Goal: Task Accomplishment & Management: Manage account settings

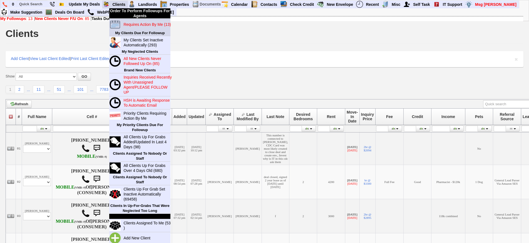
click at [143, 26] on blink "Requires Action By Me (13)" at bounding box center [146, 24] width 47 height 4
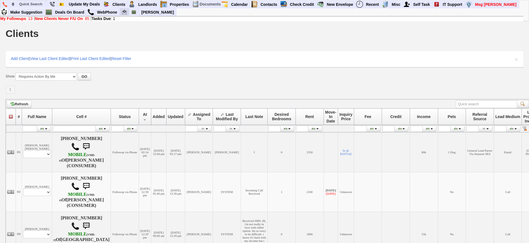
click at [124, 14] on img at bounding box center [124, 12] width 5 height 5
click at [34, 1] on input "text" at bounding box center [32, 4] width 31 height 7
paste input "845) 616-3620"
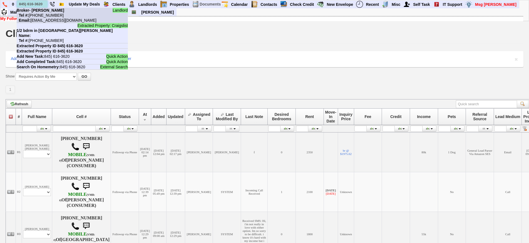
type input "845) 616-3620"
click at [60, 21] on nobr "Email: 8kgmd-5902043434@hous.craigslist.org" at bounding box center [57, 20] width 80 height 4
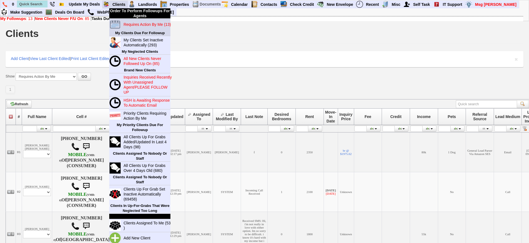
click at [136, 24] on blink "Requires Action By Me (13)" at bounding box center [146, 24] width 47 height 4
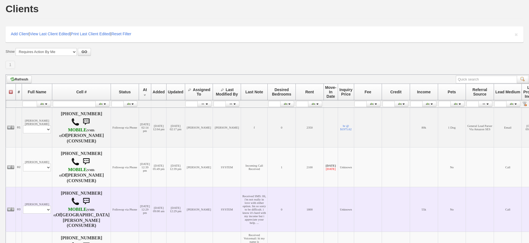
scroll to position [139, 0]
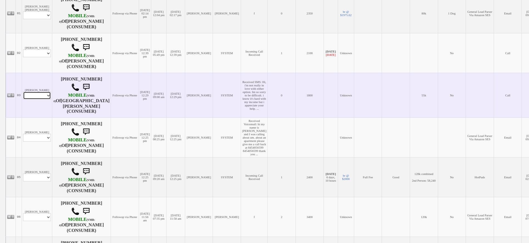
click at [46, 98] on select "Profile Edit Print Closed Deals" at bounding box center [37, 96] width 28 height 8
select select "ChangeURL,/crm/custom/edit_client_form.php?redirect=%2Fcrm%2Fclients.php&id=167…"
click at [23, 93] on select "Profile Edit Print Closed Deals" at bounding box center [37, 96] width 28 height 8
select select
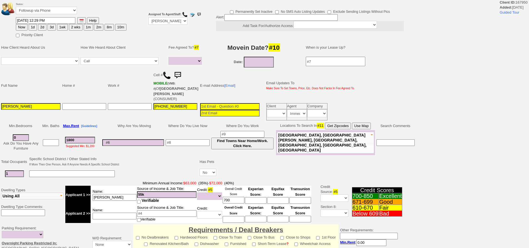
select select
click at [59, 28] on button "1wk" at bounding box center [62, 27] width 11 height 7
type input "10/01/2025 01:20 PM"
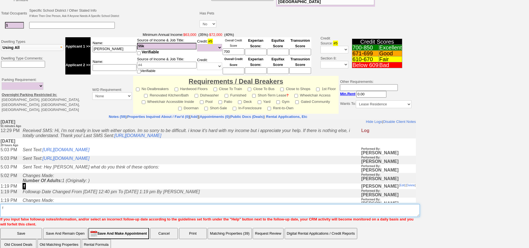
click at [221, 204] on textarea "Insert New Note Here" at bounding box center [209, 210] width 419 height 13
type textarea "f"
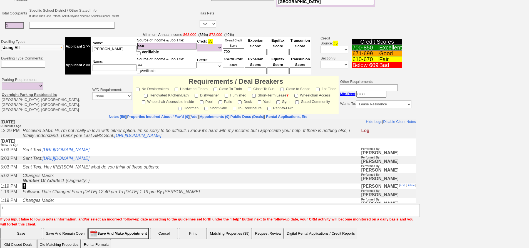
scroll to position [125, 0]
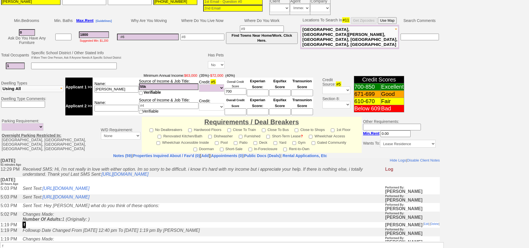
scroll to position [142, 0]
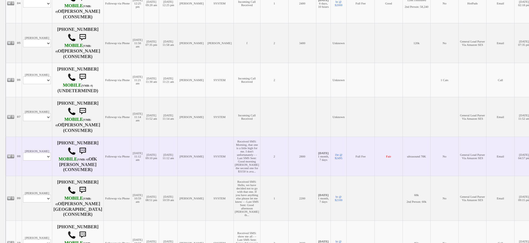
scroll to position [278, 0]
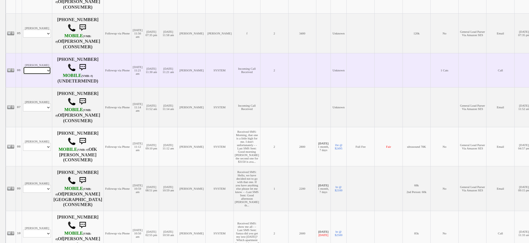
click at [41, 74] on select "Profile Edit Print Email Externally (Will Not Be Tracked In CRM) Closed Deals" at bounding box center [37, 71] width 28 height 8
select select "ChangeURL,/crm/custom/edit_client_form.php?redirect=%2Fcrm%2Fclients.php&id=168…"
click at [23, 74] on select "Profile Edit Print Email Externally (Will Not Be Tracked In CRM) Closed Deals" at bounding box center [37, 71] width 28 height 8
select select
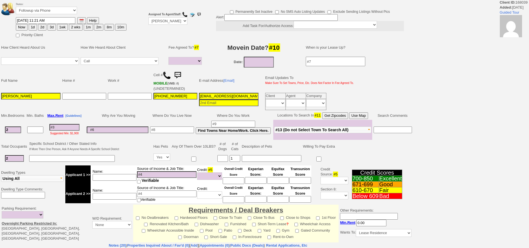
select select
click at [44, 97] on input "[PERSON_NAME]" at bounding box center [30, 96] width 59 height 7
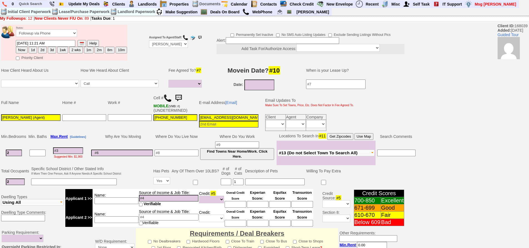
type input "[PERSON_NAME] (Agent)"
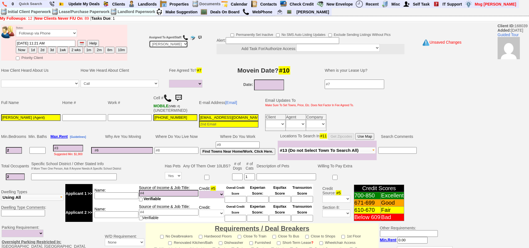
click at [163, 45] on select "Up-For-Grabs ***** STAFF ***** [PERSON_NAME] [PHONE_NUMBER] [PERSON_NAME] [PHON…" at bounding box center [168, 44] width 39 height 8
select select "Up-For-Grabs"
click at [149, 40] on select "Up-For-Grabs ***** STAFF ***** Bob Bruno 914-419-3579 Cristy Liberto 914-486-10…" at bounding box center [168, 44] width 39 height 8
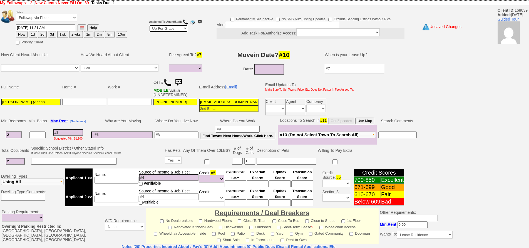
scroll to position [148, 0]
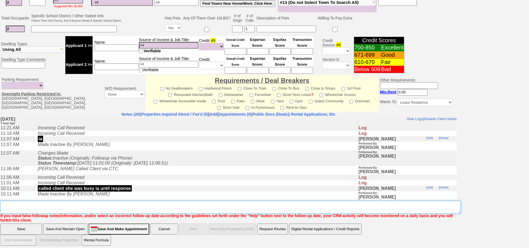
click at [96, 201] on textarea "Insert New Note Here" at bounding box center [230, 207] width 460 height 13
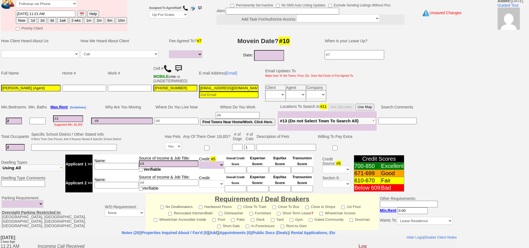
scroll to position [0, 0]
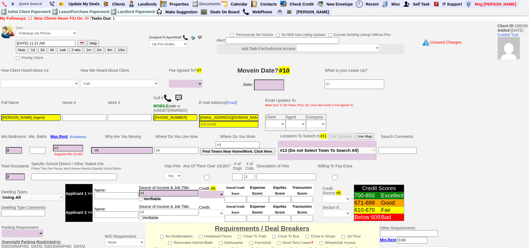
type textarea "agent inquiring about 210 pelham r 4g"
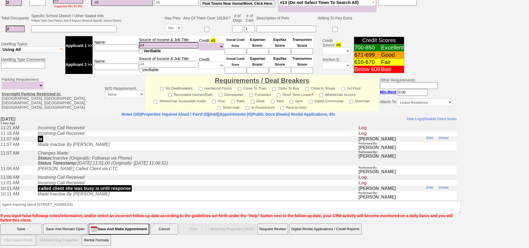
click input "Save" at bounding box center [21, 228] width 42 height 11
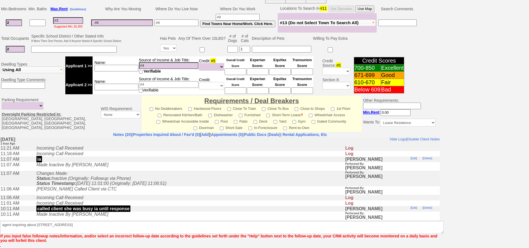
scroll to position [128, 0]
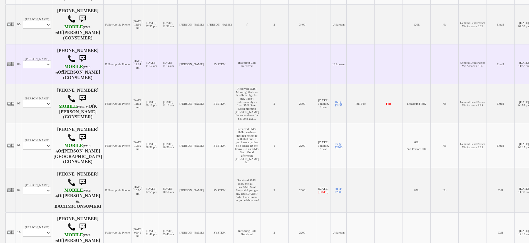
scroll to position [285, 0]
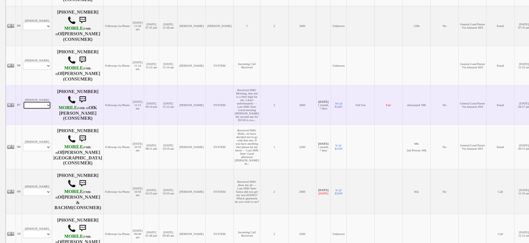
click at [46, 109] on select "Profile Edit Print Email Externally (Will Not Be Tracked In CRM) Closed Deals" at bounding box center [37, 105] width 28 height 8
select select "ChangeURL,/crm/custom/edit_client_form.php?redirect=%2Fcrm%2Fclients.php&id=656…"
click at [23, 109] on select "Profile Edit Print Email Externally (Will Not Be Tracked In CRM) Closed Deals" at bounding box center [37, 105] width 28 height 8
select select
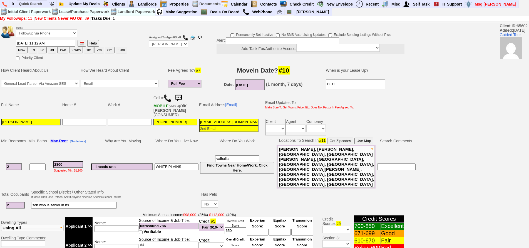
click at [181, 94] on img at bounding box center [178, 98] width 11 height 11
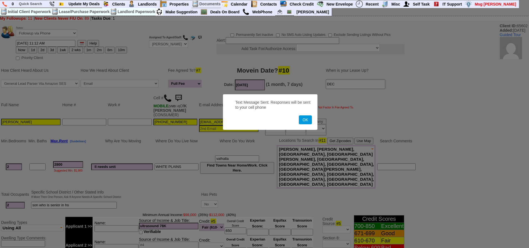
click at [299, 115] on button "OK" at bounding box center [305, 119] width 13 height 9
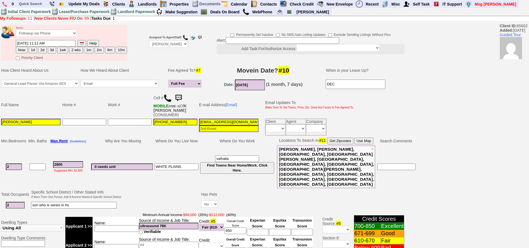
click at [33, 49] on button "1d" at bounding box center [33, 50] width 8 height 7
type input "09/25/2025 01:21 PM"
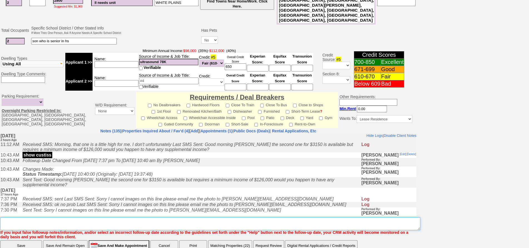
click at [168, 217] on textarea "Insert New Note Here" at bounding box center [210, 223] width 420 height 13
type textarea "f"
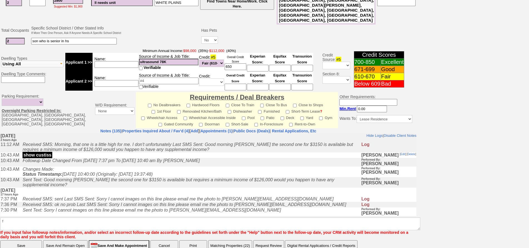
click input "Save" at bounding box center [21, 245] width 42 height 11
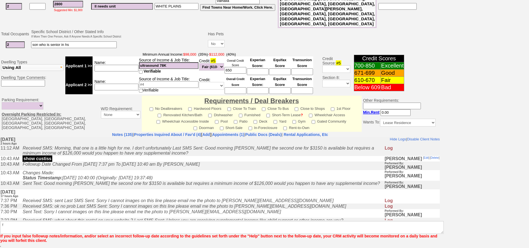
scroll to position [141, 0]
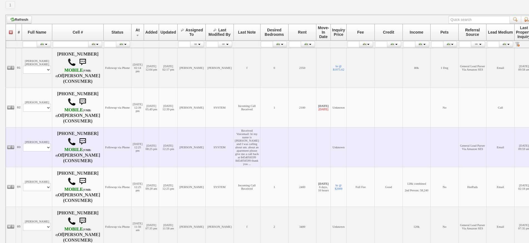
scroll to position [139, 0]
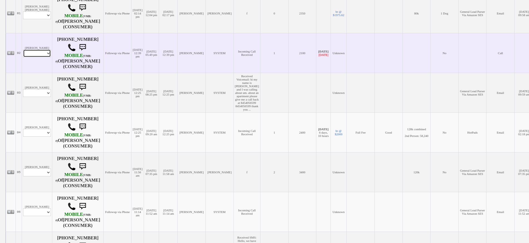
click at [36, 54] on select "Profile Edit Print Email Externally (Will Not Be Tracked In CRM) Closed Deals" at bounding box center [37, 53] width 28 height 8
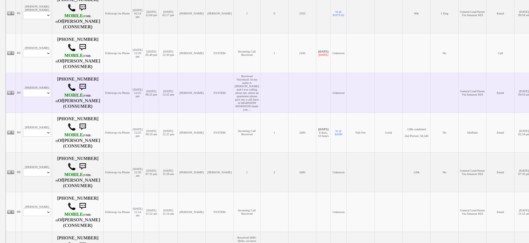
drag, startPoint x: 199, startPoint y: 87, endPoint x: 176, endPoint y: 93, distance: 24.4
click at [198, 88] on td "[PERSON_NAME]" at bounding box center [192, 93] width 28 height 40
click at [39, 97] on select "Profile Edit Print Email Externally (Will Not Be Tracked In CRM) Closed Deals" at bounding box center [37, 93] width 28 height 8
select select "ChangeURL,/crm/custom/edit_client_form.php?redirect=%2Fcrm%2Fclients.php&id=166…"
click at [23, 97] on select "Profile Edit Print Email Externally (Will Not Be Tracked In CRM) Closed Deals" at bounding box center [37, 93] width 28 height 8
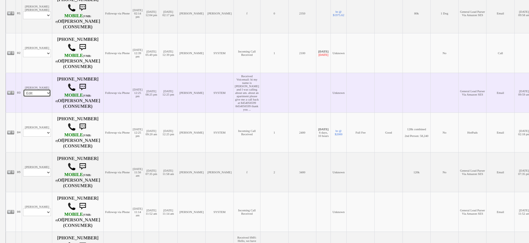
select select
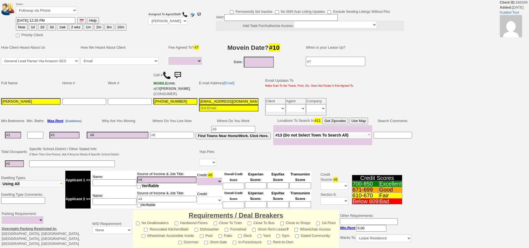
select select
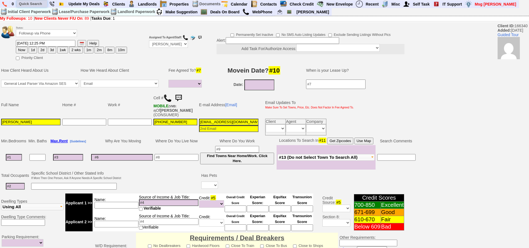
click at [37, 3] on input "text" at bounding box center [32, 3] width 31 height 7
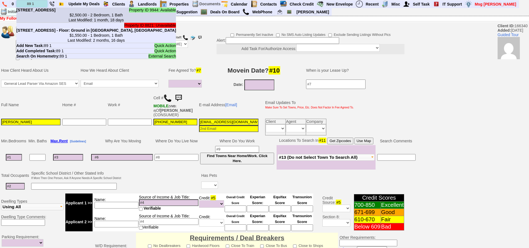
type input "89 1"
click at [42, 12] on b "89 1st Ave - Unit #2 - Floor: 2nd in Nyack, NY" at bounding box center [35, 10] width 39 height 4
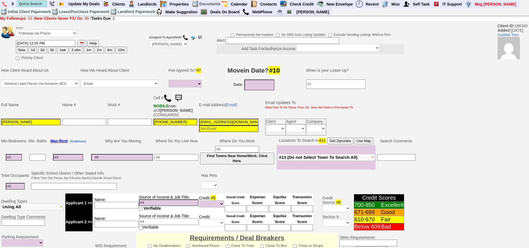
click at [328, 157] on span "#13 (Do not Select Town To Search All)" at bounding box center [318, 157] width 79 height 5
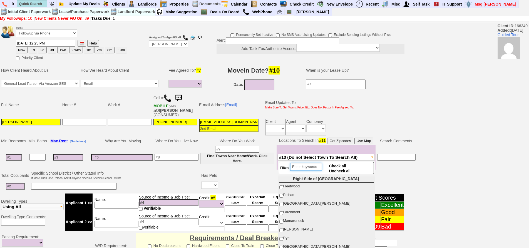
click at [311, 165] on input "search" at bounding box center [306, 167] width 32 height 8
type input "y"
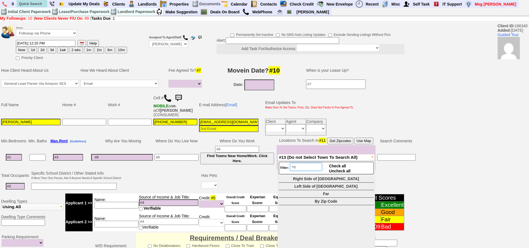
type input "n"
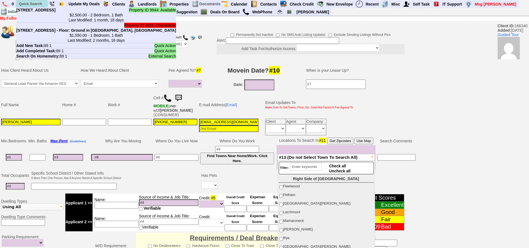
click at [37, 1] on input "text" at bounding box center [32, 3] width 31 height 7
paste input "(914) 609-6623"
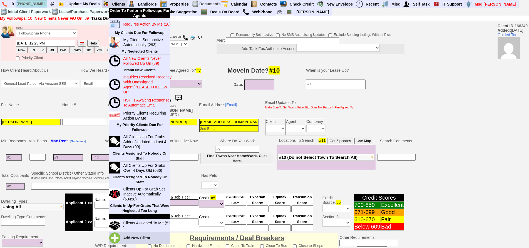
type input "(914) 609-6623"
click at [125, 240] on link "Add New Client" at bounding box center [139, 237] width 36 height 7
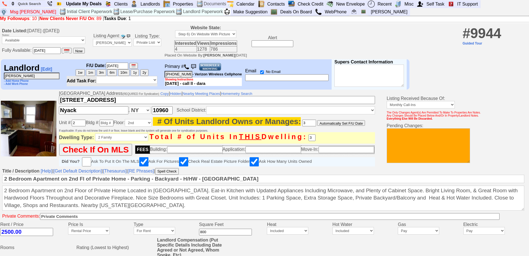
click at [188, 69] on img at bounding box center [187, 67] width 6 height 6
click at [106, 104] on input "89 1st Ave" at bounding box center [217, 100] width 316 height 8
click at [434, 145] on textarea at bounding box center [427, 145] width 83 height 35
type textarea "n"
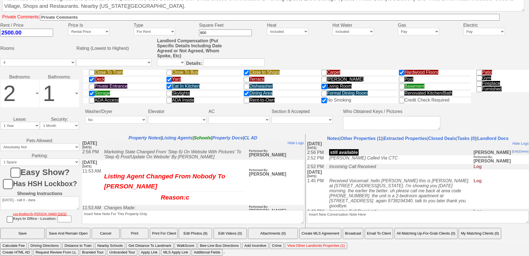
drag, startPoint x: 533, startPoint y: 57, endPoint x: 145, endPoint y: 34, distance: 389.1
type textarea "rented per ll 9/24 jorge"
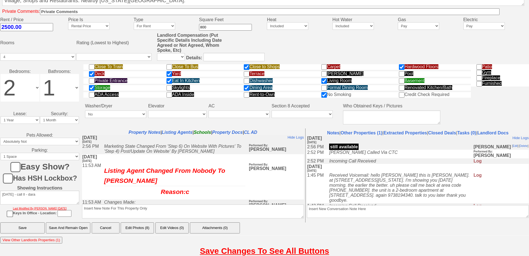
click at [82, 233] on input "Save And Remain Open" at bounding box center [68, 227] width 44 height 11
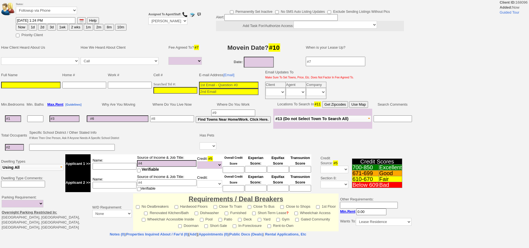
select select
click at [176, 91] on input "___-___-____" at bounding box center [175, 90] width 44 height 7
paste input "[PHONE_NUMBER]"
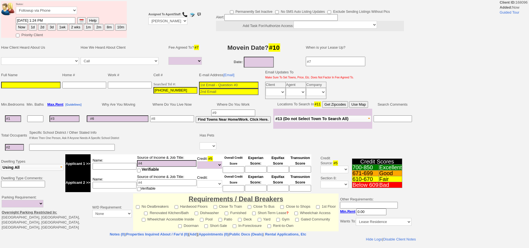
type input "[PHONE_NUMBER]"
click at [60, 86] on input at bounding box center [30, 85] width 59 height 7
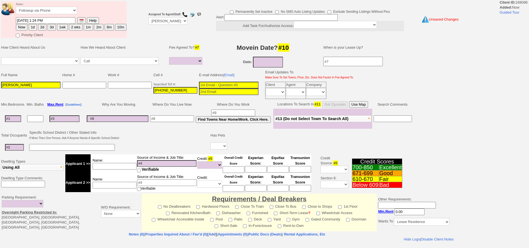
type input "[PERSON_NAME]"
click at [23, 27] on button "Now" at bounding box center [22, 27] width 12 height 7
type input "[DATE] 01:24 PM"
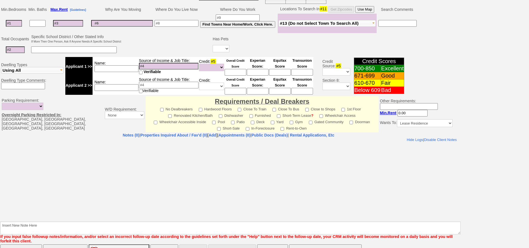
scroll to position [137, 0]
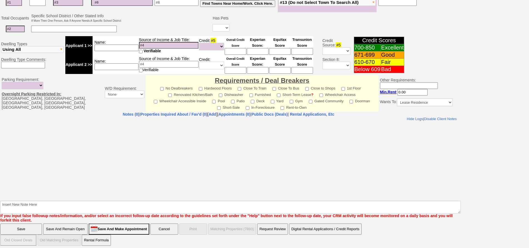
drag, startPoint x: 174, startPoint y: 213, endPoint x: 173, endPoint y: 202, distance: 10.9
click at [172, 203] on b "Insert New Note Here If you input false followup notes/information, and/or sele…" at bounding box center [230, 209] width 460 height 26
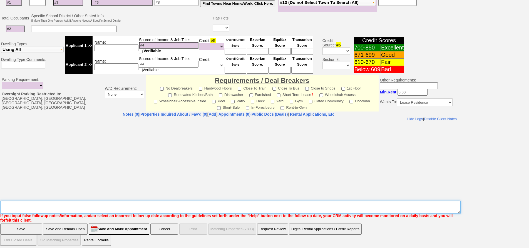
click at [173, 202] on textarea "Insert New Note Here" at bounding box center [230, 207] width 460 height 13
type textarea "327 [PERSON_NAME]"
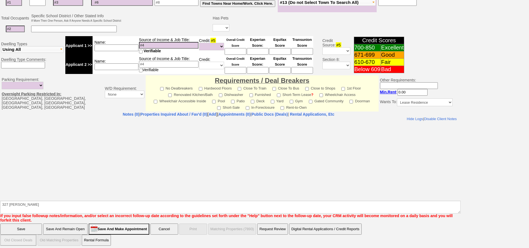
click input "Save" at bounding box center [21, 228] width 42 height 11
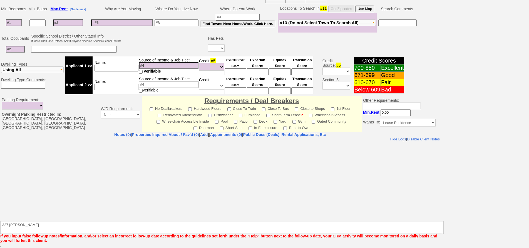
scroll to position [117, 0]
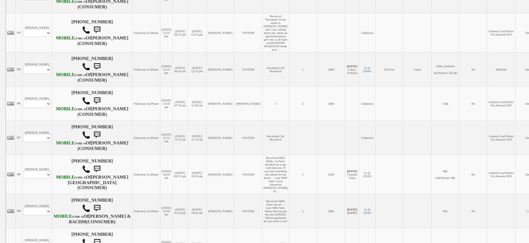
scroll to position [417, 0]
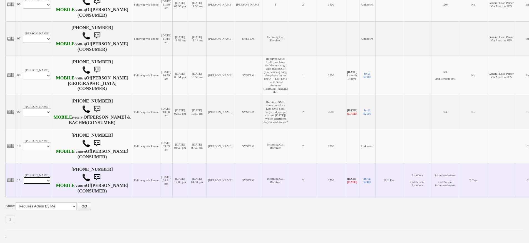
click at [40, 181] on select "Profile Edit Print Email Externally (Will Not Be Tracked In CRM) Closed Deals" at bounding box center [37, 181] width 28 height 8
select select "ChangeURL,/crm/custom/edit_client_form.php?redirect=%2Fcrm%2Fclients.php&id=134…"
click at [23, 177] on select "Profile Edit Print Email Externally (Will Not Be Tracked In CRM) Closed Deals" at bounding box center [37, 181] width 28 height 8
select select
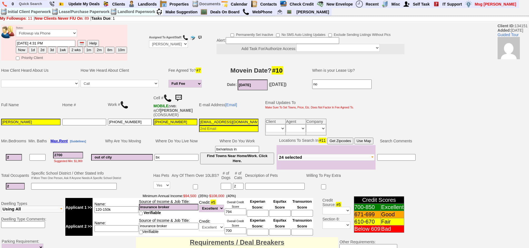
click at [178, 98] on img at bounding box center [178, 98] width 11 height 11
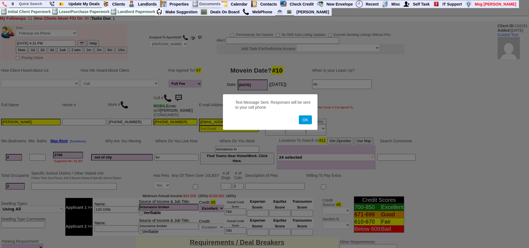
click at [299, 115] on button "OK" at bounding box center [305, 119] width 13 height 9
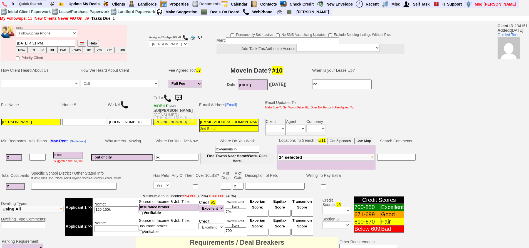
click at [170, 100] on img at bounding box center [167, 98] width 8 height 8
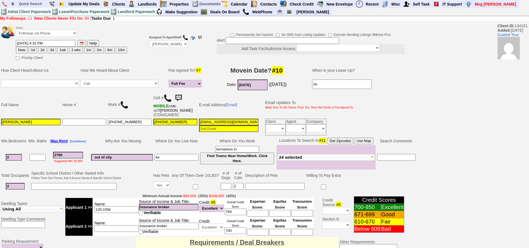
click at [37, 49] on td "09/23/2025 4:31 PM Help Now 1d 2d 3d 1wk 2 wks" at bounding box center [72, 47] width 112 height 14
click at [36, 51] on button "1d" at bounding box center [33, 50] width 8 height 7
type input "09/25/2025 01:24 PM"
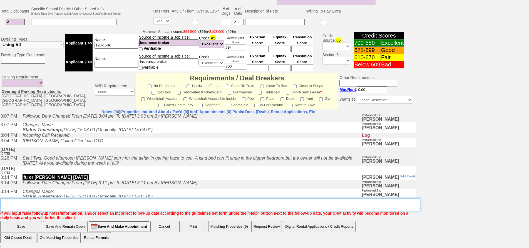
click at [184, 201] on textarea "Insert New Note Here" at bounding box center [210, 204] width 420 height 13
type textarea "f"
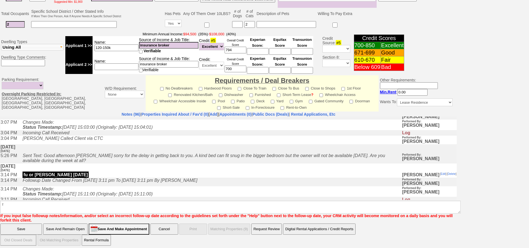
click input "Save" at bounding box center [21, 228] width 42 height 11
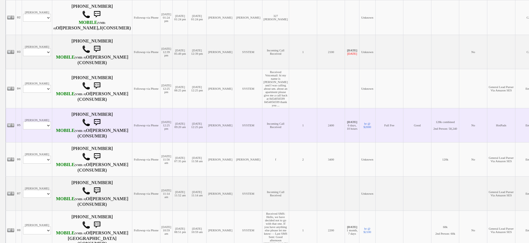
scroll to position [167, 0]
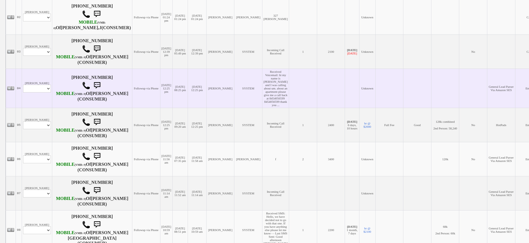
click at [40, 94] on td "[PERSON_NAME] Profile Edit Print Email Externally (Will Not Be Tracked In CRM) …" at bounding box center [37, 88] width 30 height 39
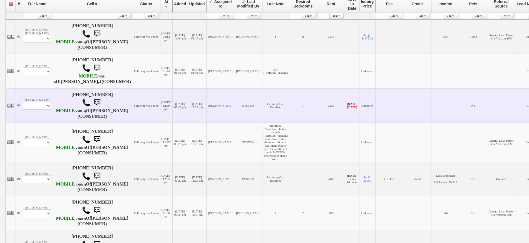
scroll to position [111, 0]
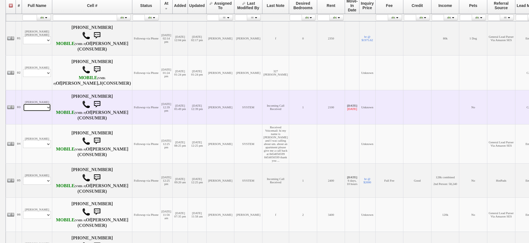
click at [45, 111] on select "Profile Edit Print Email Externally (Will Not Be Tracked In CRM) Closed Deals" at bounding box center [37, 108] width 28 height 8
select select "ChangeURL,/crm/custom/edit_client_form.php?redirect=%2Fcrm%2Fclients.php&id=167…"
click at [23, 111] on select "Profile Edit Print Email Externally (Will Not Be Tracked In CRM) Closed Deals" at bounding box center [37, 108] width 28 height 8
select select
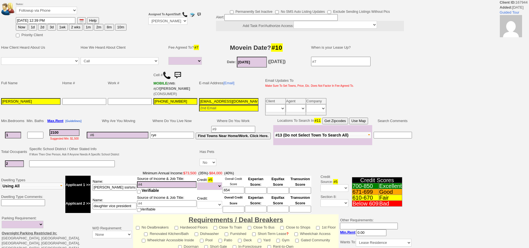
select select
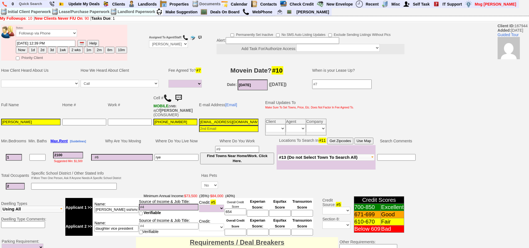
click at [169, 99] on img at bounding box center [167, 98] width 8 height 8
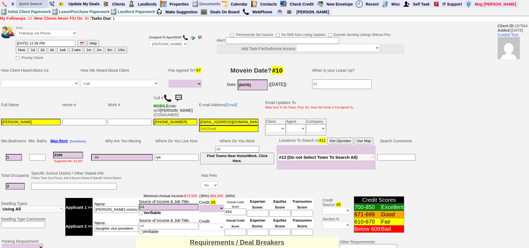
click at [40, 3] on input "text" at bounding box center [32, 3] width 31 height 7
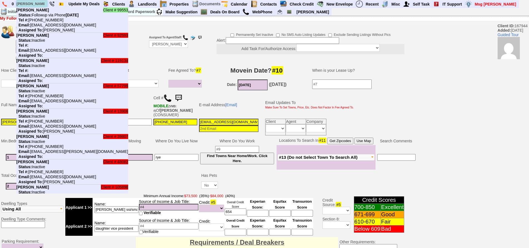
click at [40, 3] on input "julissa" at bounding box center [32, 3] width 31 height 7
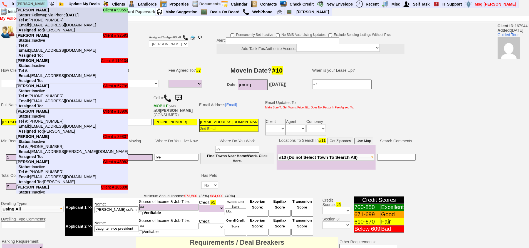
type input "julissa"
click at [46, 13] on nobr "Status: Followup via Phone Monday, September 29th, 2025" at bounding box center [47, 15] width 62 height 4
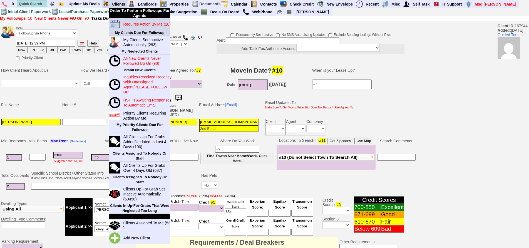
click at [132, 23] on blink "Requires Action By Me (10)" at bounding box center [146, 24] width 47 height 4
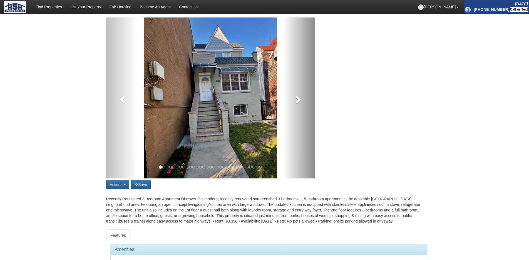
scroll to position [56, 0]
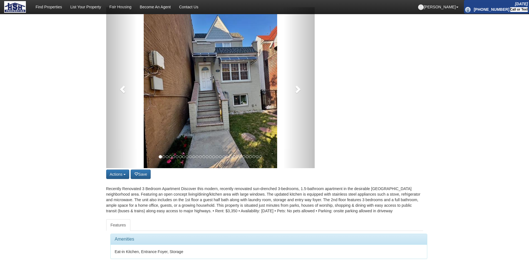
click at [179, 179] on div "Property ID #L916653 [STREET_ADDRESS][US_STATE] $3,350.00 / Month 3 Bedrooms, 2…" at bounding box center [264, 159] width 325 height 364
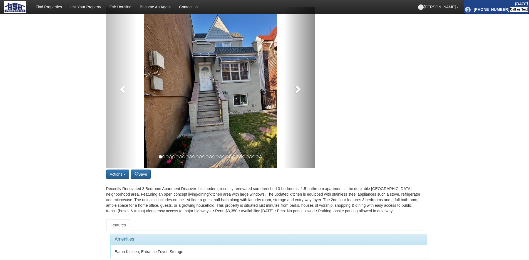
click at [313, 76] on link at bounding box center [298, 87] width 31 height 161
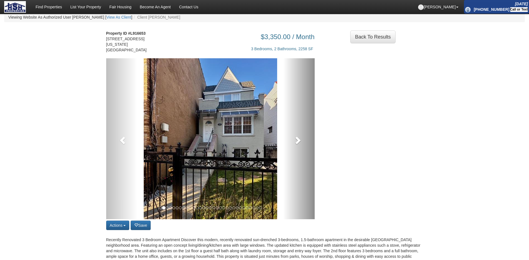
scroll to position [0, 0]
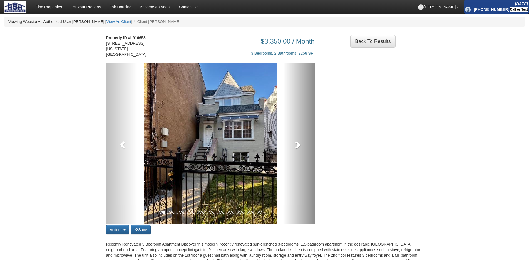
click at [300, 148] on link at bounding box center [298, 143] width 31 height 161
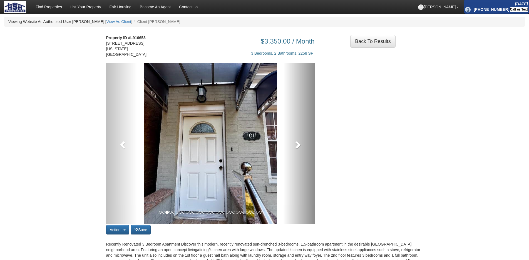
click at [300, 148] on link at bounding box center [298, 143] width 31 height 161
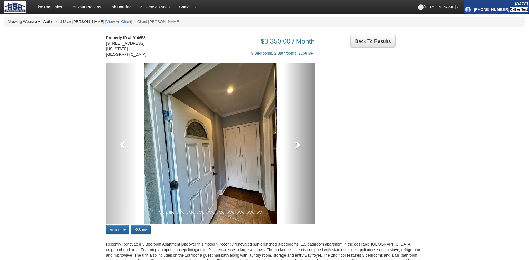
click at [300, 148] on link at bounding box center [298, 143] width 31 height 161
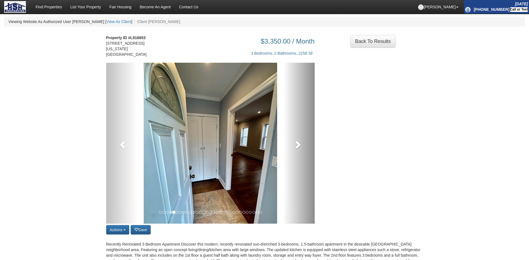
click at [300, 148] on link at bounding box center [298, 143] width 31 height 161
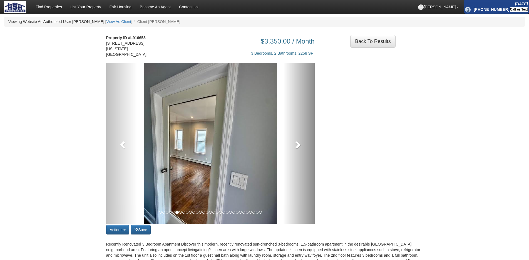
click at [300, 148] on link at bounding box center [298, 143] width 31 height 161
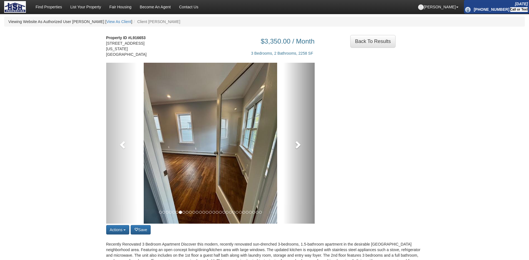
click at [300, 148] on link at bounding box center [298, 143] width 31 height 161
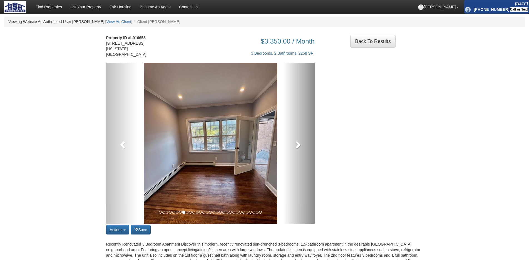
click at [300, 148] on link at bounding box center [298, 143] width 31 height 161
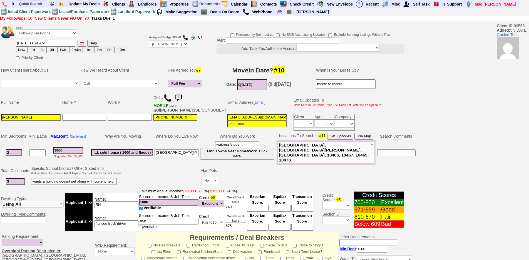
click at [181, 97] on img at bounding box center [178, 98] width 11 height 11
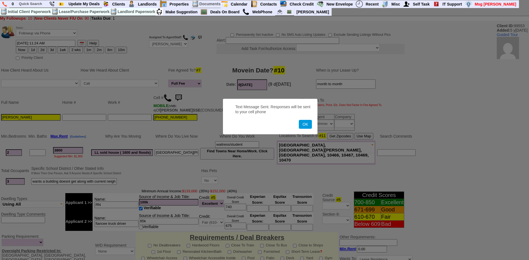
click at [299, 120] on button "OK" at bounding box center [305, 124] width 13 height 9
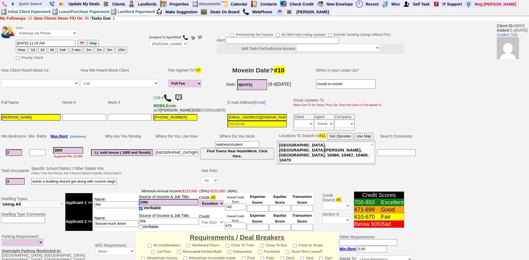
click at [181, 97] on img at bounding box center [178, 98] width 11 height 11
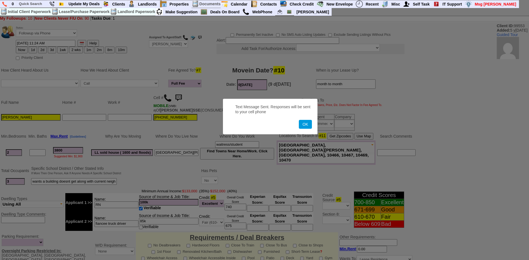
click at [299, 120] on button "OK" at bounding box center [305, 124] width 13 height 9
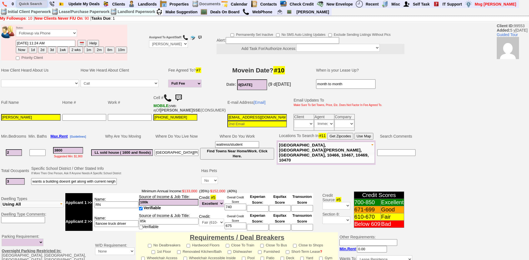
click at [41, 5] on input "text" at bounding box center [32, 3] width 31 height 7
type input "tony s"
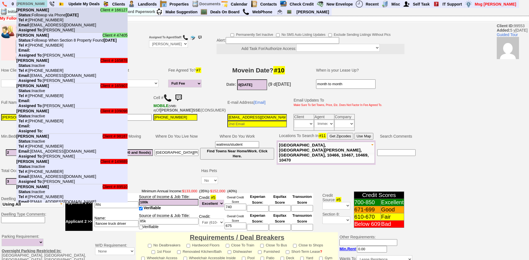
click at [47, 14] on nobr "Status: Followup via Phone Saturday, September 27th, 2025" at bounding box center [47, 15] width 62 height 4
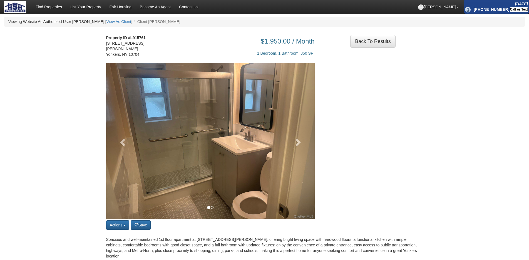
click at [320, 147] on div "Actions Save property Unsave property Back to Results Share on Facebook Share o…" at bounding box center [264, 147] width 325 height 169
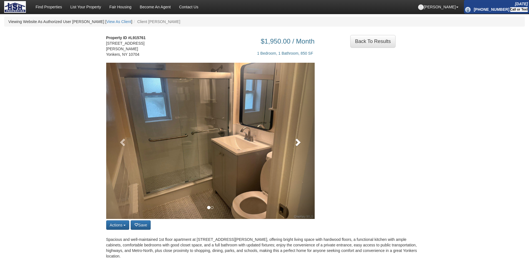
click at [294, 147] on link at bounding box center [298, 141] width 31 height 156
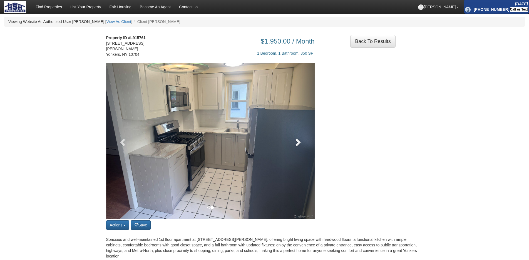
click at [296, 133] on link at bounding box center [298, 141] width 31 height 156
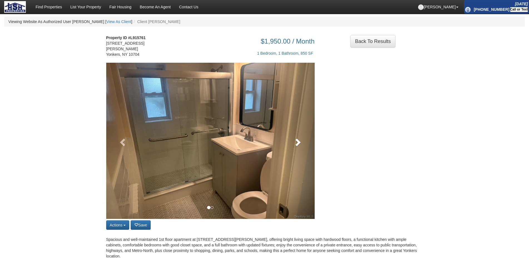
click at [296, 139] on span at bounding box center [297, 142] width 8 height 8
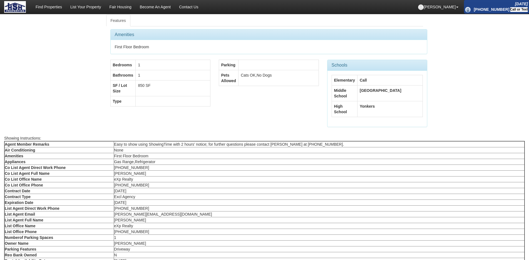
scroll to position [28, 0]
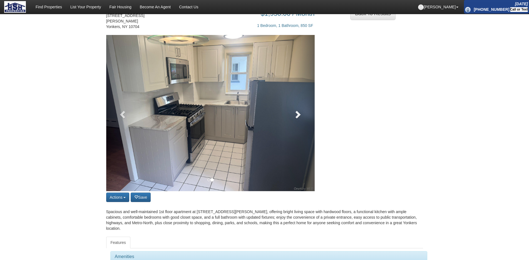
click at [291, 108] on link at bounding box center [298, 113] width 31 height 156
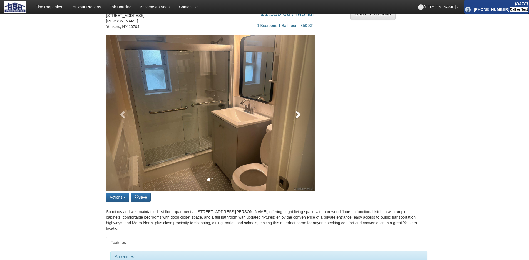
scroll to position [0, 0]
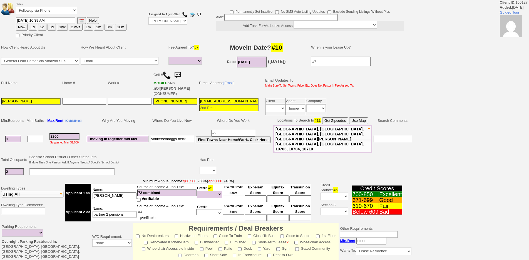
select select
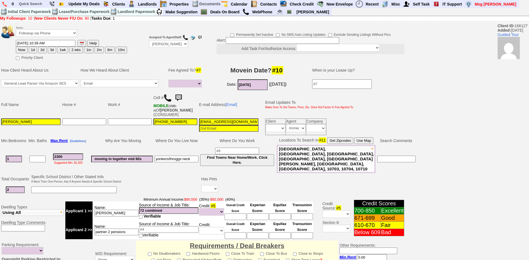
click at [182, 96] on img at bounding box center [178, 98] width 11 height 11
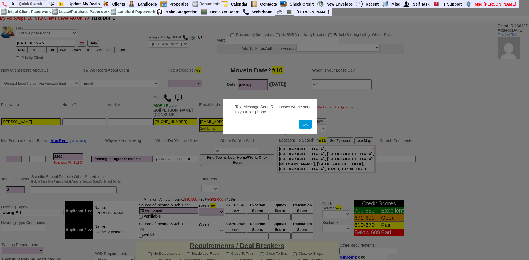
click at [299, 120] on button "OK" at bounding box center [305, 124] width 13 height 9
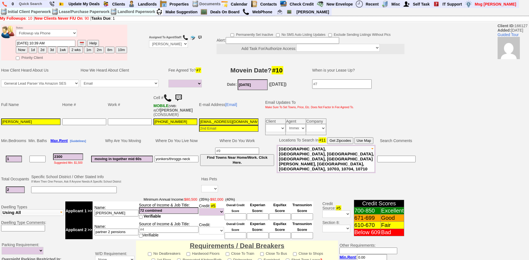
click at [182, 96] on img at bounding box center [178, 98] width 11 height 11
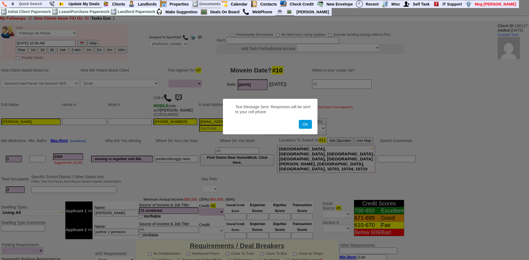
click at [299, 120] on button "OK" at bounding box center [305, 124] width 13 height 9
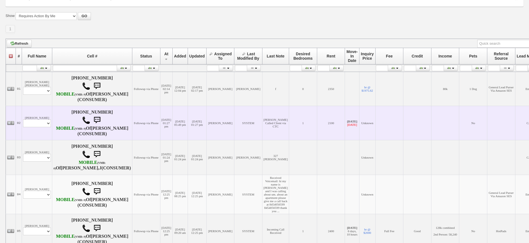
scroll to position [139, 0]
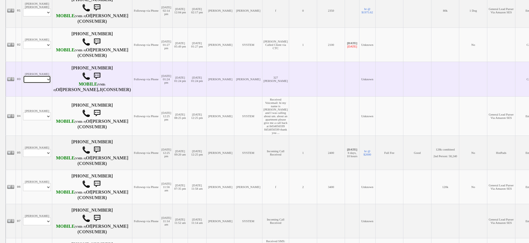
click at [38, 83] on select "Profile Edit Print Closed Deals" at bounding box center [37, 80] width 28 height 8
select select "ChangeURL,/crm/custom/edit_client_form.php?redirect=%2Fcrm%2Fclients.php&id=168…"
click at [23, 83] on select "Profile Edit Print Closed Deals" at bounding box center [37, 80] width 28 height 8
select select
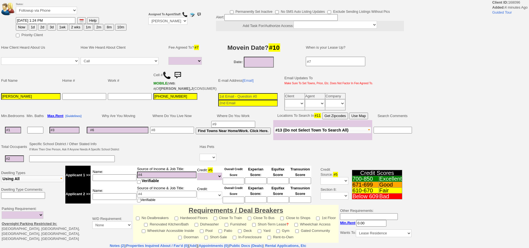
select select
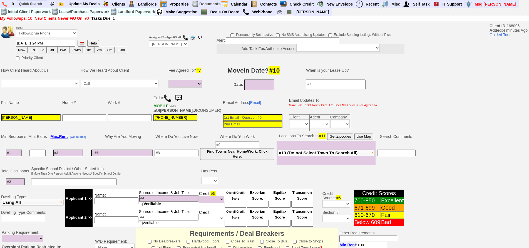
click at [169, 99] on img at bounding box center [167, 98] width 8 height 8
click at [16, 185] on input at bounding box center [15, 181] width 19 height 7
type input "2"
click at [216, 186] on td "Yes No" at bounding box center [209, 181] width 18 height 11
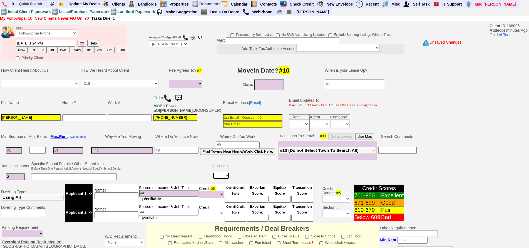
select select "No"
click at [213, 176] on select "Yes No" at bounding box center [221, 175] width 17 height 7
click at [15, 153] on input at bounding box center [14, 150] width 16 height 7
type input "2"
select select
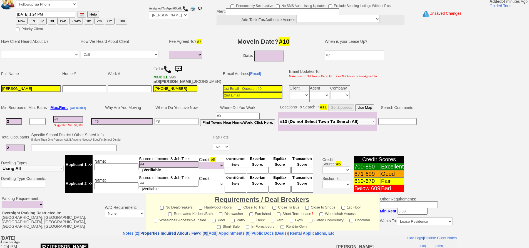
scroll to position [83, 0]
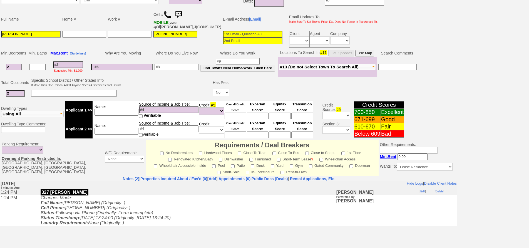
type input "2"
click at [122, 113] on input at bounding box center [116, 112] width 44 height 7
select select
click at [125, 116] on input at bounding box center [116, 112] width 44 height 7
click at [142, 113] on input at bounding box center [168, 109] width 59 height 7
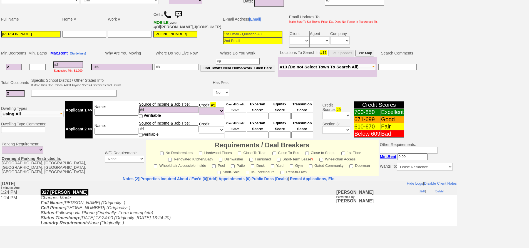
click at [154, 118] on span "Verifiable" at bounding box center [152, 115] width 17 height 4
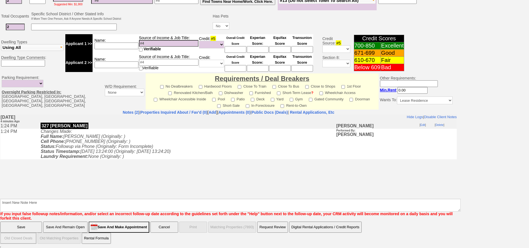
scroll to position [152, 0]
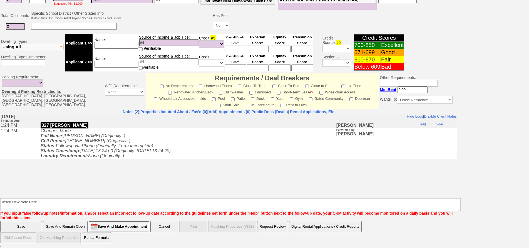
click at [170, 46] on input at bounding box center [168, 42] width 59 height 7
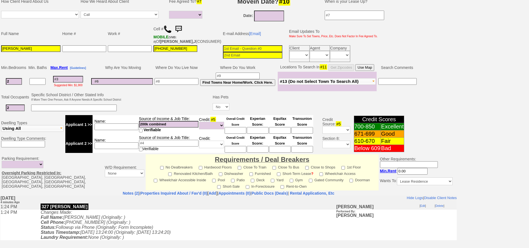
type input "200k combined"
click at [123, 130] on input at bounding box center [116, 126] width 44 height 7
type input "jorge"
click at [179, 85] on input at bounding box center [176, 81] width 44 height 7
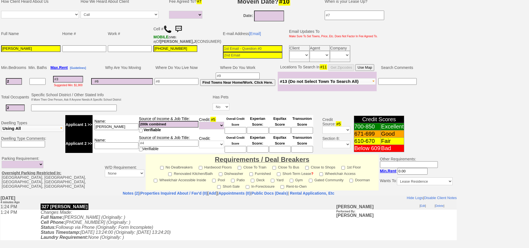
click at [149, 85] on input at bounding box center [122, 81] width 62 height 7
type input "closer to work"
click at [227, 79] on input at bounding box center [238, 76] width 44 height 7
type input "stamford/nyc"
click at [71, 83] on input at bounding box center [68, 79] width 30 height 7
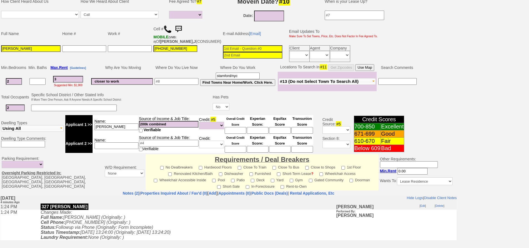
type input "35"
select select
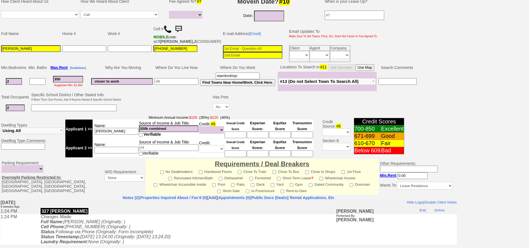
type input "3500"
select select
type input "3500"
click at [166, 85] on input at bounding box center [176, 81] width 44 height 7
select select
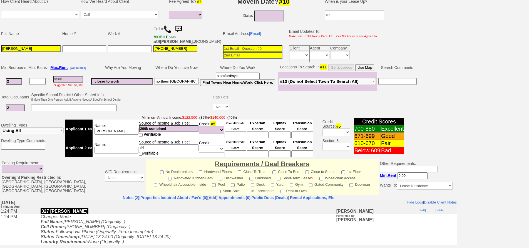
type input "northern westchester"
click at [128, 134] on input "jorge" at bounding box center [116, 131] width 44 height 7
click at [240, 138] on input at bounding box center [236, 134] width 22 height 7
type input "790"
click at [211, 134] on select "Unknown Bad (Below 609) Fair (610-670) Good (671-699) Excellent (700-850) None" at bounding box center [211, 130] width 25 height 8
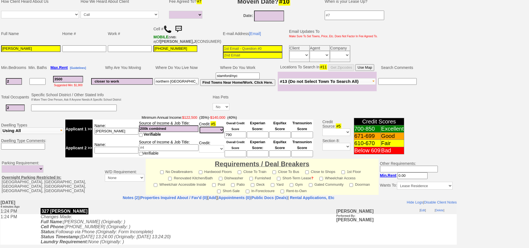
select select "Excellent"
click at [199, 130] on select "Unknown Bad (Below 609) Fair (610-670) Good (671-699) Excellent (700-850) None" at bounding box center [211, 130] width 25 height 8
click at [118, 138] on td "Name: jorge" at bounding box center [116, 128] width 46 height 19
drag, startPoint x: 118, startPoint y: 140, endPoint x: 117, endPoint y: 136, distance: 3.7
click at [117, 136] on td "Name: jorge" at bounding box center [116, 128] width 46 height 19
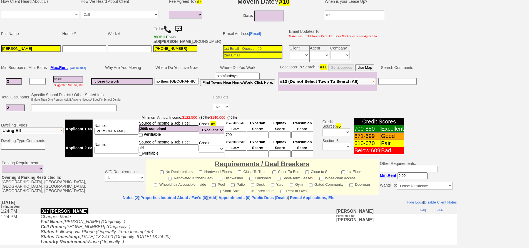
click at [117, 134] on input "jorge" at bounding box center [116, 131] width 44 height 7
type input "jorge communications"
click at [164, 114] on td at bounding box center [167, 103] width 90 height 22
click at [182, 103] on td at bounding box center [167, 103] width 90 height 22
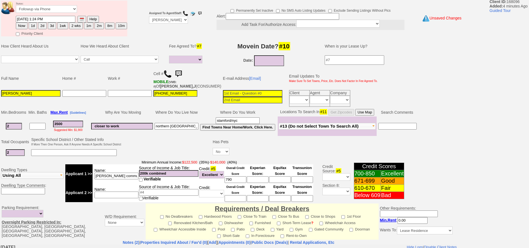
scroll to position [0, 0]
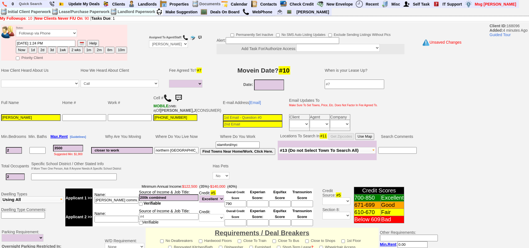
click at [222, 95] on td "E-mail Address [Email]" at bounding box center [252, 103] width 61 height 22
click at [153, 137] on td "Why Are You Moving" at bounding box center [121, 136] width 63 height 8
click at [34, 49] on button "1d" at bounding box center [33, 50] width 8 height 7
type input "09/25/2025 01:28 PM"
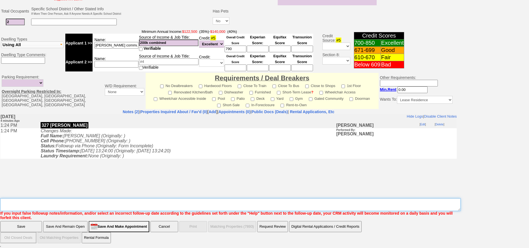
click at [196, 207] on textarea "Insert New Note Here" at bounding box center [230, 204] width 460 height 13
type textarea "f"
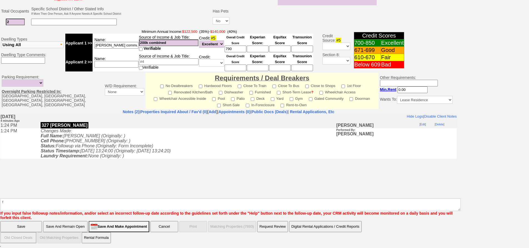
click input "Save And Remain Open" at bounding box center [65, 226] width 44 height 11
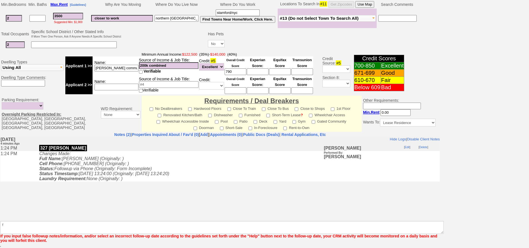
scroll to position [137, 0]
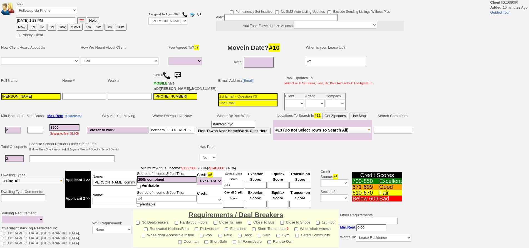
select select
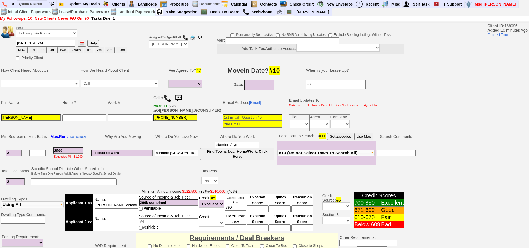
click at [180, 92] on td "Cell # MOBILE (VMB: #) Of [PERSON_NAME],J (CONSUMER)" at bounding box center [187, 103] width 69 height 22
click at [181, 94] on img at bounding box center [178, 98] width 11 height 11
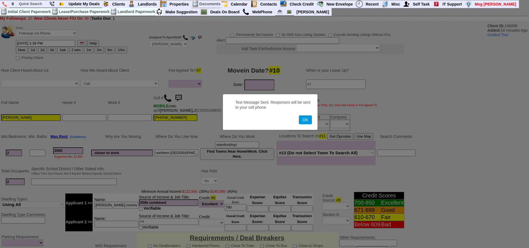
click at [299, 115] on button "OK" at bounding box center [305, 119] width 13 height 9
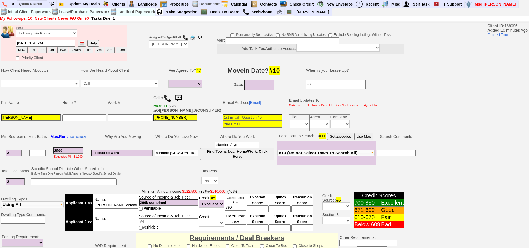
click at [180, 93] on img at bounding box center [178, 98] width 11 height 11
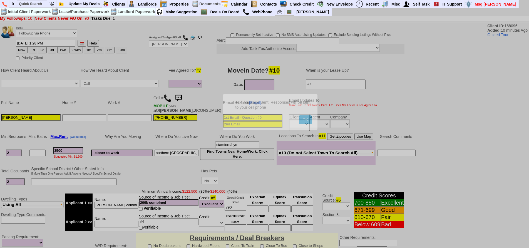
click at [299, 115] on button "OK" at bounding box center [305, 119] width 13 height 9
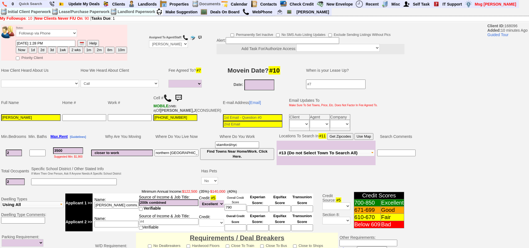
click at [180, 93] on img at bounding box center [178, 98] width 11 height 11
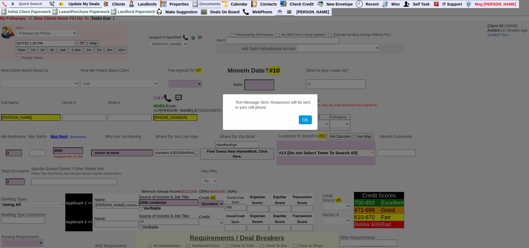
click at [299, 115] on button "OK" at bounding box center [305, 119] width 13 height 9
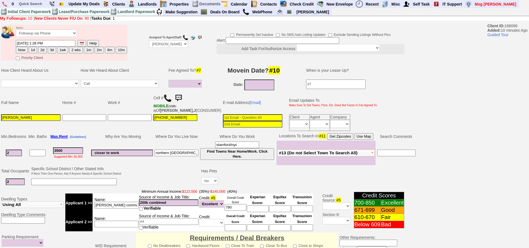
click at [180, 93] on img at bounding box center [178, 98] width 11 height 11
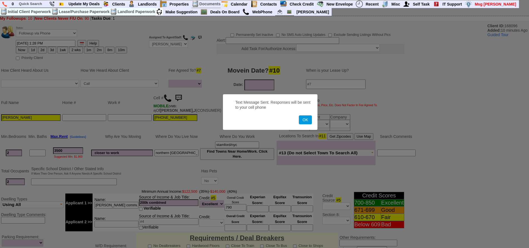
click at [299, 115] on button "OK" at bounding box center [305, 119] width 13 height 9
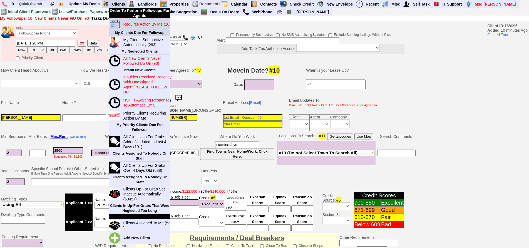
click at [139, 21] on link "Requires Action By Me (10)" at bounding box center [147, 24] width 53 height 7
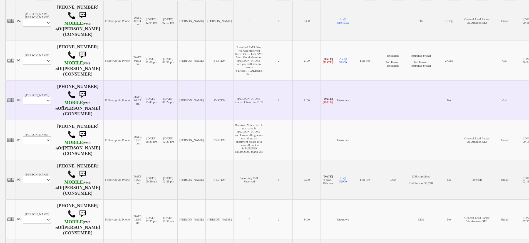
scroll to position [139, 0]
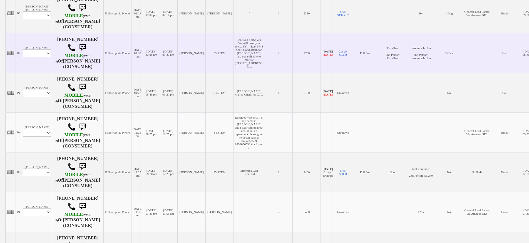
click at [56, 73] on td "917-284-5295 MOBILE (VMB: #) Of TAFANI,FRANCES (CONSUMER)" at bounding box center [77, 53] width 51 height 40
click at [42, 57] on select "Profile Edit Print Email Externally (Will Not Be Tracked In CRM) Closed Deals" at bounding box center [37, 53] width 28 height 8
select select "ChangeURL,/crm/custom/edit_client_form.php?redirect=%2Fcrm%2Fclients.php&id=134…"
click at [23, 56] on select "Profile Edit Print Email Externally (Will Not Be Tracked In CRM) Closed Deals" at bounding box center [37, 53] width 28 height 8
select select
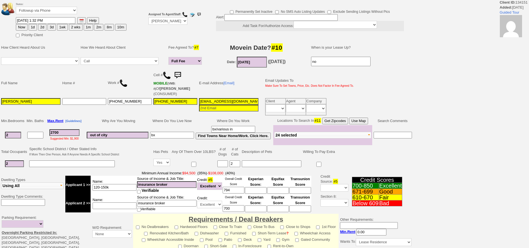
drag, startPoint x: 31, startPoint y: 28, endPoint x: 411, endPoint y: 70, distance: 382.5
click at [31, 28] on button "1d" at bounding box center [33, 27] width 8 height 7
type input "[DATE] 01:35 PM"
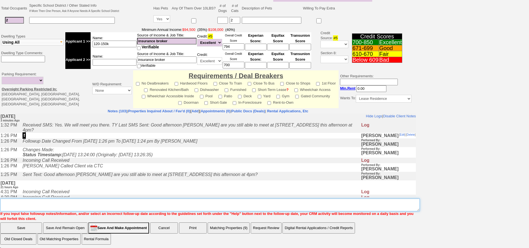
click at [169, 198] on textarea "Insert New Note Here" at bounding box center [209, 204] width 419 height 13
type textarea "f"
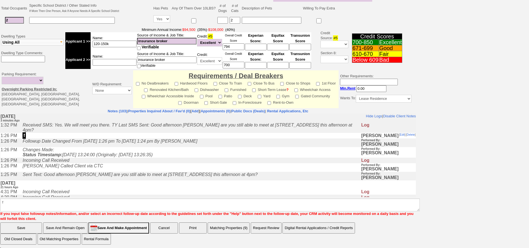
click input "Save" at bounding box center [21, 227] width 42 height 11
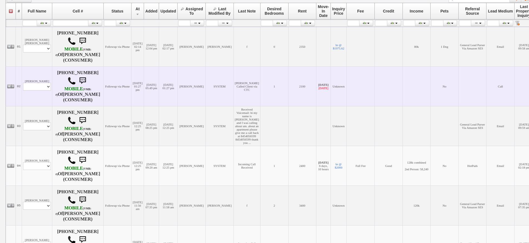
scroll to position [111, 0]
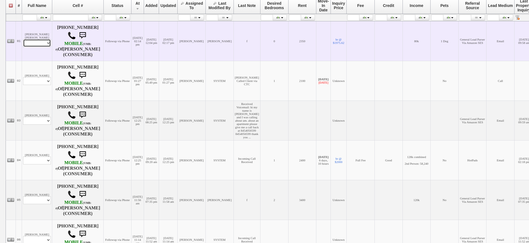
click at [43, 46] on select "Profile Edit Print Email Externally (Will Not Be Tracked In CRM) Closed Deals" at bounding box center [37, 43] width 28 height 8
select select "ChangeURL,/crm/custom/edit_client_form.php?redirect=%2Fcrm%2Fclients.php&id=167…"
click at [23, 39] on select "Profile Edit Print Email Externally (Will Not Be Tracked In CRM) Closed Deals" at bounding box center [37, 43] width 28 height 8
select select
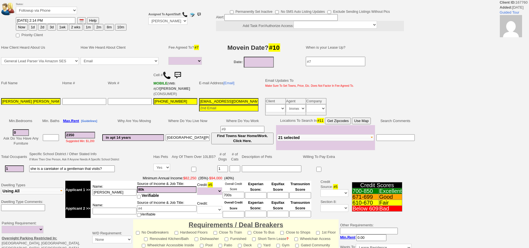
select select
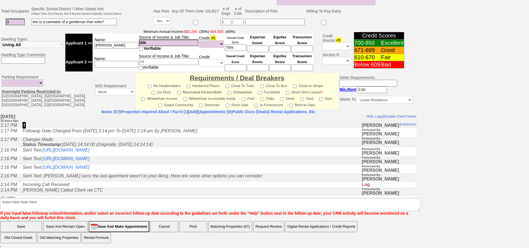
scroll to position [81, 0]
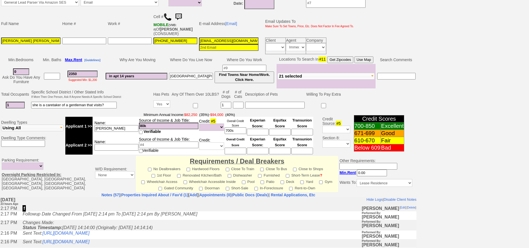
click at [178, 17] on img at bounding box center [178, 16] width 11 height 11
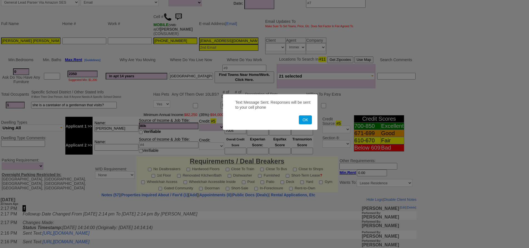
click at [299, 115] on button "OK" at bounding box center [305, 119] width 13 height 9
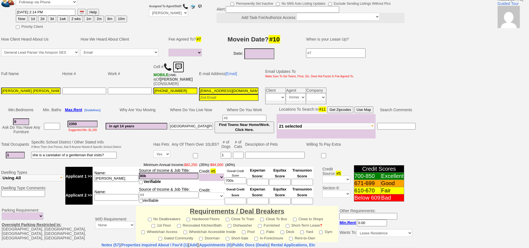
scroll to position [0, 0]
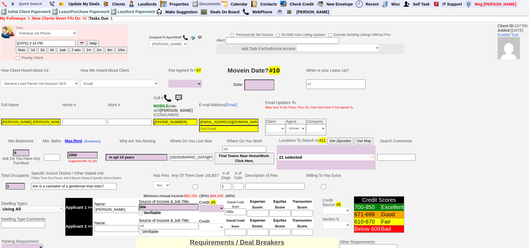
click at [59, 52] on button "1wk" at bounding box center [62, 50] width 11 height 7
type input "10/01/2025 01:35 PM"
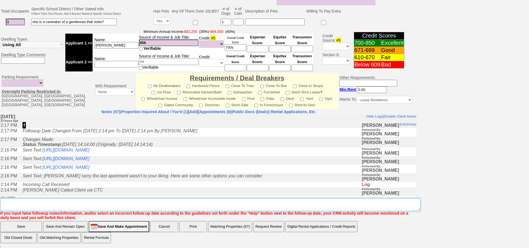
click at [274, 198] on textarea "Insert New Note Here" at bounding box center [210, 204] width 420 height 13
type textarea "f"
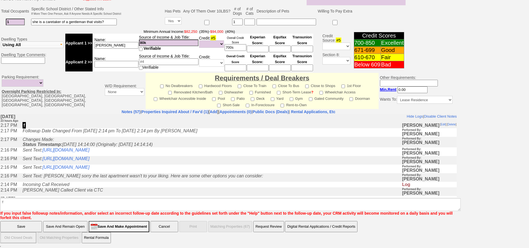
click input "Save" at bounding box center [21, 226] width 42 height 11
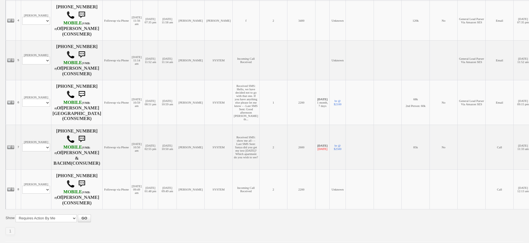
scroll to position [278, 0]
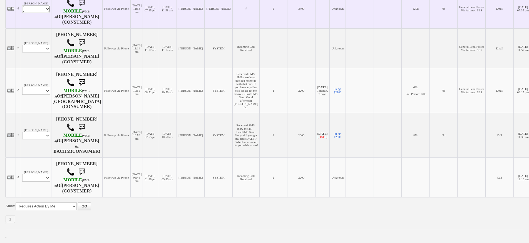
click at [35, 13] on select "Profile Edit Print Email Externally (Will Not Be Tracked In CRM) Closed Deals" at bounding box center [36, 9] width 28 height 8
select select "ChangeURL,/crm/custom/edit_client_form.php?redirect=%2Fcrm%2Fclients.php&id=143…"
click at [22, 13] on select "Profile Edit Print Email Externally (Will Not Be Tracked In CRM) Closed Deals" at bounding box center [36, 9] width 28 height 8
select select
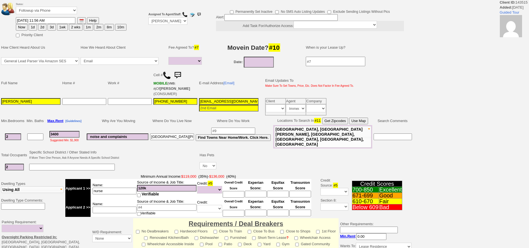
select select
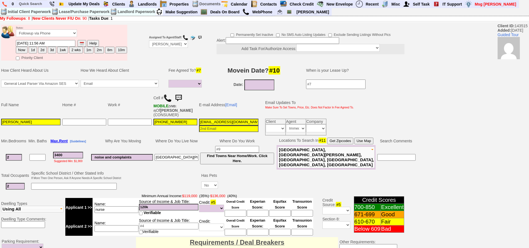
click at [33, 49] on button "1d" at bounding box center [33, 50] width 8 height 7
type input "09/25/2025 01:36 PM"
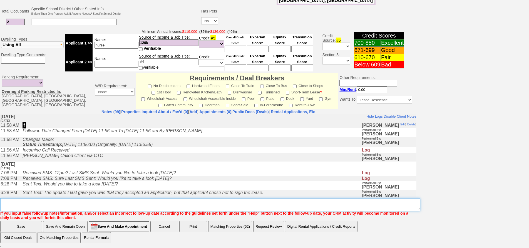
click at [319, 204] on textarea "Insert New Note Here" at bounding box center [210, 204] width 420 height 13
type textarea "f"
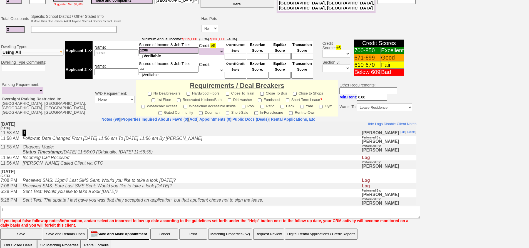
click input "Save" at bounding box center [21, 233] width 42 height 11
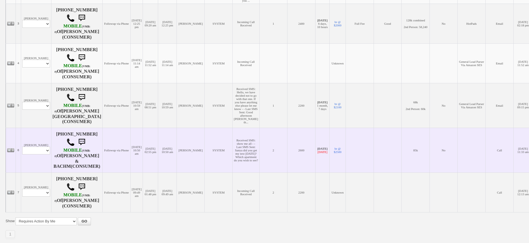
scroll to position [256, 0]
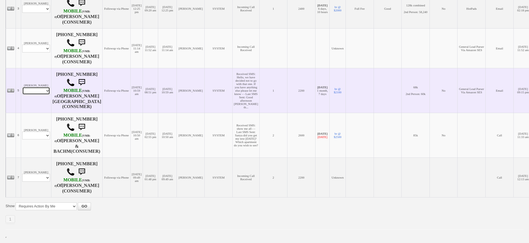
click at [43, 87] on select "Profile Edit Print Email Externally (Will Not Be Tracked In CRM) Closed Deals" at bounding box center [36, 91] width 28 height 8
select select "ChangeURL,/crm/custom/edit_client_form.php?redirect=%2Fcrm%2Fclients.php&id=164…"
click at [22, 87] on select "Profile Edit Print Email Externally (Will Not Be Tracked In CRM) Closed Deals" at bounding box center [36, 91] width 28 height 8
select select
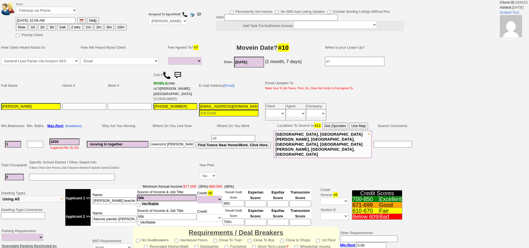
select select
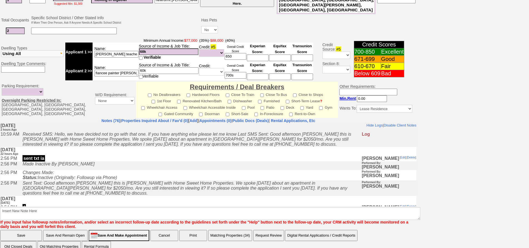
scroll to position [164, 0]
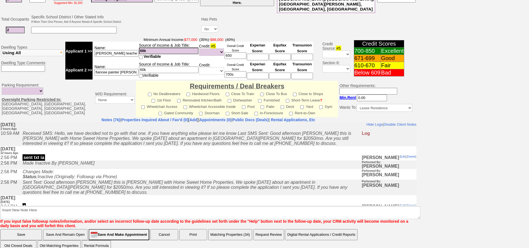
click at [161, 185] on icon "Sent Text: Good afternoon [PERSON_NAME] this is [PERSON_NAME] with Home Sweet H…" at bounding box center [185, 186] width 325 height 15
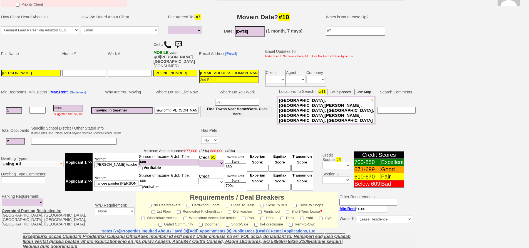
scroll to position [0, 0]
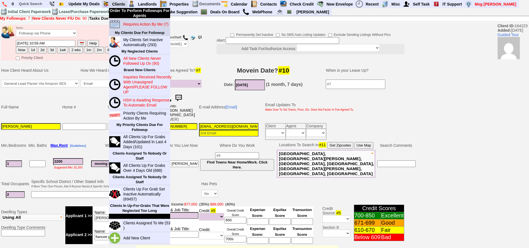
click at [138, 26] on blink "Requires Action By Me (7)" at bounding box center [145, 24] width 45 height 4
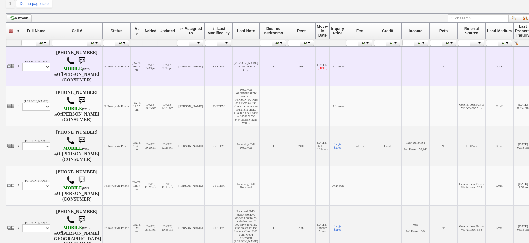
scroll to position [222, 0]
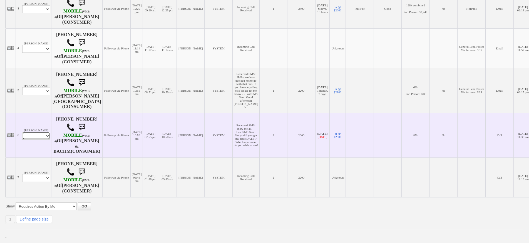
click at [39, 140] on select "Profile Edit Print Email Externally (Will Not Be Tracked In CRM) Closed Deals" at bounding box center [36, 136] width 28 height 8
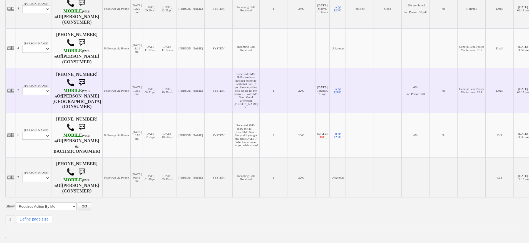
click at [46, 113] on td "[PERSON_NAME] Profile Edit Print Email Externally (Will Not Be Tracked In CRM) …" at bounding box center [36, 90] width 30 height 45
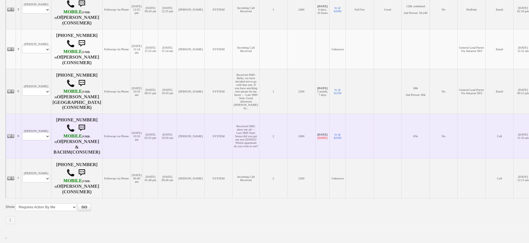
scroll to position [232, 0]
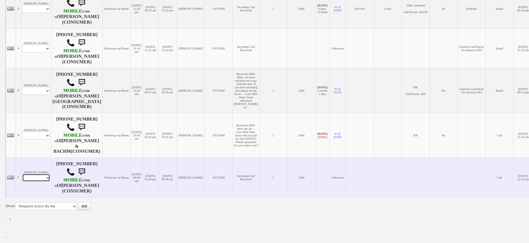
click at [38, 182] on select "Profile Edit Print Email Externally (Will Not Be Tracked In CRM) Closed Deals" at bounding box center [36, 178] width 28 height 8
select select "ChangeURL,/crm/custom/edit_client_form.php?redirect=%2Fcrm%2Fclients.php&id=139…"
click at [22, 182] on select "Profile Edit Print Email Externally (Will Not Be Tracked In CRM) Closed Deals" at bounding box center [36, 178] width 28 height 8
select select
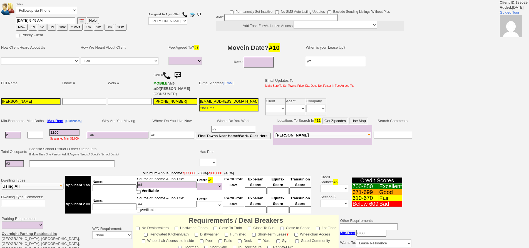
select select
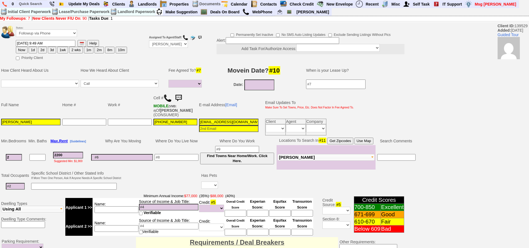
click at [164, 98] on img at bounding box center [167, 98] width 8 height 8
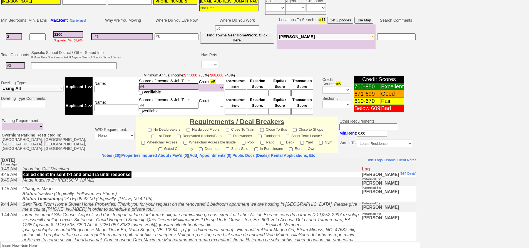
scroll to position [164, 0]
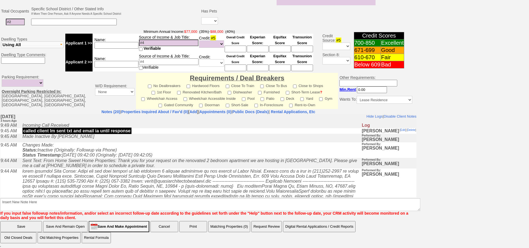
drag, startPoint x: 94, startPoint y: 138, endPoint x: 51, endPoint y: 164, distance: 49.4
click at [52, 164] on icon "Sent Text: From Home Sweet Home Properties: Thank you for your request on the r…" at bounding box center [190, 163] width 335 height 10
click at [96, 174] on icon at bounding box center [191, 198] width 336 height 60
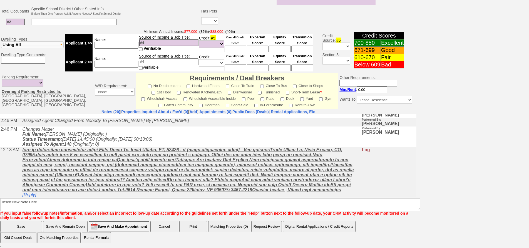
scroll to position [167, 0]
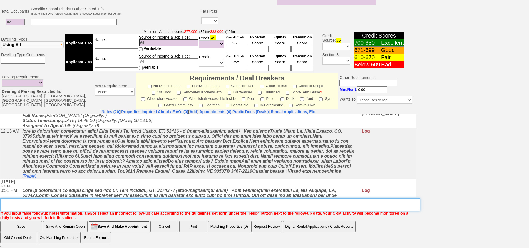
click at [46, 206] on textarea "Insert New Note Here" at bounding box center [210, 204] width 420 height 13
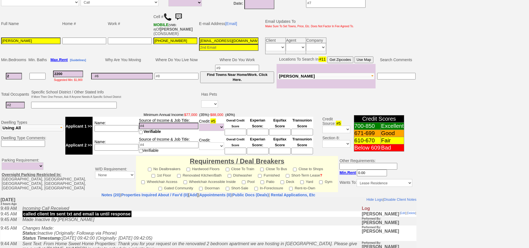
scroll to position [0, 0]
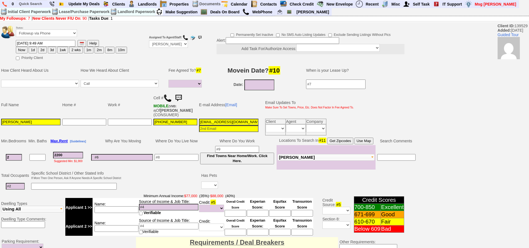
type textarea "called client lm ia until response"
click at [41, 37] on td "Status: Followup via Phone Followup via Email Followup When Section 8 Property …" at bounding box center [72, 32] width 112 height 15
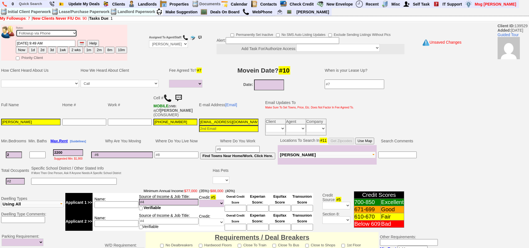
click at [39, 36] on select "Followup via Phone Followup via Email Followup When Section 8 Property Found De…" at bounding box center [46, 33] width 61 height 8
select select "Inactive"
click at [16, 29] on select "Followup via Phone Followup via Email Followup When Section 8 Property Found De…" at bounding box center [46, 33] width 61 height 8
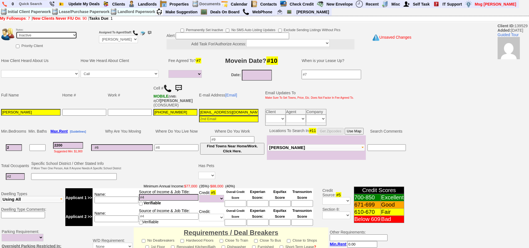
scroll to position [155, 0]
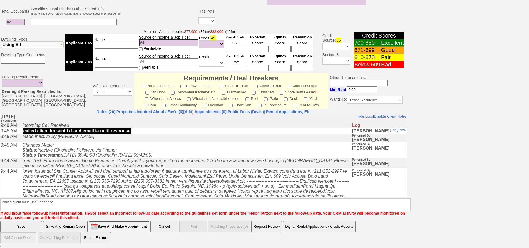
click at [35, 223] on input "Save" at bounding box center [21, 226] width 42 height 11
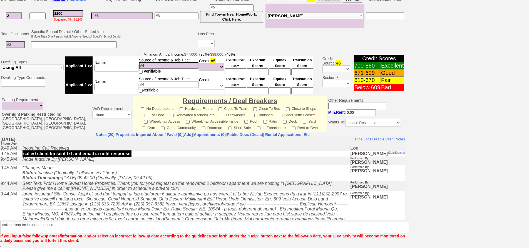
scroll to position [132, 0]
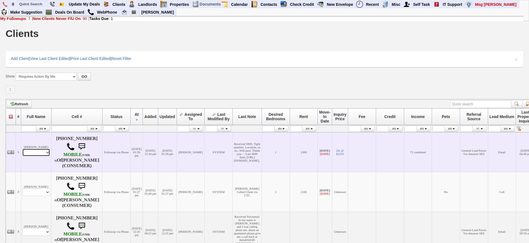
click at [39, 150] on select "Profile Edit Print Email Externally (Will Not Be Tracked In CRM) Closed Deals" at bounding box center [36, 153] width 28 height 8
select select "ChangeURL,/crm/custom/edit_client_form.php?redirect=%2Fcrm%2Fclients.php&id=166…"
click at [22, 149] on select "Profile Edit Print Email Externally (Will Not Be Tracked In CRM) Closed Deals" at bounding box center [36, 153] width 28 height 8
select select
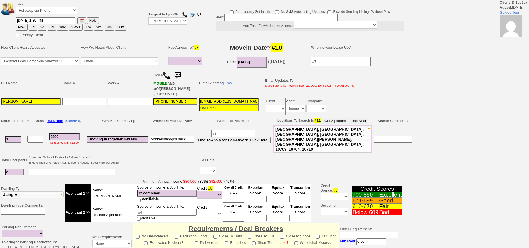
select select
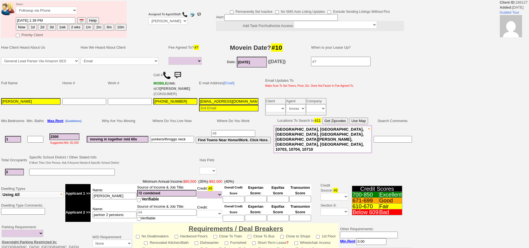
click at [65, 27] on button "1wk" at bounding box center [62, 27] width 11 height 7
type input "10/01/2025 01:39 PM"
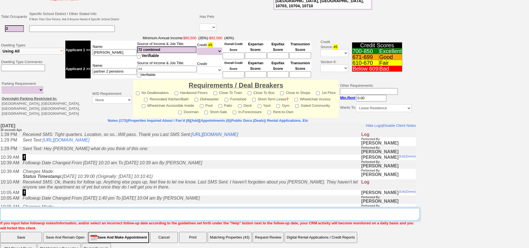
click at [243, 208] on textarea "Insert New Note Here" at bounding box center [209, 214] width 419 height 13
type textarea "f"
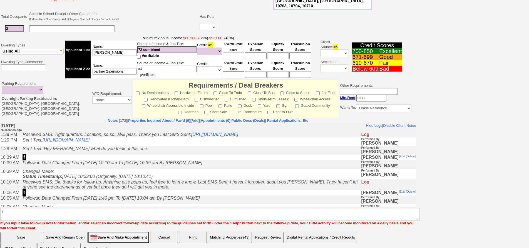
click input "Save" at bounding box center [21, 237] width 42 height 11
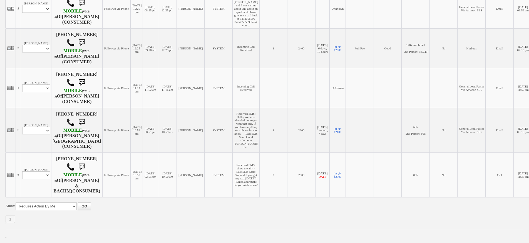
scroll to position [217, 0]
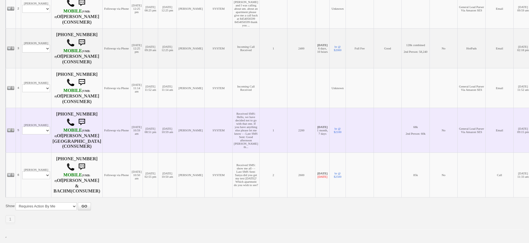
click at [50, 108] on td "Diana Nunez Profile Edit Print Email Externally (Will Not Be Tracked In CRM) Cl…" at bounding box center [36, 130] width 30 height 45
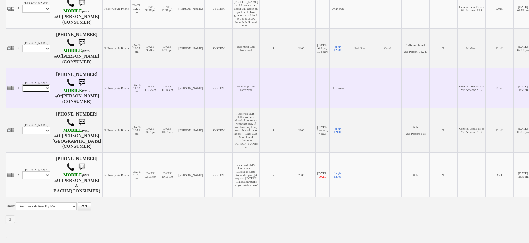
click at [44, 84] on select "Profile Edit Print Email Externally (Will Not Be Tracked In CRM) Closed Deals" at bounding box center [36, 88] width 28 height 8
select select "ChangeURL,/crm/custom/edit_client_form.php?redirect=%2Fcrm%2Fclients.php&id=168…"
click at [22, 84] on select "Profile Edit Print Email Externally (Will Not Be Tracked In CRM) Closed Deals" at bounding box center [36, 88] width 28 height 8
select select
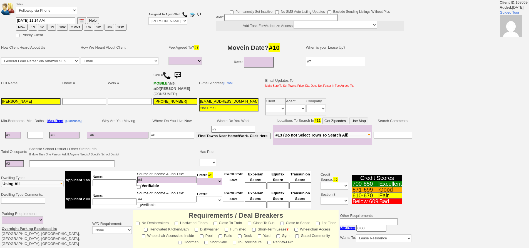
select select
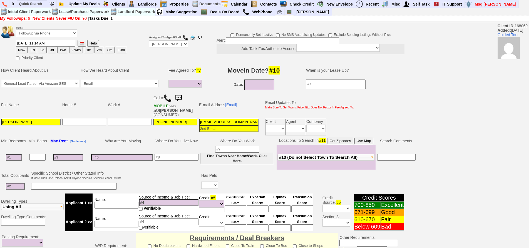
click at [168, 96] on img at bounding box center [167, 98] width 8 height 8
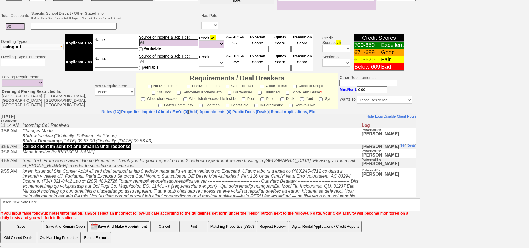
scroll to position [21, 0]
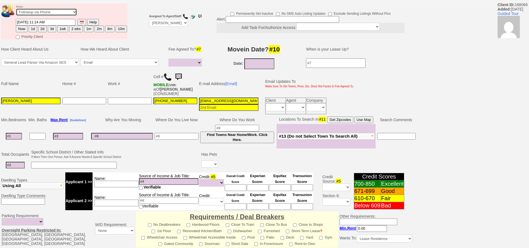
click at [48, 12] on select "Followup via Phone Followup via Email Followup When Section 8 Property Found De…" at bounding box center [46, 12] width 61 height 8
select select "Inactive"
click at [16, 8] on select "Followup via Phone Followup via Email Followup When Section 8 Property Found De…" at bounding box center [46, 12] width 61 height 8
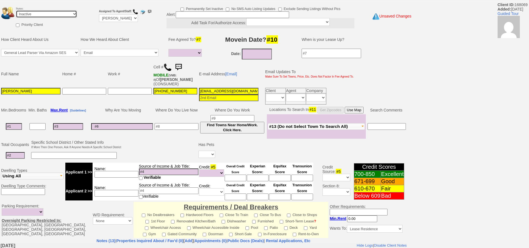
scroll to position [150, 0]
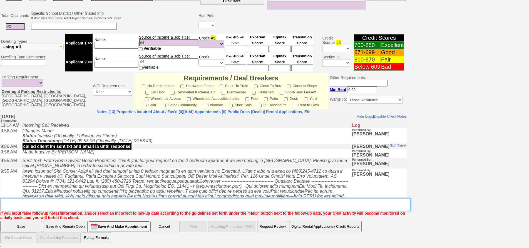
click at [146, 205] on textarea "Insert New Note Here" at bounding box center [205, 204] width 410 height 13
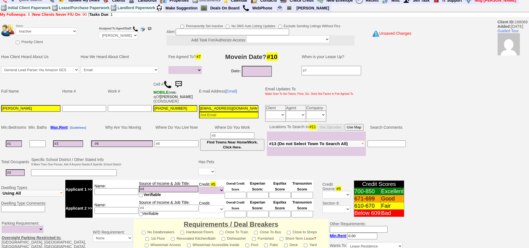
scroll to position [0, 0]
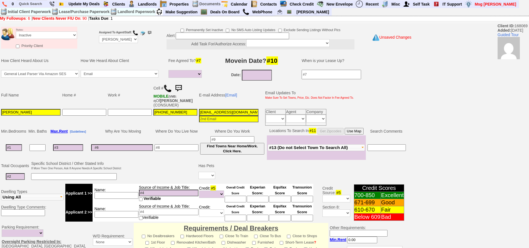
type textarea "called again lm ia until response"
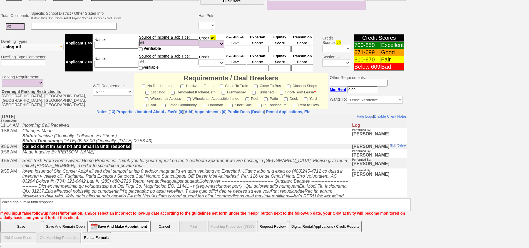
click input "Save" at bounding box center [21, 226] width 42 height 11
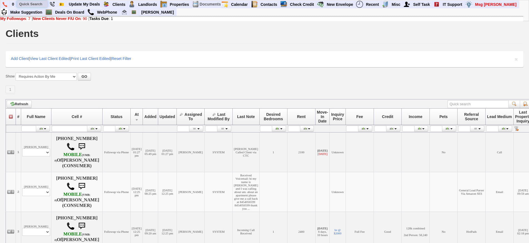
click at [28, 4] on input "text" at bounding box center [32, 4] width 31 height 7
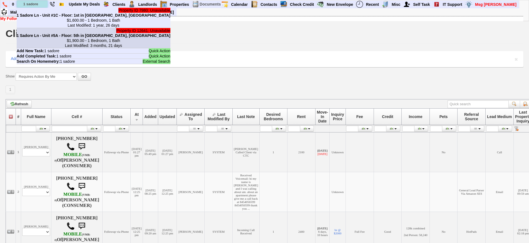
type input "1 sadore"
click at [58, 34] on b "1 Sadore Ln - Unit #5A - Floor: 5th in [GEOGRAPHIC_DATA], [GEOGRAPHIC_DATA]" at bounding box center [94, 35] width 154 height 4
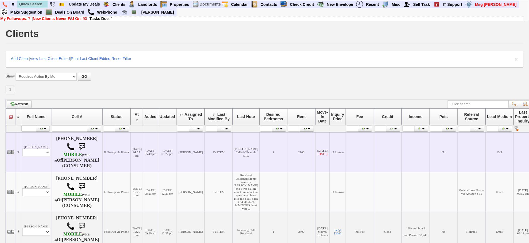
scroll to position [139, 0]
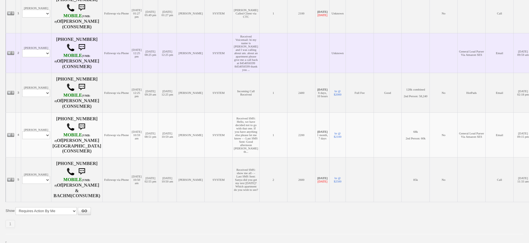
click at [30, 73] on td "murielle guerrier Profile Edit Print Email Externally (Will Not Be Tracked In C…" at bounding box center [36, 53] width 30 height 40
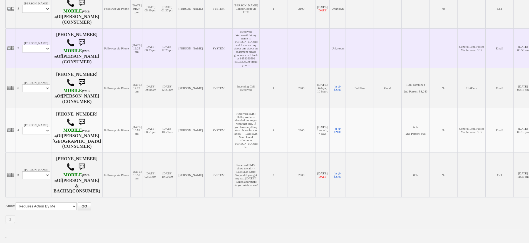
scroll to position [173, 0]
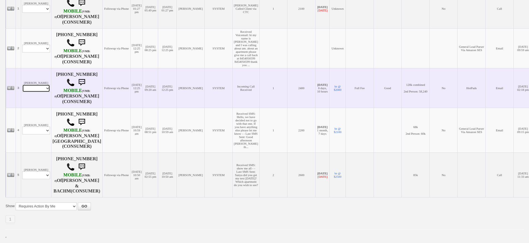
click at [41, 84] on select "Profile Edit Print Email Externally (Will Not Be Tracked In CRM) Closed Deals" at bounding box center [36, 88] width 28 height 8
select select "ChangeURL,/crm/custom/edit_client_form.php?redirect=%2Fcrm%2Fclients.php&id=276…"
click at [22, 84] on select "Profile Edit Print Email Externally (Will Not Be Tracked In CRM) Closed Deals" at bounding box center [36, 88] width 28 height 8
select select
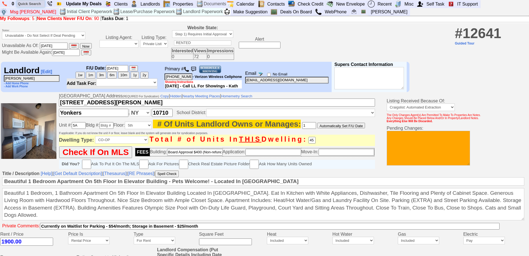
click at [21, 1] on input "text" at bounding box center [31, 3] width 28 height 7
click at [40, 3] on input "jackie" at bounding box center [31, 3] width 28 height 7
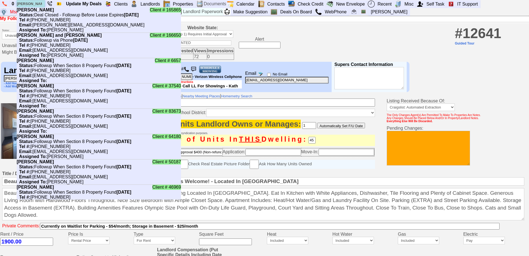
click at [36, 4] on input "jackie" at bounding box center [31, 3] width 28 height 7
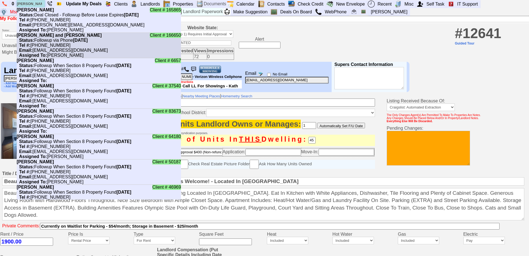
type input "jackie"
click at [69, 43] on nobr "Status: Followup via Phone Thursday, September 25th, 2025" at bounding box center [52, 40] width 71 height 5
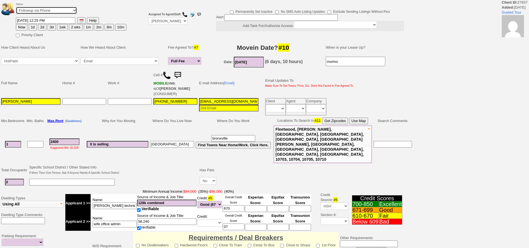
click at [53, 12] on select "Followup via Phone Followup via Email Followup When Section 8 Property Found De…" at bounding box center [46, 11] width 61 height 8
select select "Inactive"
click at [16, 7] on select "Followup via Phone Followup via Email Followup When Section 8 Property Found De…" at bounding box center [46, 11] width 61 height 8
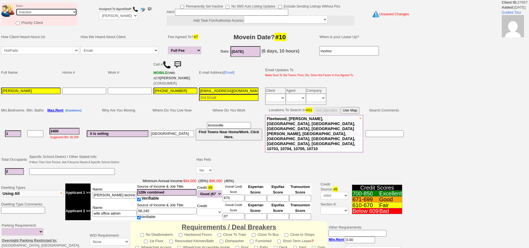
scroll to position [138, 0]
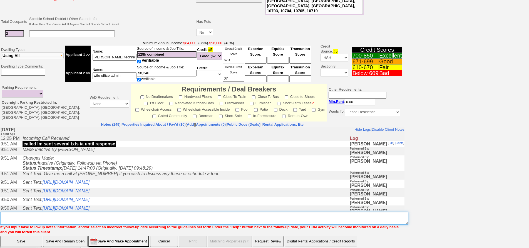
click at [209, 212] on textarea "Insert New Note Here" at bounding box center [204, 218] width 408 height 13
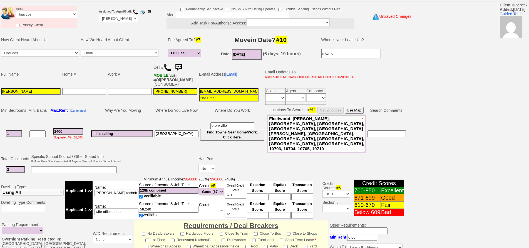
scroll to position [0, 0]
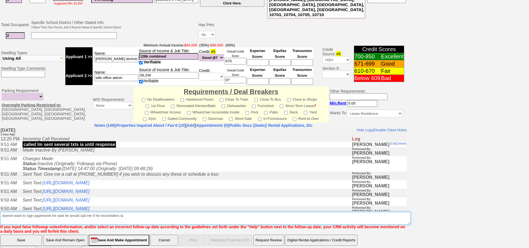
type textarea "doesnt want to sign paperwork he said he would call me if he reconsiders ia"
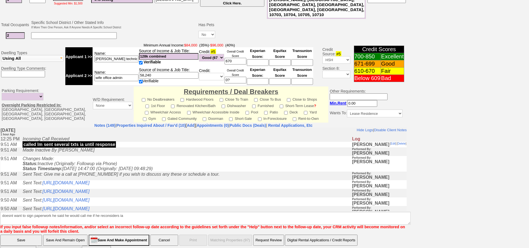
click at [20, 235] on input "Save" at bounding box center [21, 240] width 42 height 11
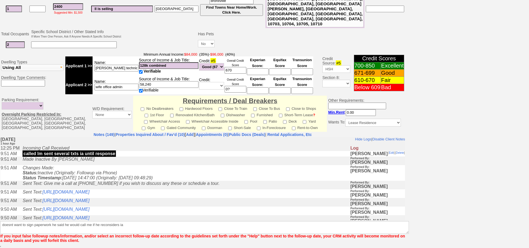
scroll to position [132, 0]
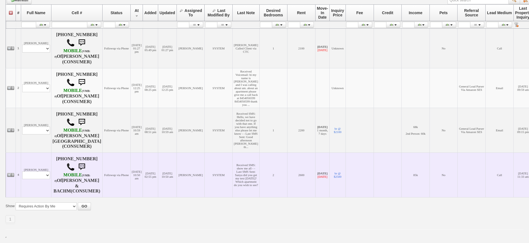
scroll to position [106, 0]
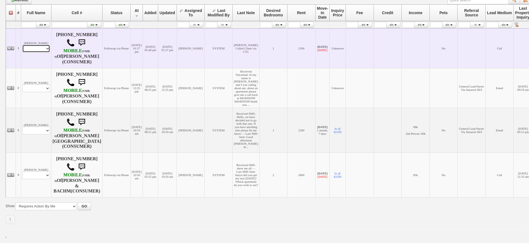
click at [37, 45] on select "Profile Edit Print Email Externally (Will Not Be Tracked In CRM) Closed Deals" at bounding box center [36, 49] width 28 height 8
select select "ChangeURL,/crm/custom/edit_client_form.php?redirect=%2Fcrm%2Fclients.php&id=167…"
click at [22, 45] on select "Profile Edit Print Email Externally (Will Not Be Tracked In CRM) Closed Deals" at bounding box center [36, 49] width 28 height 8
select select
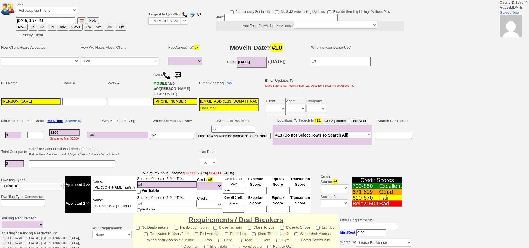
select select
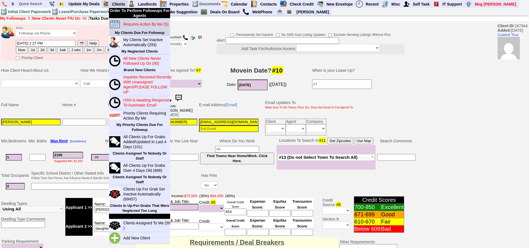
click at [139, 22] on blink "Requires Action By Me (5)" at bounding box center [145, 24] width 45 height 4
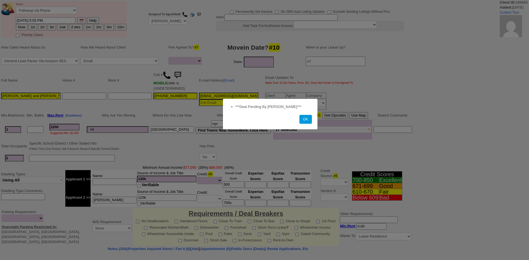
select select
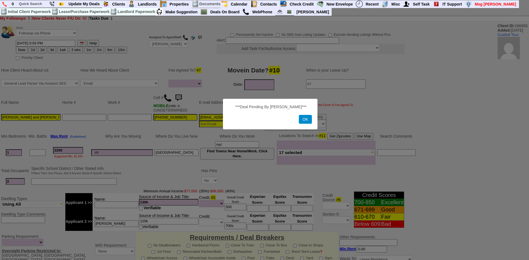
click at [299, 118] on button "OK" at bounding box center [305, 119] width 13 height 9
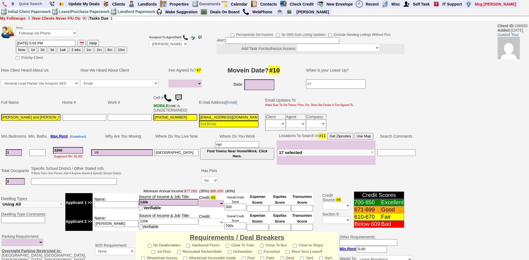
click at [168, 97] on img at bounding box center [167, 98] width 8 height 8
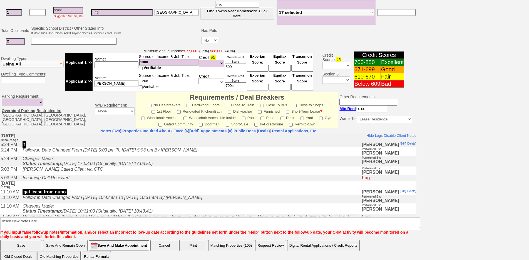
scroll to position [148, 0]
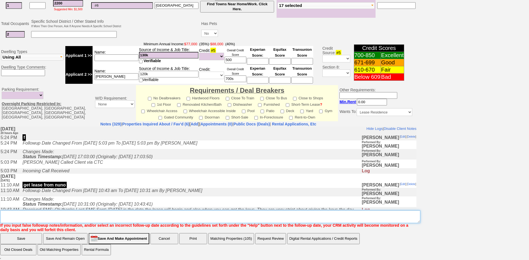
click at [241, 214] on textarea "Insert New Note Here" at bounding box center [210, 217] width 420 height 13
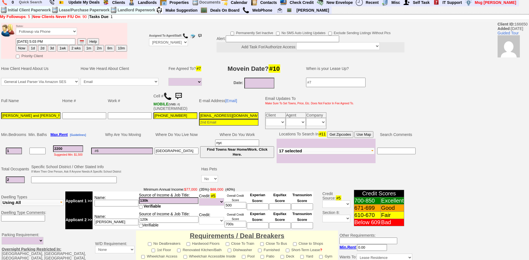
scroll to position [0, 0]
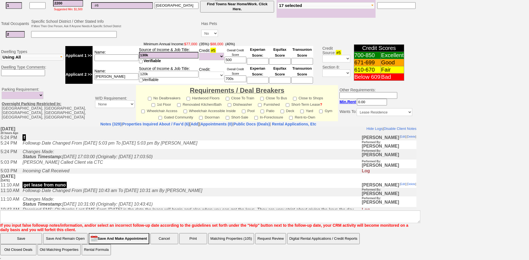
click at [148, 172] on td "Incoming Call Received" at bounding box center [190, 171] width 341 height 6
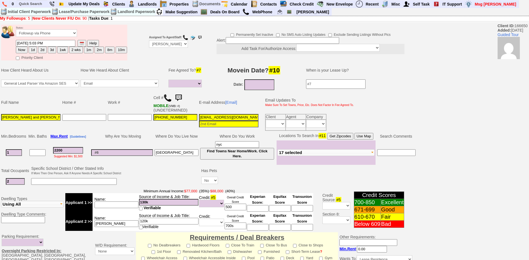
scroll to position [148, 0]
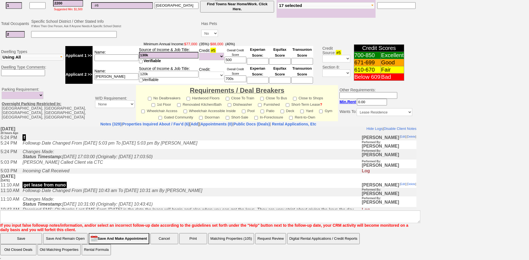
click at [447, 98] on div "Status: Followup via Phone Followup via Email Followup When Section 8 Property …" at bounding box center [264, 66] width 529 height 380
click at [86, 186] on td "get lease from nuno" at bounding box center [190, 185] width 341 height 6
click at [138, 243] on input "Save And Make Appointment" at bounding box center [119, 238] width 61 height 11
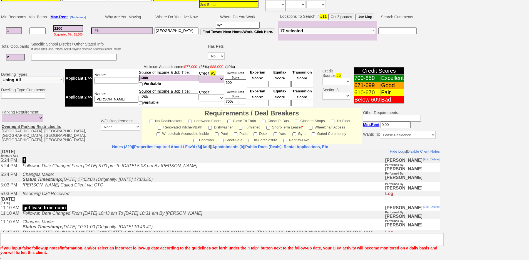
scroll to position [120, 0]
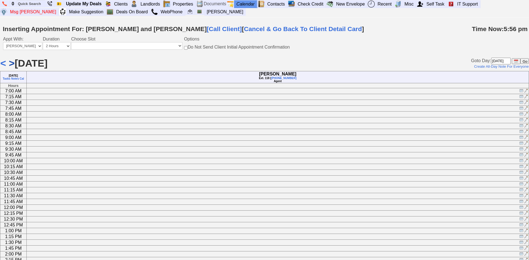
click at [9, 68] on link ">" at bounding box center [12, 63] width 6 height 11
click at [11, 66] on link ">" at bounding box center [12, 63] width 6 height 11
click at [519, 163] on img at bounding box center [521, 161] width 4 height 4
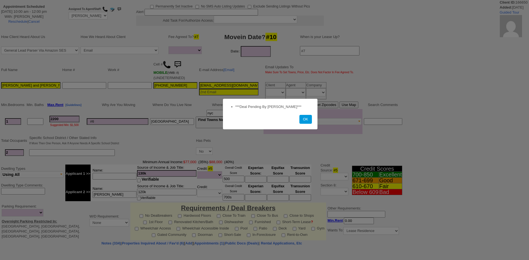
select select
click at [303, 118] on button "OK" at bounding box center [305, 119] width 13 height 9
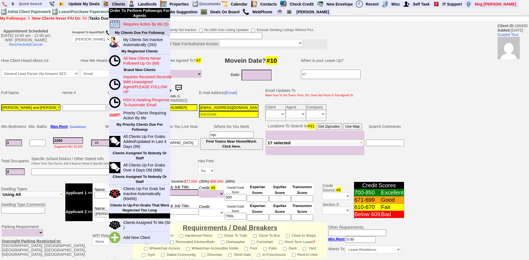
click at [133, 23] on blink "Requires Action By Me (5)" at bounding box center [145, 24] width 45 height 4
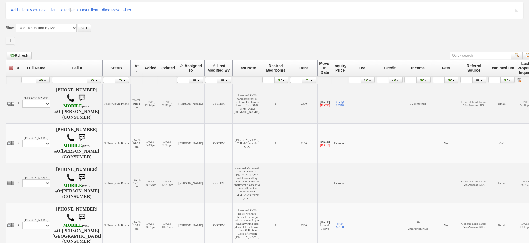
scroll to position [111, 0]
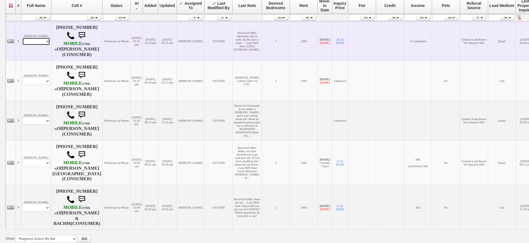
click at [38, 43] on select "Profile Edit Print Email Externally (Will Not Be Tracked In CRM) Closed Deals" at bounding box center [36, 42] width 28 height 8
select select "ChangeURL,/crm/custom/edit_client_form.php?redirect=%2Fcrm%2Fclients.php&id=166…"
click at [22, 38] on select "Profile Edit Print Email Externally (Will Not Be Tracked In CRM) Closed Deals" at bounding box center [36, 42] width 28 height 8
select select
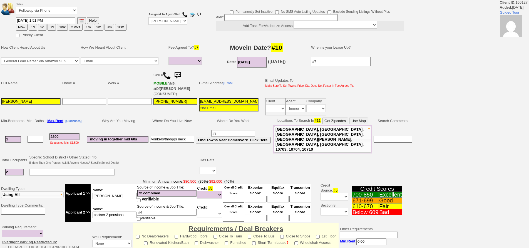
select select
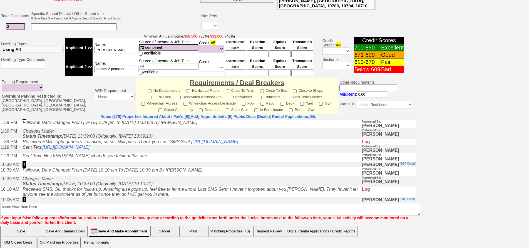
scroll to position [28, 0]
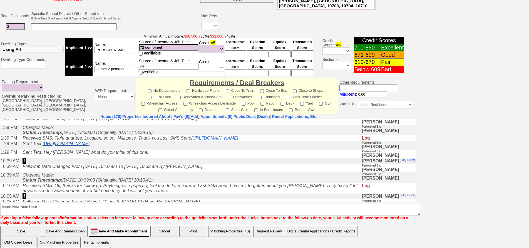
click at [89, 146] on link "[URL][DOMAIN_NAME]" at bounding box center [66, 143] width 47 height 5
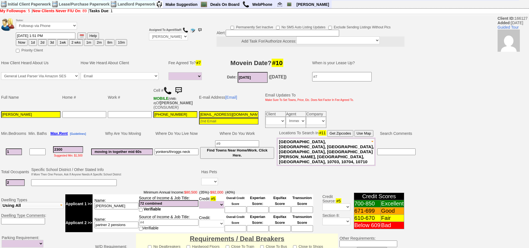
scroll to position [0, 0]
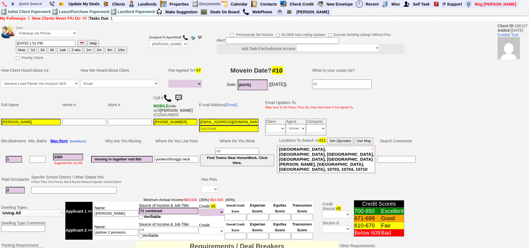
click at [179, 96] on img at bounding box center [178, 98] width 11 height 11
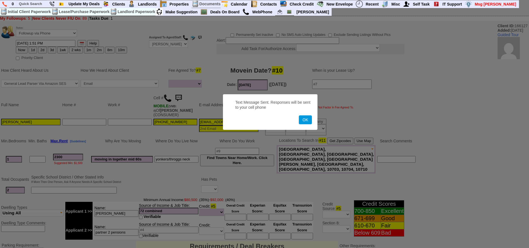
click at [299, 115] on button "OK" at bounding box center [305, 119] width 13 height 9
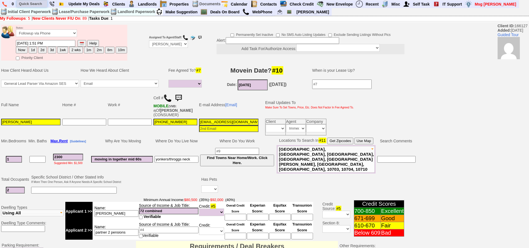
click at [38, 7] on input "text" at bounding box center [32, 3] width 31 height 7
paste input "9143829883"
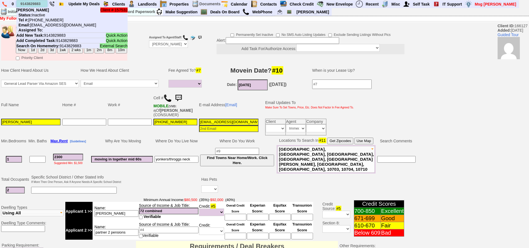
click at [42, 4] on input "9143829883" at bounding box center [32, 3] width 31 height 7
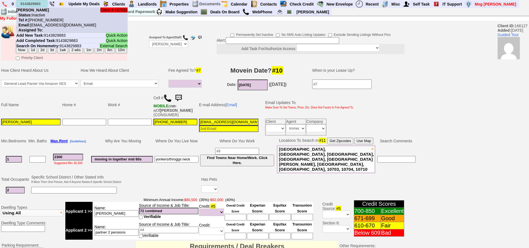
type input "9143829883"
click at [49, 15] on li "Client # 157532 [PERSON_NAME] Status: Inactive Tel #: [PHONE_NUMBER] Email: [EM…" at bounding box center [71, 20] width 111 height 25
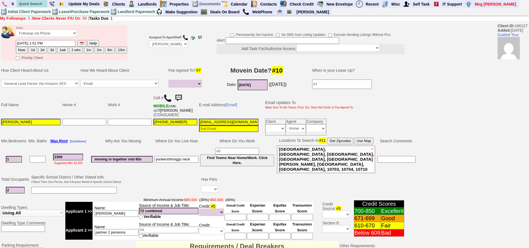
click at [34, 49] on button "1d" at bounding box center [33, 50] width 8 height 7
type input "09/25/2025 01:58 PM"
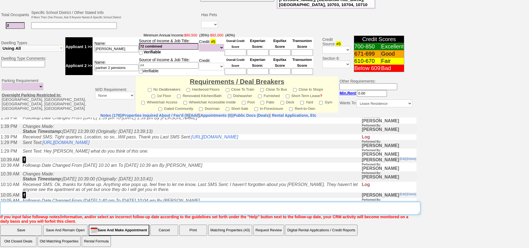
click at [236, 205] on textarea "Insert New Note Here" at bounding box center [210, 208] width 420 height 13
type textarea "f"
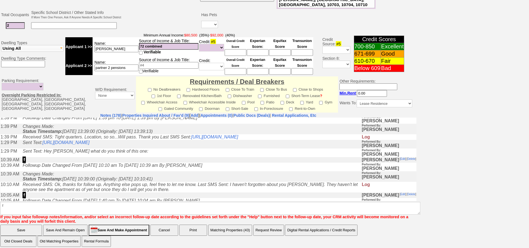
click input "Save" at bounding box center [21, 230] width 42 height 11
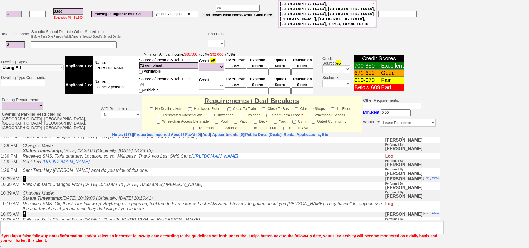
scroll to position [137, 0]
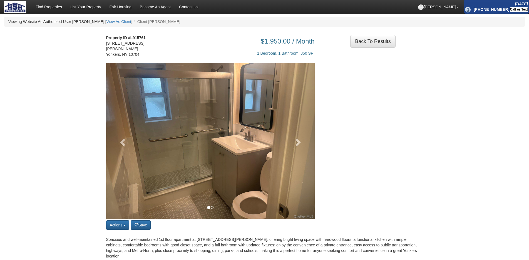
click at [143, 40] on address "Property ID #L915761 [STREET_ADDRESS][PERSON_NAME]" at bounding box center [129, 46] width 46 height 22
drag, startPoint x: 133, startPoint y: 37, endPoint x: 153, endPoint y: 40, distance: 20.6
click at [153, 40] on div "Property ID #L915761 328 Kimball Avenue Unit # 1st FL Yonkers, NY 10704" at bounding box center [129, 49] width 54 height 28
copy strong "915761"
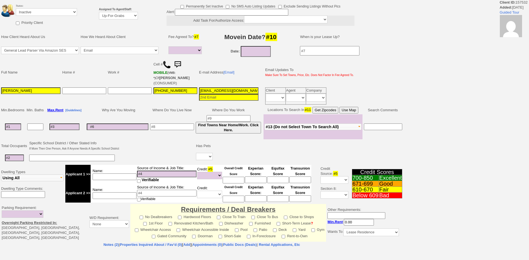
select select
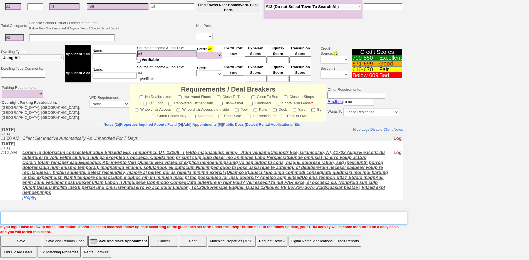
click at [154, 219] on textarea "Insert New Note Here" at bounding box center [203, 218] width 406 height 13
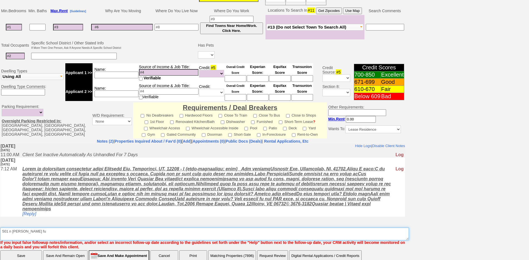
scroll to position [18, 0]
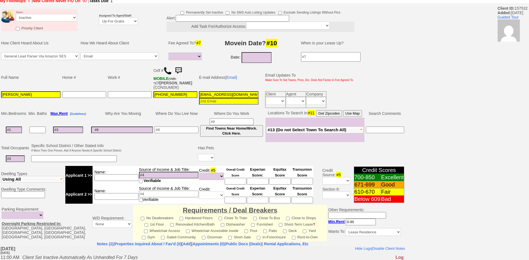
type textarea "501 n barry ld fu"
click at [122, 24] on select "Up-For-Grabs ***** STAFF ***** Bob Bruno 914-419-3579 Cristy Liberto 914-486-10…" at bounding box center [118, 22] width 39 height 8
select select "148"
click at [99, 18] on select "Up-For-Grabs ***** STAFF ***** Bob Bruno 914-419-3579 Cristy Liberto 914-486-10…" at bounding box center [118, 22] width 39 height 8
drag, startPoint x: 33, startPoint y: 16, endPoint x: 37, endPoint y: 21, distance: 6.2
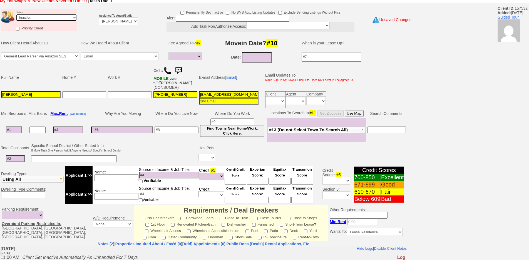
click at [33, 16] on select "Followup via Phone Followup via Email Followup When Section 8 Property Found De…" at bounding box center [46, 18] width 61 height 8
select select "Followup via Phone"
click at [16, 14] on select "Followup via Phone Followup via Email Followup When Section 8 Property Found De…" at bounding box center [46, 18] width 61 height 8
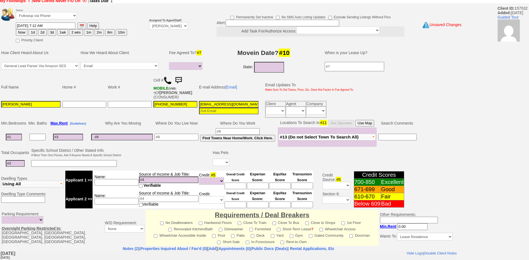
click at [33, 32] on button "1d" at bounding box center [33, 32] width 8 height 7
type input "09/25/2025 02:04 PM"
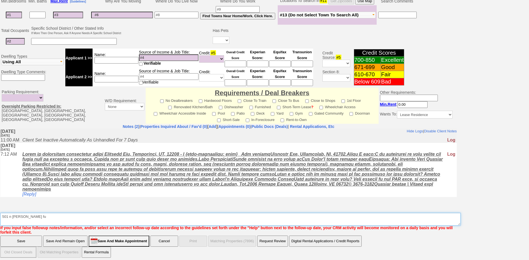
click at [307, 218] on textarea "Insert New Note Here" at bounding box center [230, 219] width 460 height 13
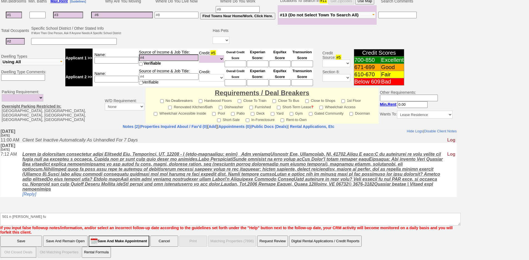
click input "Save" at bounding box center [21, 241] width 42 height 11
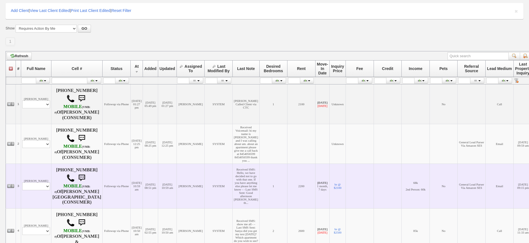
scroll to position [111, 0]
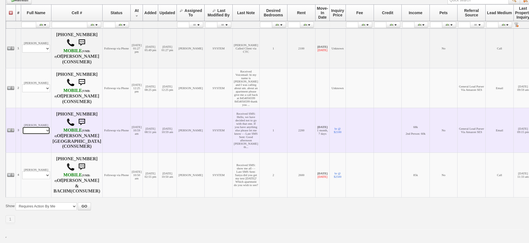
click at [44, 134] on select "Profile Edit Print Email Externally (Will Not Be Tracked In CRM) Closed Deals" at bounding box center [36, 131] width 28 height 8
select select "ChangeURL,/crm/custom/edit_client_form.php?redirect=%2Fcrm%2Fclients.php&id=164…"
click at [22, 134] on select "Profile Edit Print Email Externally (Will Not Be Tracked In CRM) Closed Deals" at bounding box center [36, 131] width 28 height 8
select select
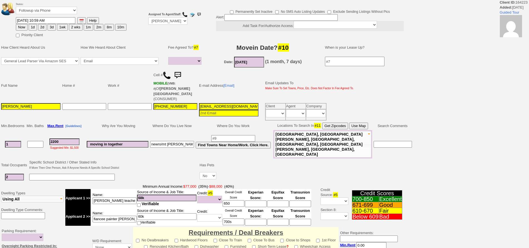
select select
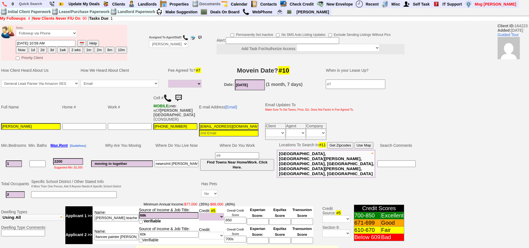
click at [66, 133] on td at bounding box center [84, 131] width 46 height 18
drag, startPoint x: 69, startPoint y: 157, endPoint x: 24, endPoint y: 143, distance: 47.6
click at [24, 143] on tbody "Min. Bedrooms Min. Baths Max. Rent [Guidelines] Why Are You Moving Where Do You…" at bounding box center [208, 159] width 416 height 37
type input "2"
select select
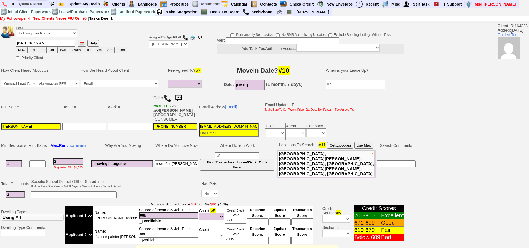
type input "24"
select select
type input "2400"
select select
drag, startPoint x: 76, startPoint y: 155, endPoint x: 20, endPoint y: 146, distance: 56.3
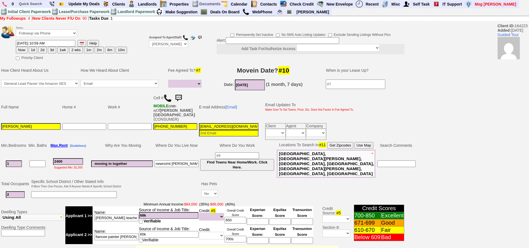
click at [20, 149] on tr "1 2400 Suggested Min: $1,500 moving in together newro/mt vernon Find Towns Near…" at bounding box center [208, 163] width 416 height 28
type input "2"
select select
type input "25"
select select
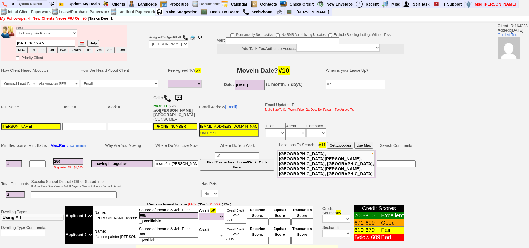
type input "2500"
select select
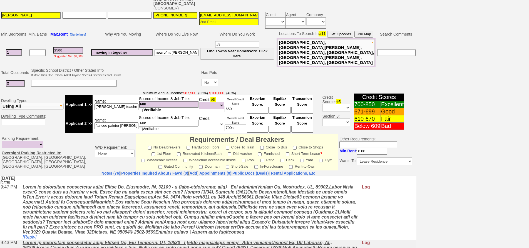
scroll to position [26, 0]
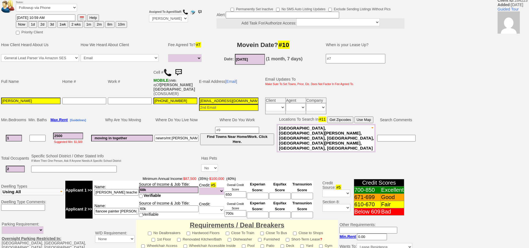
drag, startPoint x: 66, startPoint y: 131, endPoint x: 16, endPoint y: 108, distance: 55.1
click at [16, 108] on tbody "Status: Followup via Phone Followup via Email Followup When Section 8 Property …" at bounding box center [208, 194] width 416 height 392
type input "2"
select select
type input "24"
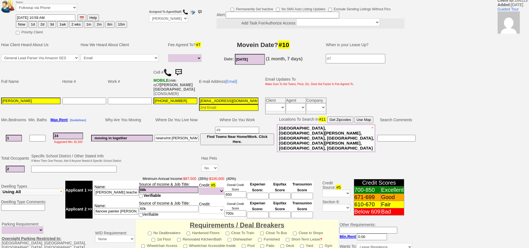
select select
type input "2400"
select select
type input "2400"
click at [33, 26] on button "1d" at bounding box center [33, 24] width 8 height 7
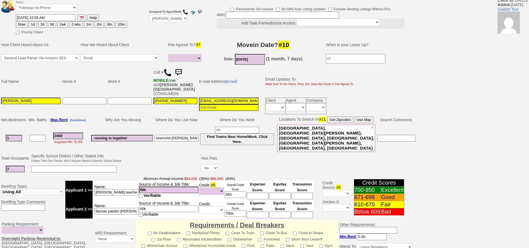
type input "09/25/2025 02:04 PM"
select select
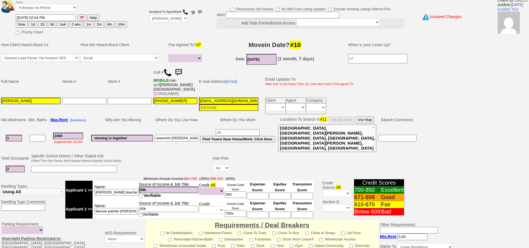
scroll to position [157, 0]
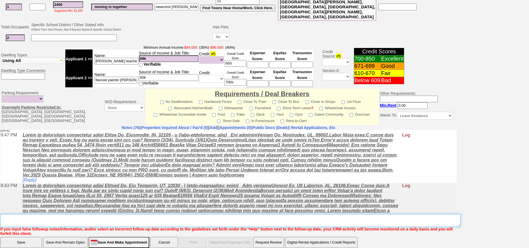
click at [181, 214] on textarea "Insert New Note Here" at bounding box center [230, 220] width 460 height 13
type textarea "sending places fu"
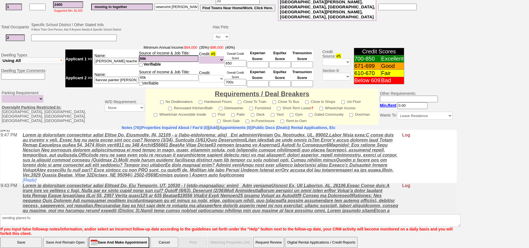
click input "Save And Remain Open" at bounding box center [65, 242] width 44 height 11
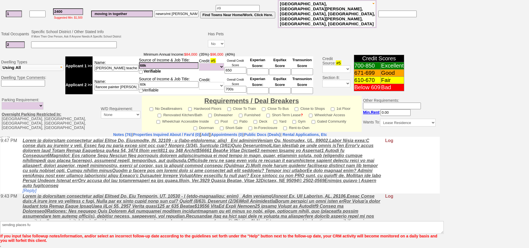
scroll to position [137, 0]
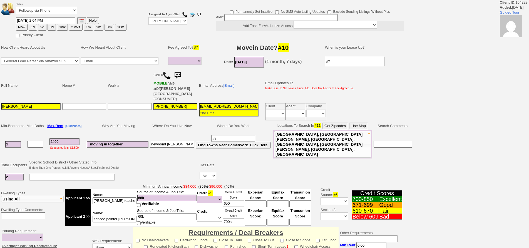
select select
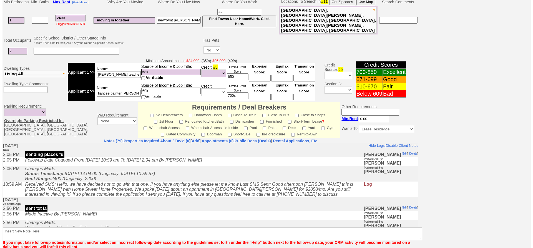
scroll to position [163, 0]
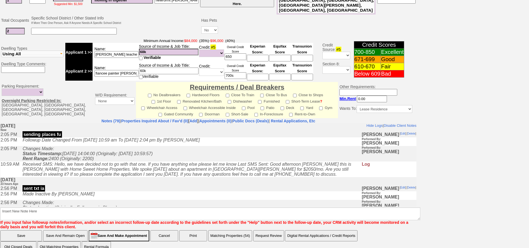
click at [234, 230] on button "Matching Properties (54)" at bounding box center [230, 235] width 44 height 11
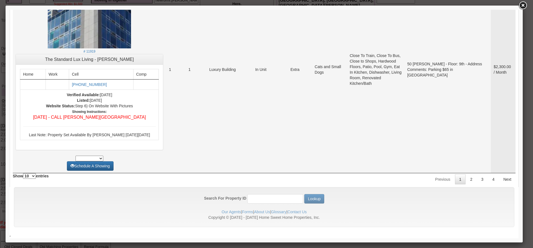
scroll to position [2115, 0]
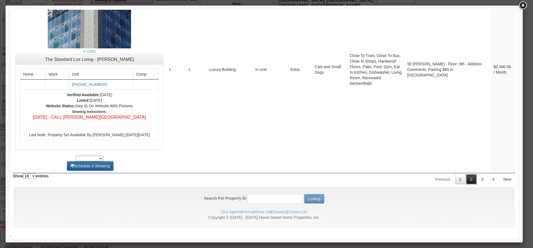
click at [467, 175] on link "2" at bounding box center [472, 179] width 11 height 10
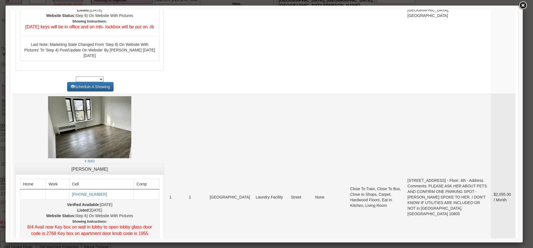
scroll to position [1889, 0]
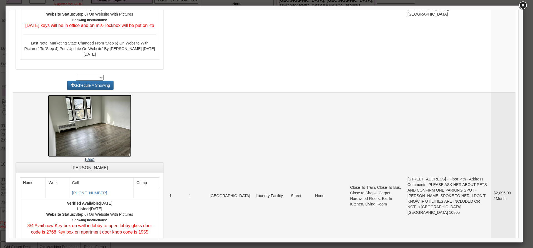
click at [106, 147] on img at bounding box center [89, 126] width 83 height 62
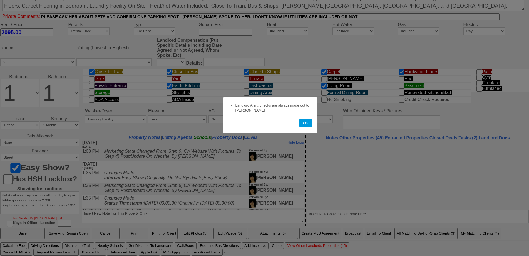
scroll to position [176, 0]
click at [311, 126] on button "OK" at bounding box center [305, 122] width 13 height 9
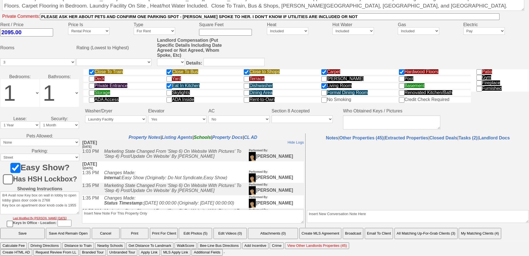
click at [382, 230] on button "Email To Client" at bounding box center [379, 233] width 28 height 11
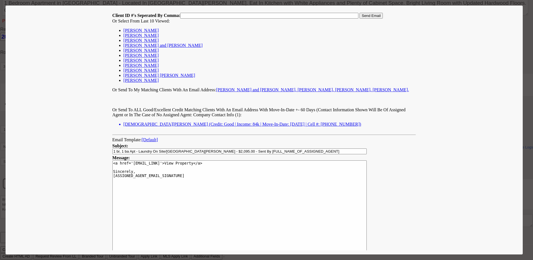
scroll to position [0, 0]
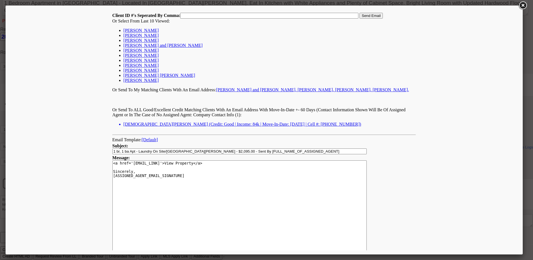
click at [133, 31] on link "[PERSON_NAME]" at bounding box center [141, 30] width 35 height 5
type input "164223,"
click at [378, 16] on input "Send Email" at bounding box center [371, 16] width 23 height 6
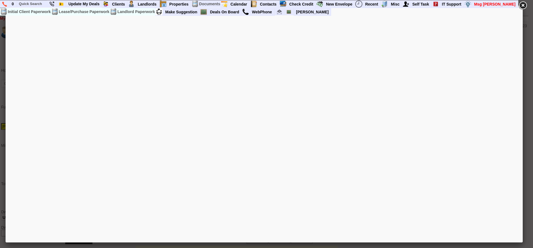
select select
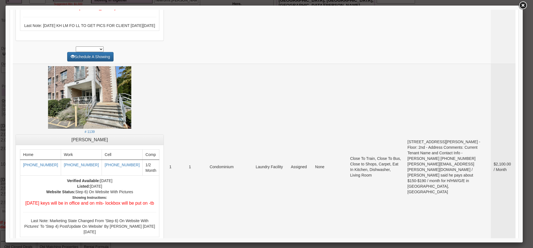
scroll to position [1667, 0]
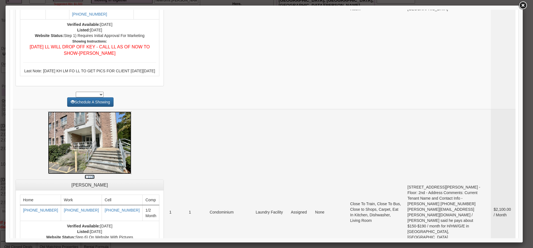
click at [80, 155] on img at bounding box center [89, 142] width 83 height 63
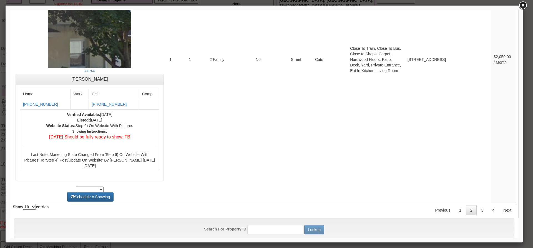
scroll to position [2333, 0]
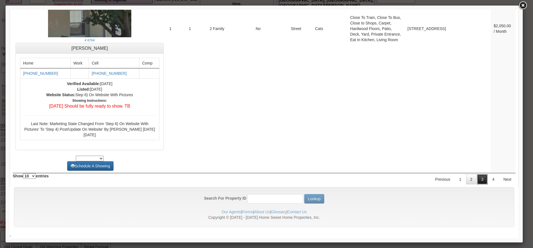
click at [478, 179] on link "3" at bounding box center [483, 179] width 11 height 10
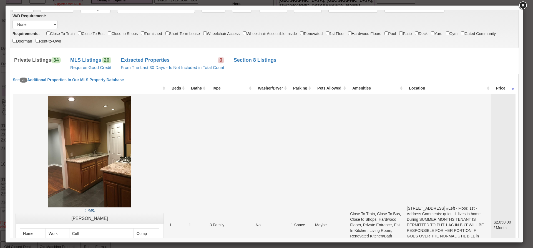
scroll to position [83, 0]
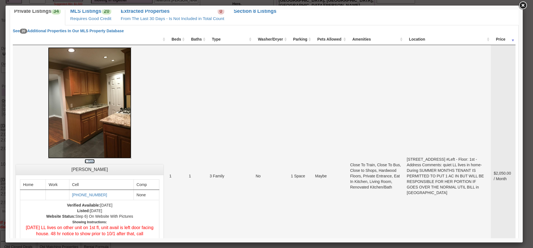
click at [55, 99] on img at bounding box center [89, 102] width 83 height 111
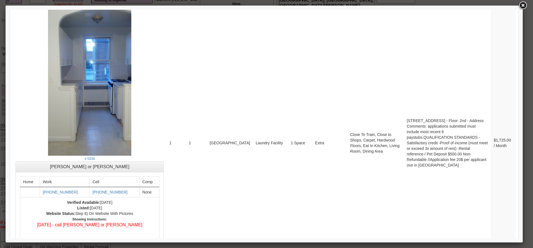
scroll to position [2467, 0]
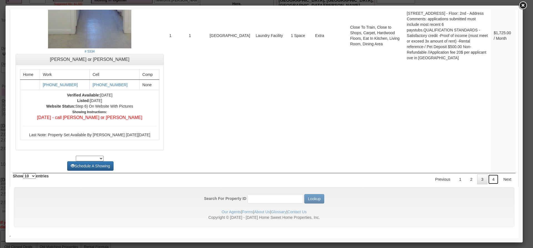
drag, startPoint x: 490, startPoint y: 179, endPoint x: 501, endPoint y: 191, distance: 16.1
click at [490, 179] on link "4" at bounding box center [493, 179] width 11 height 10
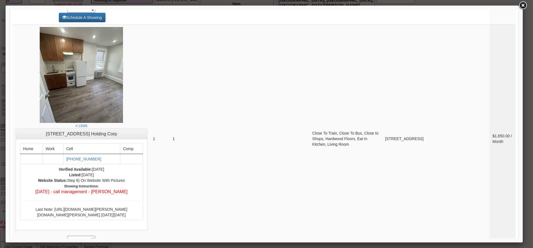
scroll to position [0, 0]
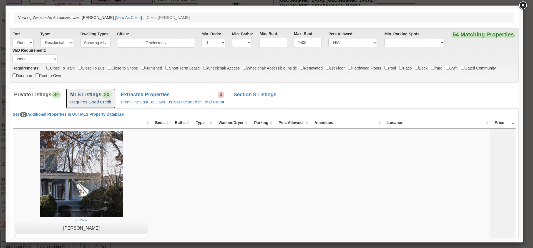
click at [81, 92] on b "MLS Listings" at bounding box center [85, 95] width 31 height 6
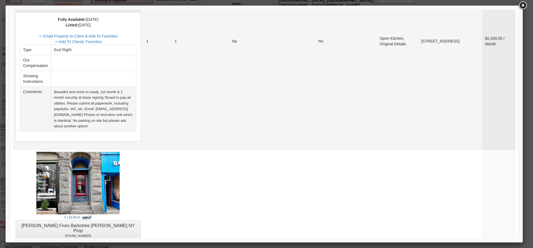
scroll to position [695, 0]
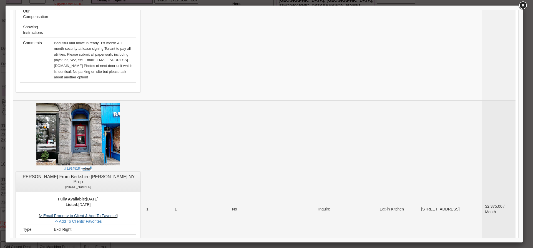
click at [118, 213] on link "-> Email Property to Client & Add To Favorites" at bounding box center [78, 215] width 79 height 4
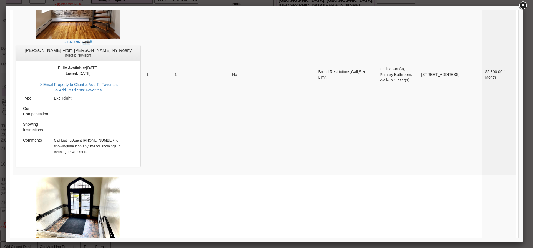
scroll to position [1445, 0]
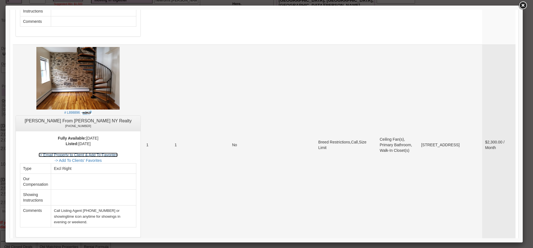
click at [118, 153] on link "-> Email Property to Client & Add To Favorites" at bounding box center [78, 155] width 79 height 4
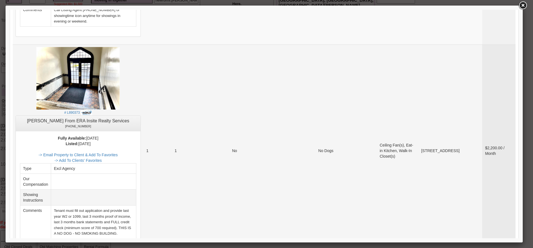
scroll to position [1584, 0]
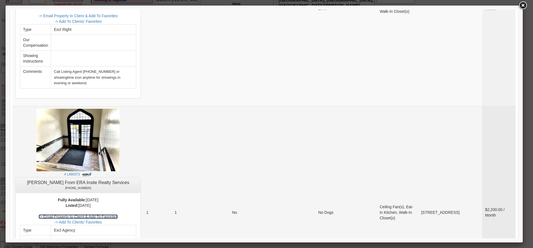
click at [118, 214] on link "-> Email Property to Client & Add To Favorites" at bounding box center [78, 216] width 79 height 4
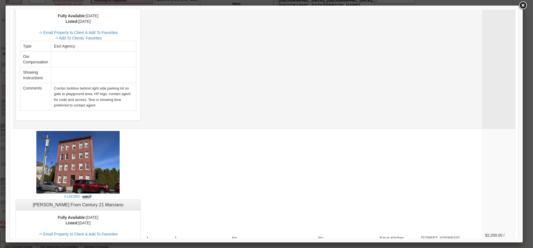
scroll to position [2044, 0]
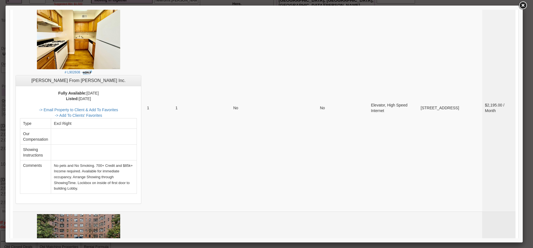
scroll to position [167, 0]
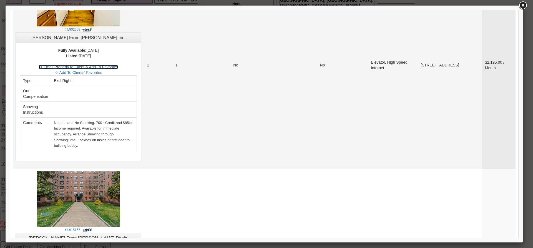
click at [118, 65] on link "-> Email Property to Client & Add To Favorites" at bounding box center [78, 67] width 79 height 4
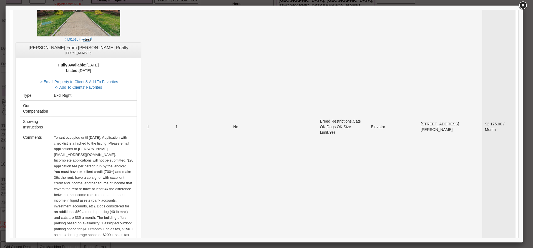
scroll to position [389, 0]
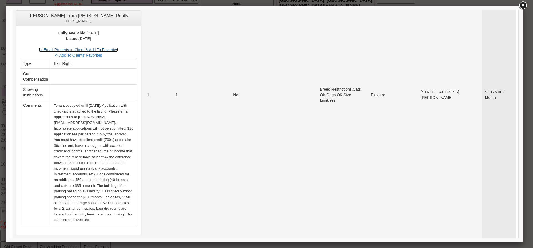
click at [118, 48] on link "-> Email Property to Client & Add To Favorites" at bounding box center [78, 50] width 79 height 4
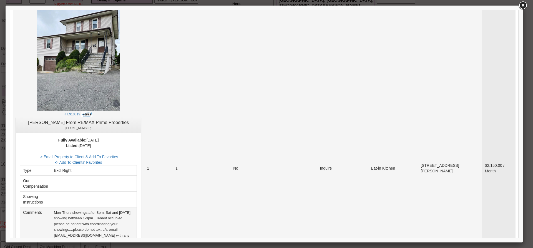
scroll to position [1223, 0]
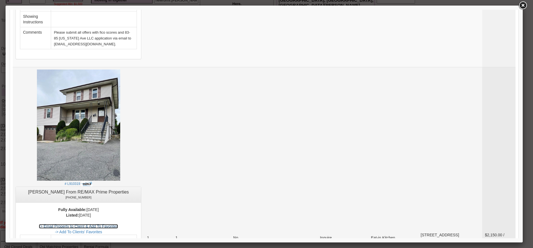
click at [118, 224] on link "-> Email Property to Client & Add To Favorites" at bounding box center [78, 226] width 79 height 4
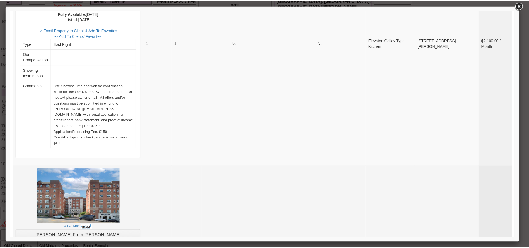
scroll to position [2161, 0]
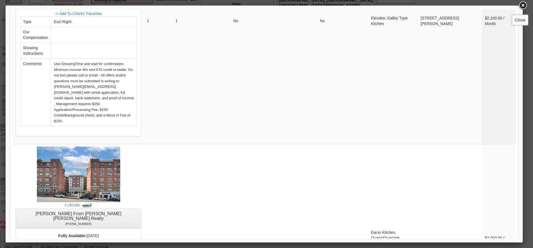
drag, startPoint x: 523, startPoint y: 7, endPoint x: 483, endPoint y: 31, distance: 46.6
click at [523, 7] on link at bounding box center [523, 6] width 10 height 10
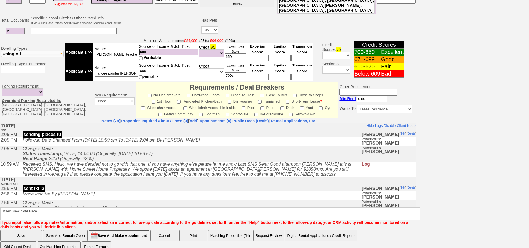
scroll to position [0, 0]
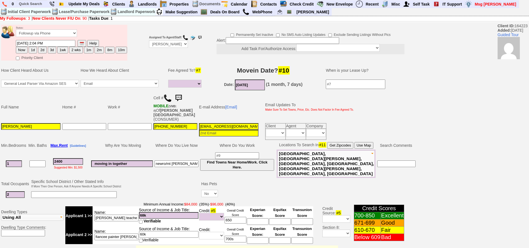
click at [33, 47] on button "1d" at bounding box center [33, 50] width 8 height 7
type input "09/25/2025 02:05 PM"
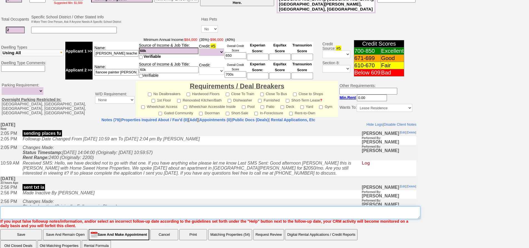
click at [266, 206] on textarea "Insert New Note Here" at bounding box center [210, 212] width 420 height 13
type textarea "f"
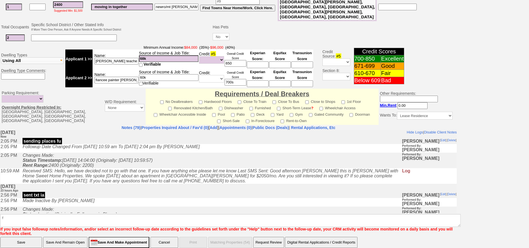
click input "Save" at bounding box center [21, 242] width 42 height 11
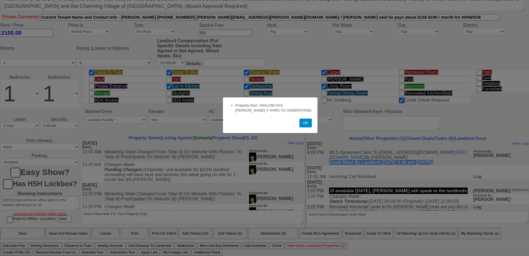
click at [310, 123] on button "OK" at bounding box center [305, 122] width 13 height 9
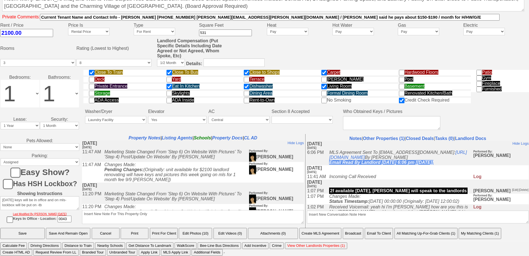
click at [387, 233] on button "Email To Client" at bounding box center [379, 233] width 28 height 11
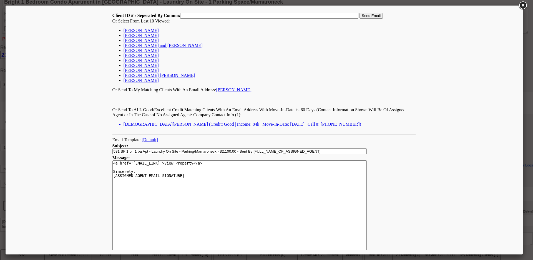
click at [143, 29] on link "[PERSON_NAME]" at bounding box center [141, 30] width 35 height 5
type input "164223,"
click at [372, 15] on input "Send Email" at bounding box center [371, 16] width 23 height 6
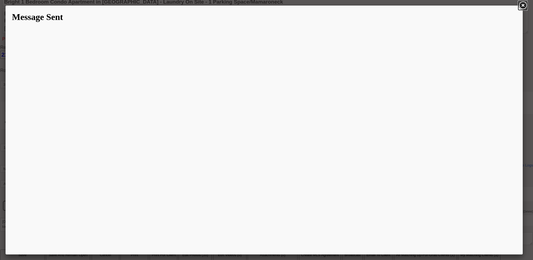
click at [525, 3] on link at bounding box center [523, 6] width 10 height 10
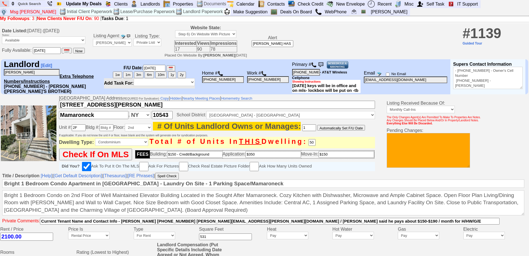
click at [7, 5] on link at bounding box center [4, 3] width 9 height 7
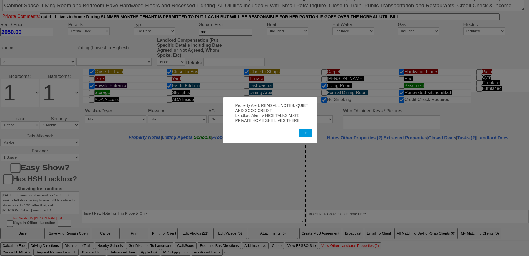
scroll to position [202, 0]
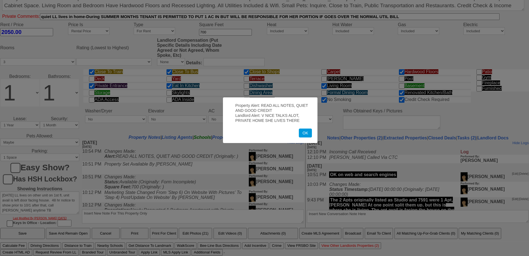
click at [305, 134] on button "OK" at bounding box center [305, 132] width 13 height 9
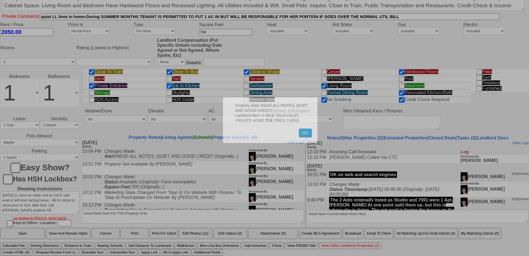
scroll to position [0, 0]
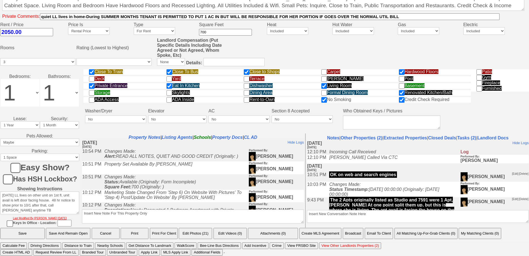
click at [380, 231] on button "Email To Client" at bounding box center [379, 233] width 28 height 11
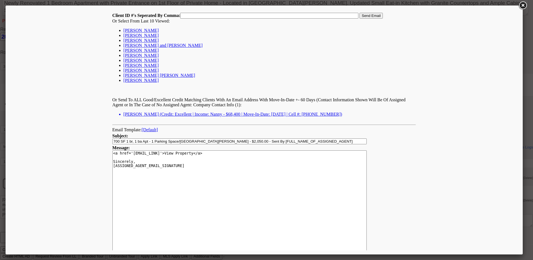
click at [133, 30] on link "Diana Nunez" at bounding box center [141, 30] width 35 height 5
type input "164223,"
click at [366, 16] on input "Send Email" at bounding box center [371, 16] width 23 height 6
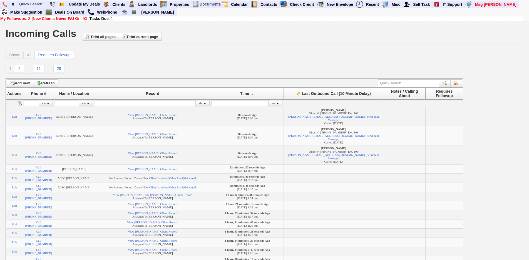
click at [182, 61] on div "Show: All Requires Followup 1 2 ... 11 ... 29 Define page size Change record co…" at bounding box center [265, 62] width 518 height 22
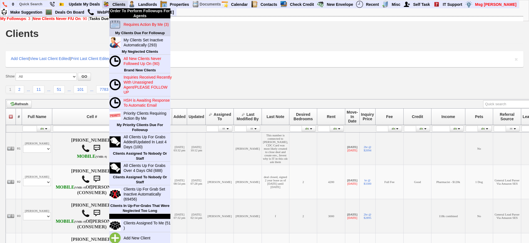
click at [136, 26] on blink "Requires Action By Me (3)" at bounding box center [145, 24] width 45 height 4
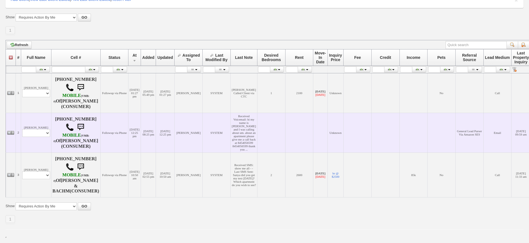
scroll to position [80, 0]
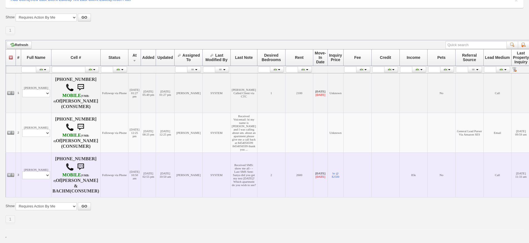
click at [141, 155] on td "[DATE] 10:50 am" at bounding box center [134, 175] width 12 height 45
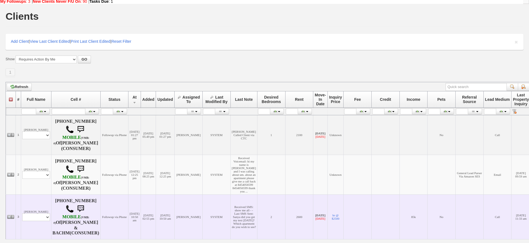
scroll to position [0, 0]
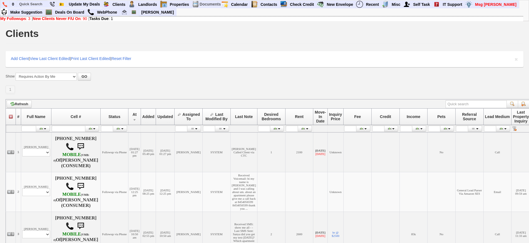
drag, startPoint x: 210, startPoint y: 79, endPoint x: 201, endPoint y: 74, distance: 10.6
click at [208, 78] on form "Show All New Clients Never Followed-Up On -------------------------------------…" at bounding box center [265, 77] width 518 height 8
click at [126, 11] on img at bounding box center [124, 12] width 5 height 5
click at [82, 12] on link "Deals On Board" at bounding box center [70, 12] width 34 height 7
click at [29, 4] on input "text" at bounding box center [32, 4] width 31 height 7
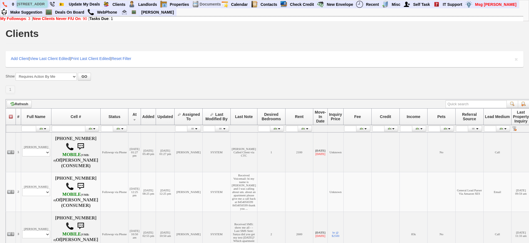
type input "[STREET_ADDRESS]"
click at [43, 3] on input "[STREET_ADDRESS]" at bounding box center [32, 4] width 31 height 7
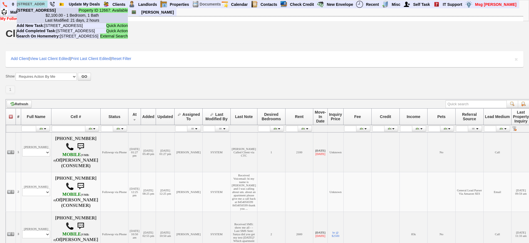
click at [48, 13] on b "[STREET_ADDRESS]" at bounding box center [36, 10] width 39 height 4
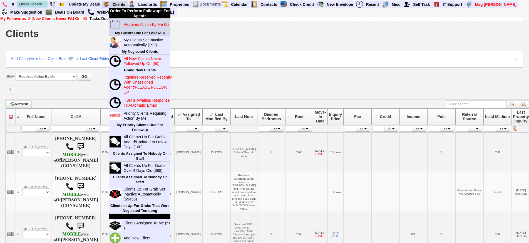
click at [137, 24] on blink "Requires Action By Me (3)" at bounding box center [145, 24] width 45 height 4
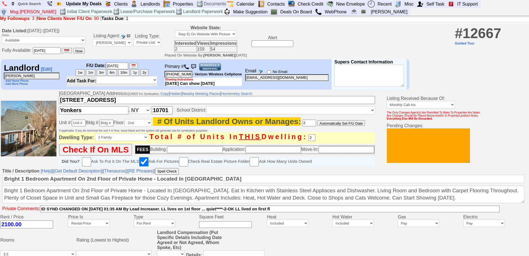
click at [189, 67] on img at bounding box center [187, 67] width 6 height 6
drag, startPoint x: 452, startPoint y: 204, endPoint x: 0, endPoint y: 194, distance: 451.9
click at [0, 194] on td "Title / Description [Help] | [Get Default Description] | [Thesaurus] | [RE Phra…" at bounding box center [264, 190] width 529 height 47
click at [85, 54] on td "Fully Available: 09/02/2025 Now Might Be Available Again: 00/00/0000" at bounding box center [43, 50] width 84 height 7
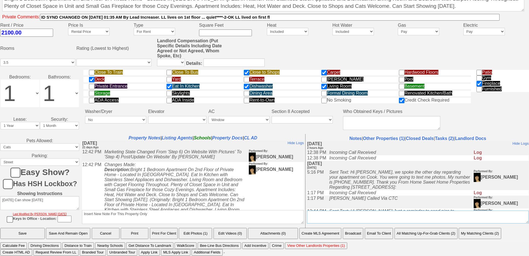
click at [362, 216] on textarea "Insert New Conversation Note Here" at bounding box center [418, 216] width 222 height 13
type textarea "CALLED TO PREVIEW AND TAKE PICS TONIGHT"
click at [0, 228] on input "Save" at bounding box center [22, 233] width 44 height 11
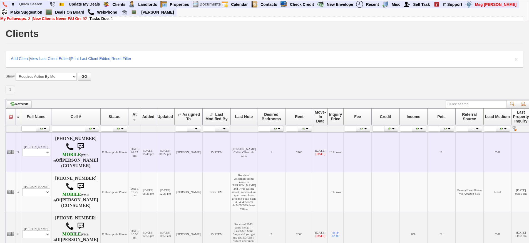
scroll to position [80, 0]
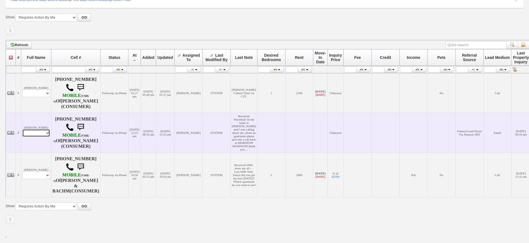
click at [33, 129] on select "Profile Edit Print Email Externally (Will Not Be Tracked In CRM) Closed Deals" at bounding box center [36, 133] width 28 height 8
select select "ChangeURL,/crm/custom/edit_client_form.php?redirect=%2Fcrm%2Fclients.php&id=166…"
click at [22, 129] on select "Profile Edit Print Email Externally (Will Not Be Tracked In CRM) Closed Deals" at bounding box center [36, 133] width 28 height 8
select select
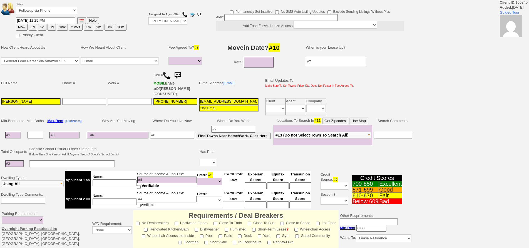
select select
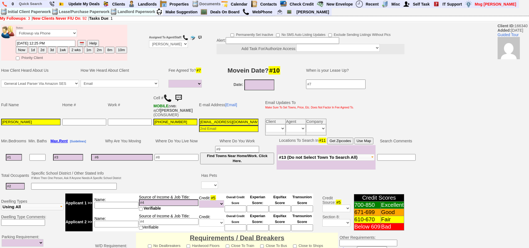
click at [169, 98] on img at bounding box center [167, 98] width 8 height 8
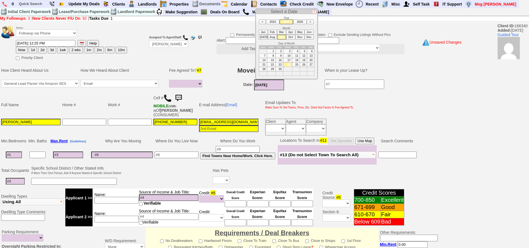
click at [252, 85] on nobr "Date: 09/24/2025" at bounding box center [263, 84] width 41 height 4
click at [290, 36] on li "Oct" at bounding box center [290, 37] width 9 height 5
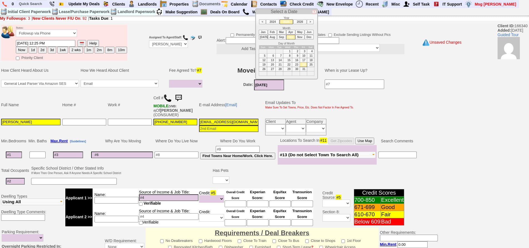
click at [288, 49] on th "Wed" at bounding box center [287, 47] width 9 height 4
click at [288, 51] on td "1" at bounding box center [287, 51] width 9 height 4
type input "10/01/2025"
click at [18, 155] on input at bounding box center [14, 154] width 16 height 7
type input "2"
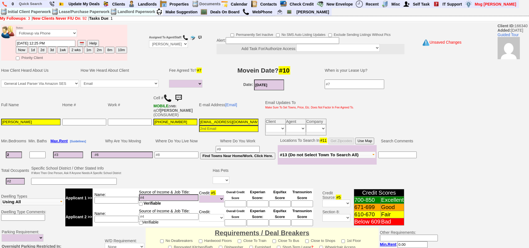
select select
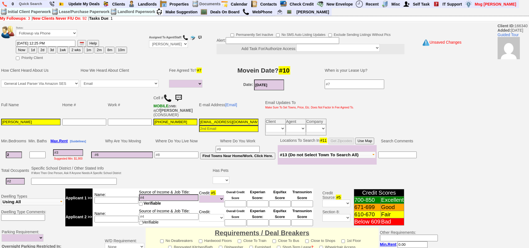
type input "2"
select select
click at [17, 180] on input at bounding box center [15, 181] width 19 height 7
type input "3"
click at [101, 132] on td at bounding box center [84, 127] width 46 height 18
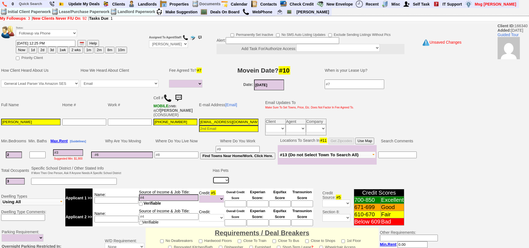
click at [220, 178] on select "Yes No" at bounding box center [221, 179] width 17 height 7
click at [229, 182] on select "Yes No" at bounding box center [221, 179] width 17 height 7
select select "No"
click at [213, 176] on select "Yes No" at bounding box center [221, 179] width 17 height 7
click at [64, 156] on div "Suggested Min: $1,900" at bounding box center [67, 158] width 39 height 4
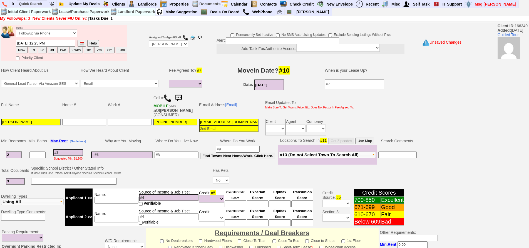
click at [64, 153] on input at bounding box center [68, 152] width 30 height 7
type input "30"
select select
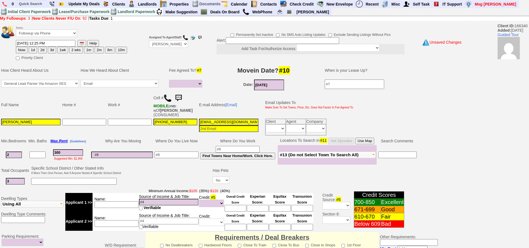
type input "3000"
select select
click at [71, 154] on input "3000" at bounding box center [68, 152] width 30 height 7
type input "3000"
select select
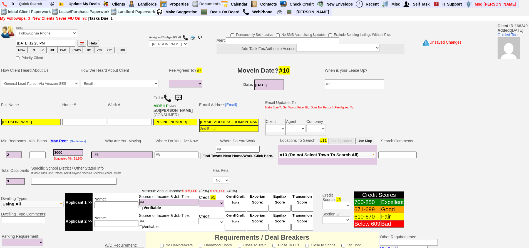
click at [237, 120] on input "3ks7b3q0wqws1i19fcg46z3ga2g@convo.zillow.com" at bounding box center [228, 122] width 59 height 7
type input "murielleguerrier@yahoo.com"
click at [36, 49] on button "1d" at bounding box center [33, 50] width 8 height 7
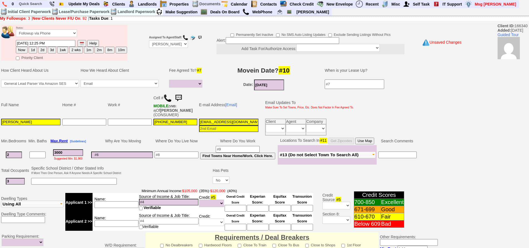
type input "09/25/2025 03:12 PM"
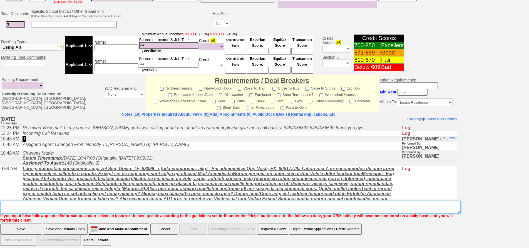
click at [91, 201] on textarea "Insert New Note Here" at bounding box center [230, 207] width 460 height 13
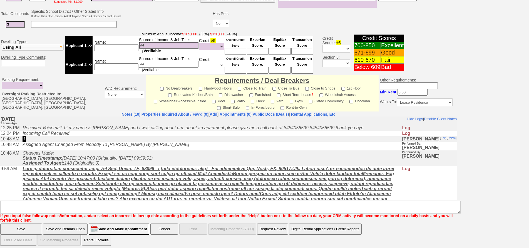
click at [215, 161] on td "Changes Made: Status Timestamp: 2025-09-24 10:47:00 (Originally: 2025-09-24 09:…" at bounding box center [211, 158] width 382 height 16
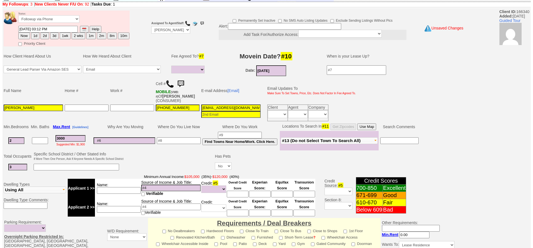
scroll to position [0, 0]
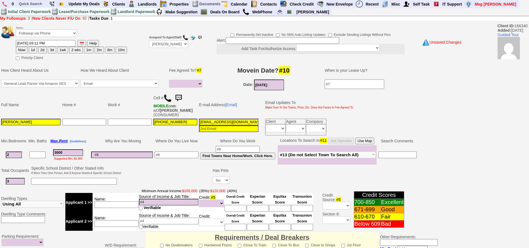
click at [6, 122] on input "murielle guerrier" at bounding box center [30, 122] width 59 height 7
click at [18, 121] on input "Murielle guerrier" at bounding box center [30, 122] width 59 height 7
type input "Murielle Guerrier"
click at [221, 118] on td "murielleguerrier@yahoo.com" at bounding box center [228, 127] width 61 height 18
click at [225, 121] on input "murielleguerrier@yahoo.com" at bounding box center [228, 122] width 59 height 7
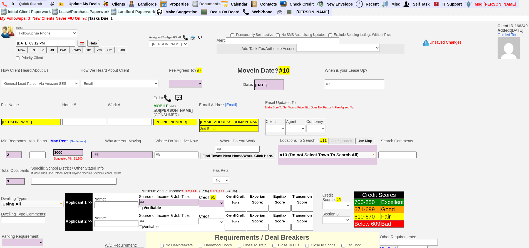
click at [225, 121] on input "murielleguerrier@yahoo.com" at bounding box center [228, 122] width 59 height 7
click at [230, 107] on link "[Email]" at bounding box center [231, 105] width 12 height 4
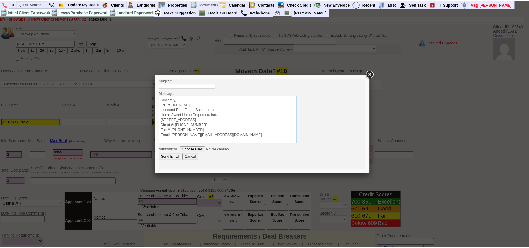
scroll to position [1, 0]
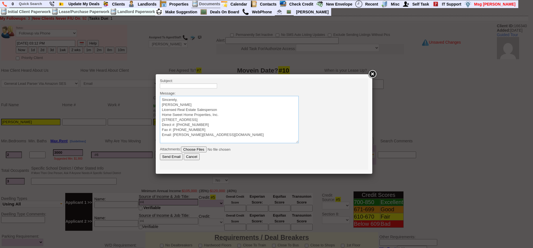
drag, startPoint x: 209, startPoint y: 139, endPoint x: 311, endPoint y: 186, distance: 112.6
click at [160, 108] on html "Subject: Message: Sincerely, Jorge Guerrero Licensed Real Estate Salesperson Ho…" at bounding box center [264, 123] width 208 height 91
click at [375, 73] on link at bounding box center [373, 74] width 10 height 10
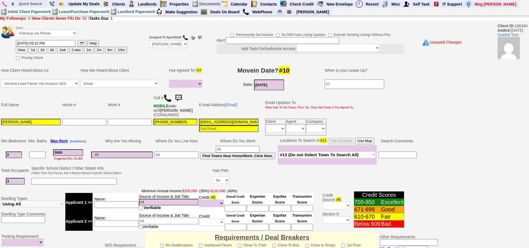
click at [181, 94] on img at bounding box center [178, 98] width 11 height 11
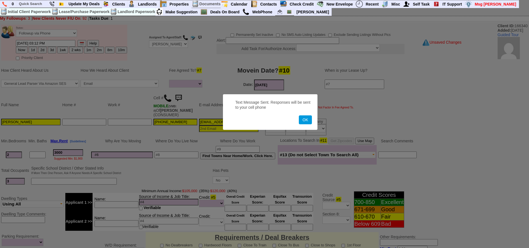
click at [299, 115] on button "OK" at bounding box center [305, 119] width 13 height 9
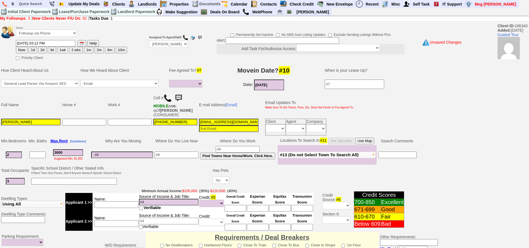
click at [181, 94] on img at bounding box center [178, 98] width 11 height 11
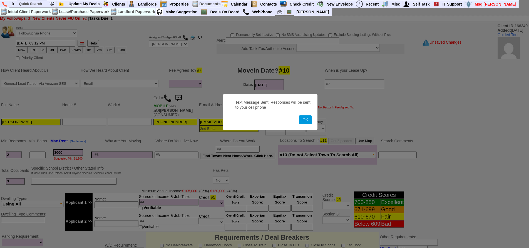
click at [299, 115] on button "OK" at bounding box center [305, 119] width 13 height 9
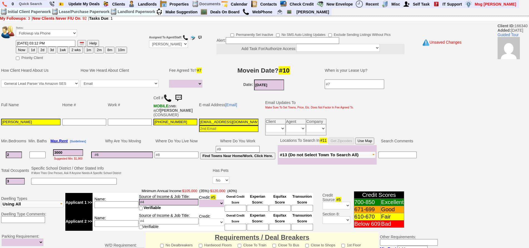
click at [181, 94] on img at bounding box center [178, 98] width 11 height 11
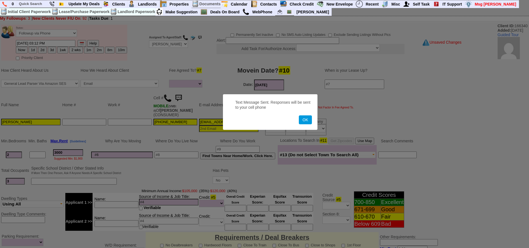
click at [299, 115] on button "OK" at bounding box center [305, 119] width 13 height 9
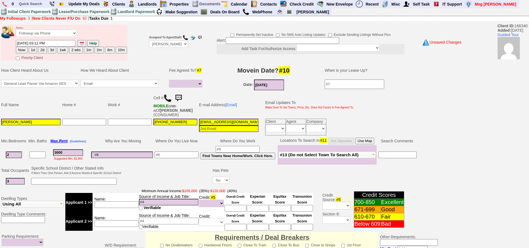
click at [33, 49] on button "1d" at bounding box center [33, 50] width 8 height 7
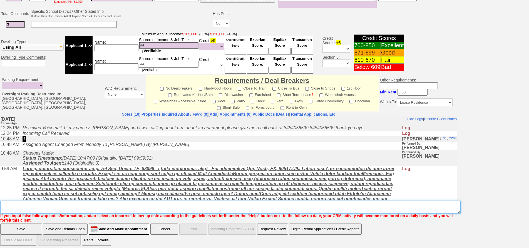
click at [202, 207] on textarea "Insert New Note Here" at bounding box center [230, 207] width 460 height 13
type textarea "f"
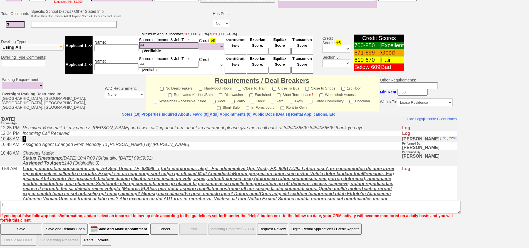
click input "Save" at bounding box center [21, 228] width 42 height 11
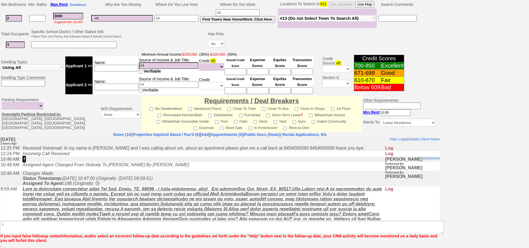
scroll to position [137, 0]
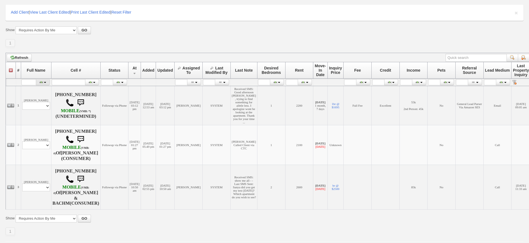
scroll to position [95, 0]
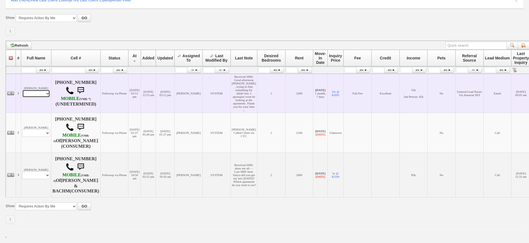
click at [38, 90] on select "Profile Edit Print Email Externally (Will Not Be Tracked In CRM) Closed Deals" at bounding box center [36, 94] width 28 height 8
select select "ChangeURL,/crm/custom/edit_client_form.php?redirect=%2Fcrm%2Fclients.php&id=117…"
click at [22, 90] on select "Profile Edit Print Email Externally (Will Not Be Tracked In CRM) Closed Deals" at bounding box center [36, 94] width 28 height 8
select select
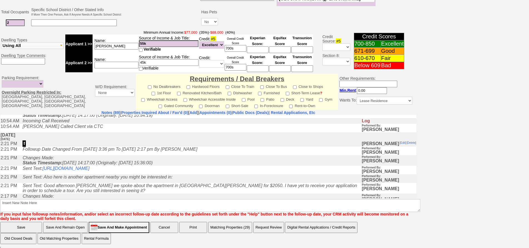
scroll to position [56, 0]
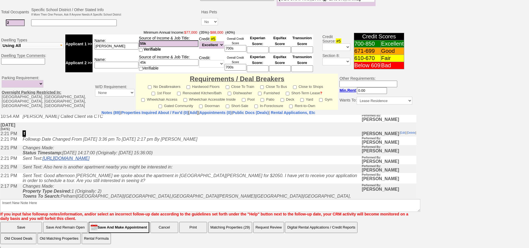
click at [89, 160] on link "[URL][DOMAIN_NAME]" at bounding box center [66, 158] width 47 height 5
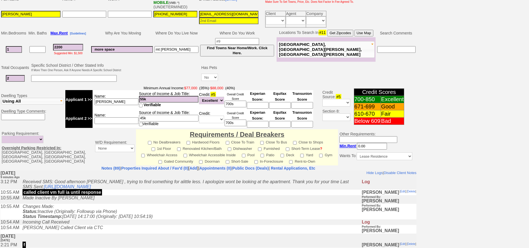
scroll to position [20, 0]
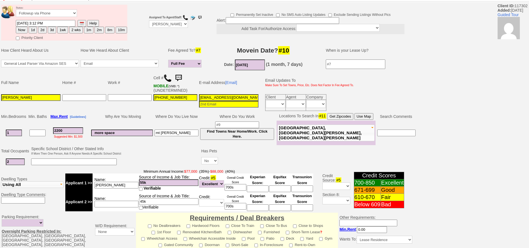
click at [61, 17] on td "Status: Followup via Phone Followup via Email Followup When Section 8 Property …" at bounding box center [72, 12] width 112 height 15
click at [58, 16] on select "Followup via Phone Followup via Email Followup When Section 8 Property Found De…" at bounding box center [46, 13] width 61 height 8
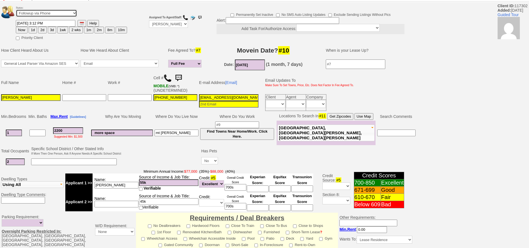
select select "Inactive"
click at [16, 9] on select "Followup via Phone Followup via Email Followup When Section 8 Property Found De…" at bounding box center [46, 13] width 61 height 8
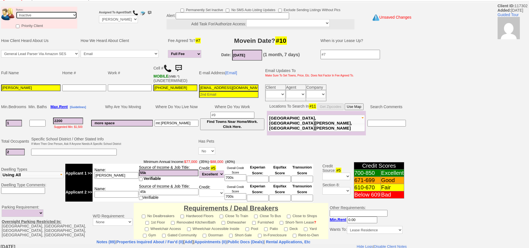
scroll to position [150, 0]
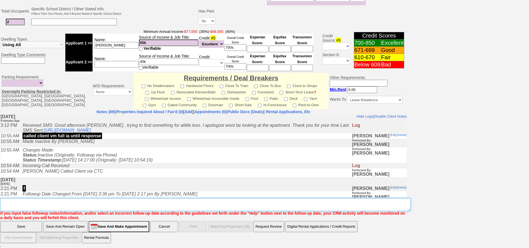
click at [186, 205] on textarea "Insert New Note Here" at bounding box center [205, 204] width 410 height 13
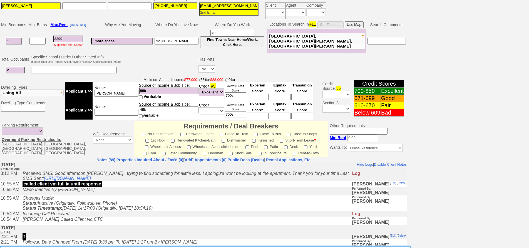
scroll to position [95, 0]
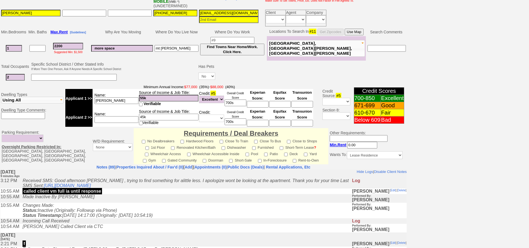
type textarea "wants something cheaper than 2050"
drag, startPoint x: 68, startPoint y: 45, endPoint x: 26, endPoint y: 43, distance: 41.7
click at [26, 43] on tr "1 2200 Suggested Min: $1,500 more space mt vernon Find Towns Near Home/Work. Cl…" at bounding box center [203, 48] width 406 height 24
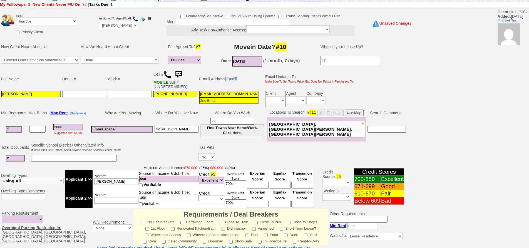
scroll to position [0, 0]
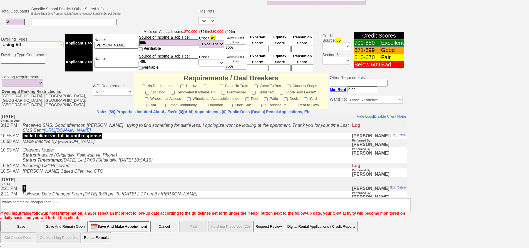
type input "2000"
drag, startPoint x: 77, startPoint y: 224, endPoint x: 98, endPoint y: 39, distance: 185.5
click at [77, 224] on input "Save And Remain Open" at bounding box center [65, 226] width 44 height 11
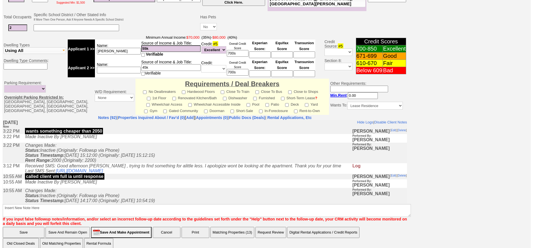
scroll to position [150, 0]
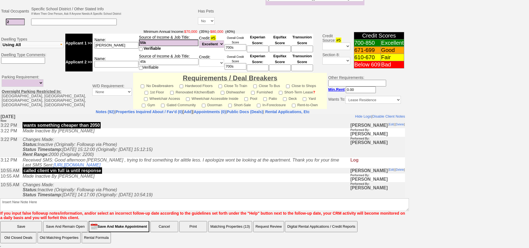
click at [236, 224] on button "Matching Properties (13)" at bounding box center [230, 226] width 44 height 11
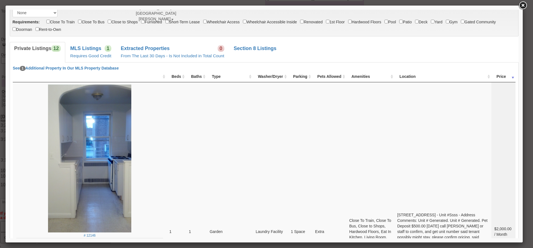
scroll to position [0, 0]
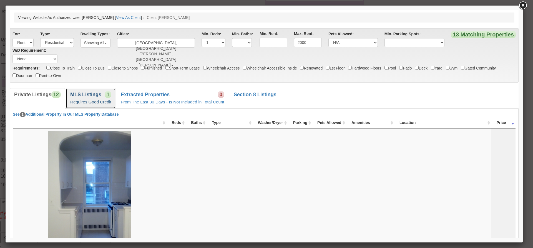
click at [103, 94] on link "MLS Listings 1 Requires Good Credit" at bounding box center [91, 98] width 50 height 20
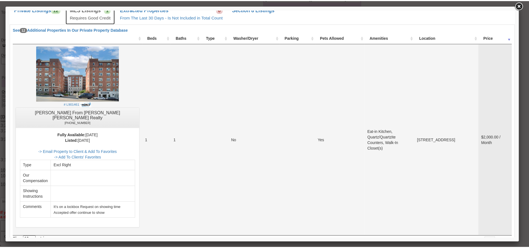
scroll to position [143, 0]
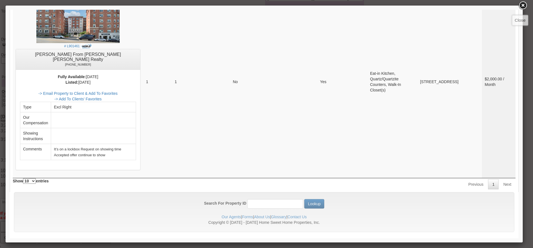
click at [522, 5] on link at bounding box center [523, 6] width 10 height 10
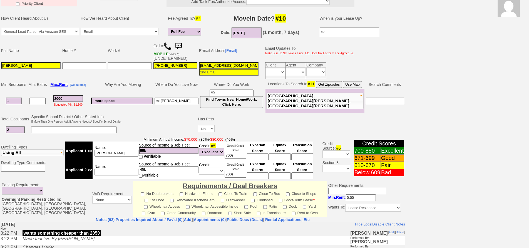
scroll to position [0, 0]
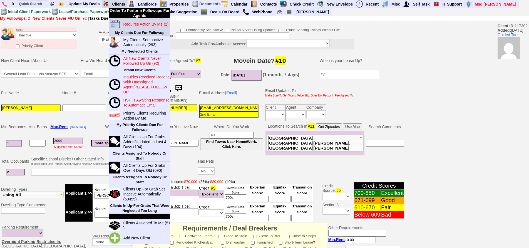
click at [141, 23] on blink "Requires Action By Me (2)" at bounding box center [145, 24] width 45 height 4
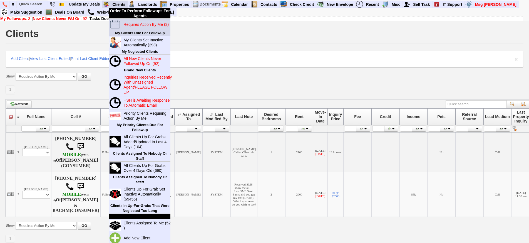
click at [129, 23] on blink "Requires Action By Me (3)" at bounding box center [145, 24] width 45 height 4
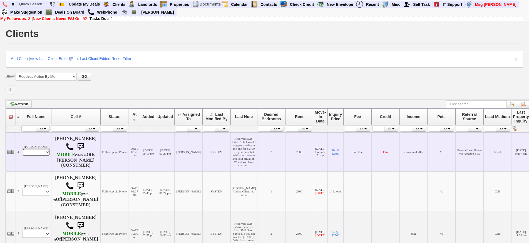
click at [41, 156] on select "Profile Edit Print Email Externally (Will Not Be Tracked In CRM) Closed Deals" at bounding box center [36, 152] width 28 height 8
select select "ChangeURL,/crm/custom/edit_client_form.php?redirect=%2Fcrm%2Fclients.php&id=656…"
click at [22, 156] on select "Profile Edit Print Email Externally (Will Not Be Tracked In CRM) Closed Deals" at bounding box center [36, 152] width 28 height 8
select select
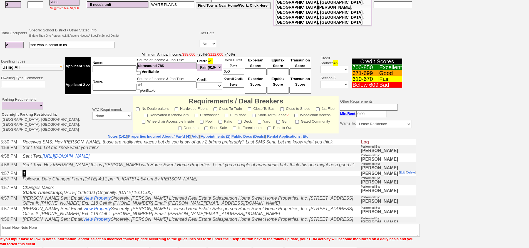
scroll to position [222, 0]
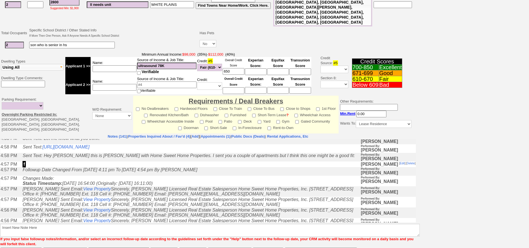
click at [103, 144] on td "Sent Text: Let me know what you think." at bounding box center [190, 140] width 340 height 9
click at [89, 149] on link "[URL][DOMAIN_NAME]" at bounding box center [66, 146] width 47 height 5
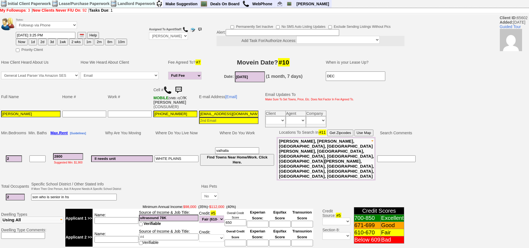
scroll to position [0, 0]
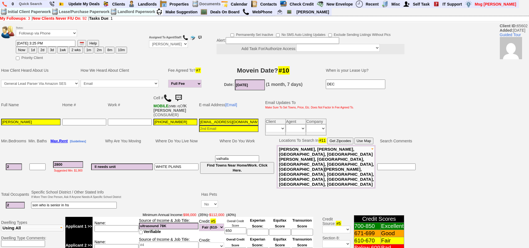
click at [182, 93] on img at bounding box center [178, 98] width 11 height 11
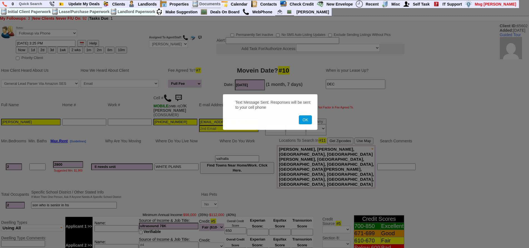
click at [299, 115] on button "OK" at bounding box center [305, 119] width 13 height 9
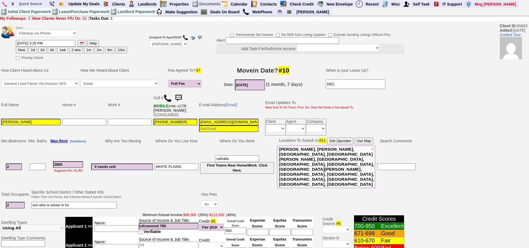
click at [182, 93] on img at bounding box center [178, 98] width 11 height 11
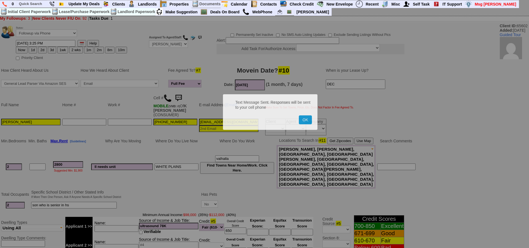
click at [299, 115] on button "OK" at bounding box center [305, 119] width 13 height 9
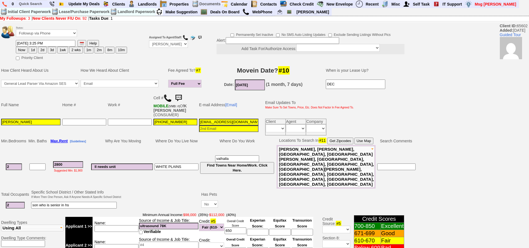
click at [182, 93] on img at bounding box center [178, 98] width 11 height 11
click at [173, 95] on link at bounding box center [178, 97] width 11 height 4
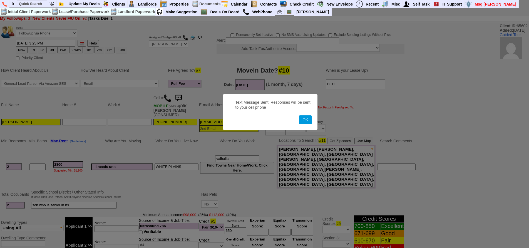
click at [299, 115] on button "OK" at bounding box center [305, 119] width 13 height 9
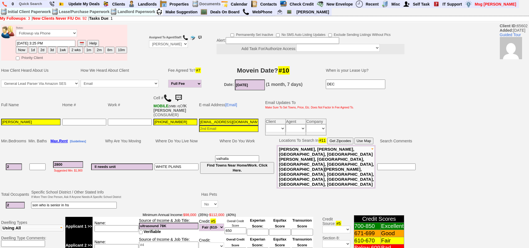
click at [180, 96] on img at bounding box center [178, 98] width 11 height 11
click at [173, 95] on link at bounding box center [178, 97] width 11 height 4
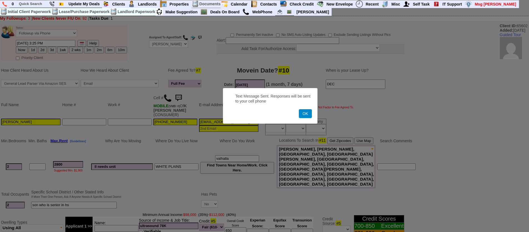
click at [308, 113] on button "OK" at bounding box center [305, 113] width 13 height 9
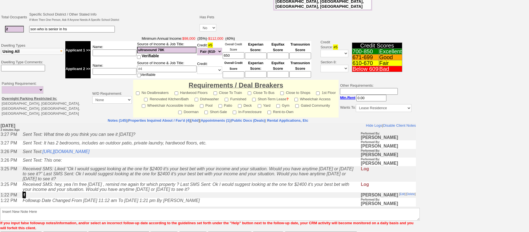
scroll to position [158, 0]
click at [69, 175] on icon "Received SMS: Liked “Ok I would suggest looking at the one for $2400 it's your …" at bounding box center [188, 173] width 331 height 15
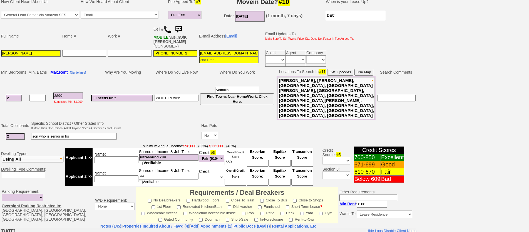
scroll to position [0, 0]
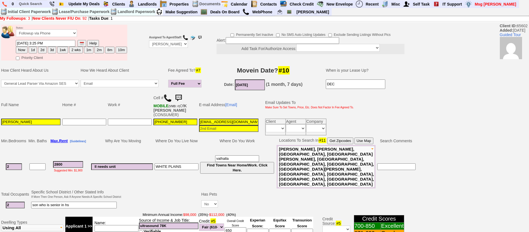
click at [181, 97] on img at bounding box center [178, 98] width 11 height 11
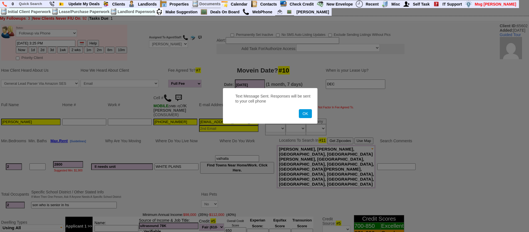
click at [299, 109] on button "OK" at bounding box center [305, 113] width 13 height 9
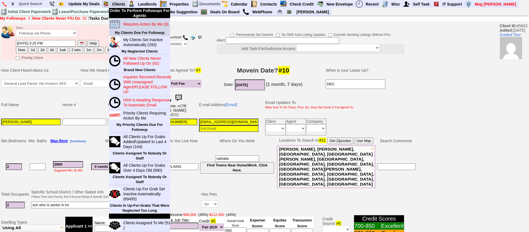
click at [138, 25] on blink "Requires Action By Me (3)" at bounding box center [145, 24] width 45 height 4
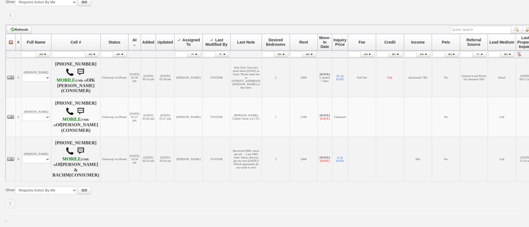
scroll to position [105, 0]
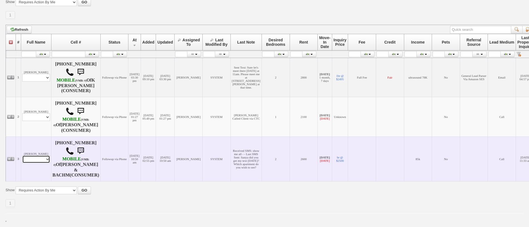
click at [38, 156] on select "Profile Edit Print Email Externally (Will Not Be Tracked In CRM) Closed Deals" at bounding box center [36, 160] width 28 height 8
select select "ChangeURL,/crm/custom/edit_client_form.php?redirect=%2Fcrm%2Fclients.php&id=167…"
click at [22, 156] on select "Profile Edit Print Email Externally (Will Not Be Tracked In CRM) Closed Deals" at bounding box center [36, 160] width 28 height 8
select select
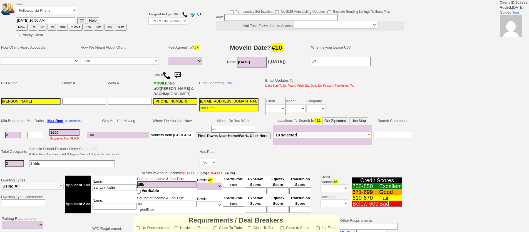
select select
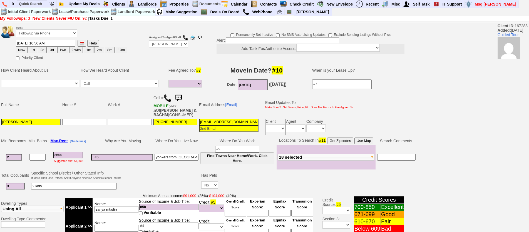
click at [181, 97] on img at bounding box center [178, 98] width 11 height 11
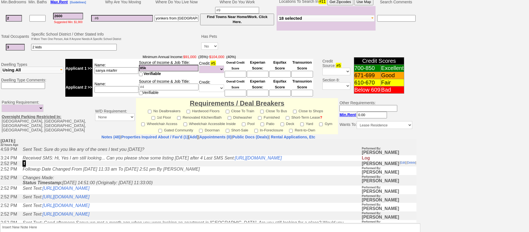
scroll to position [83, 0]
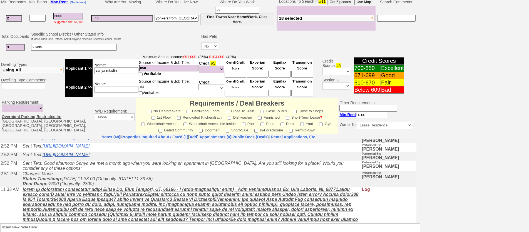
click at [89, 157] on link "[URL][DOMAIN_NAME]" at bounding box center [66, 154] width 47 height 5
click at [89, 139] on link "[URL][DOMAIN_NAME]" at bounding box center [66, 137] width 47 height 5
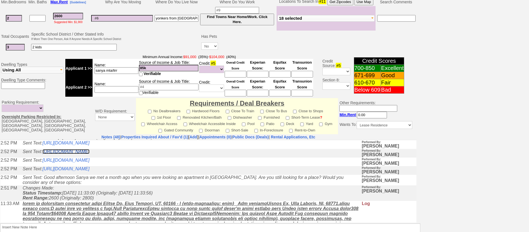
scroll to position [56, 0]
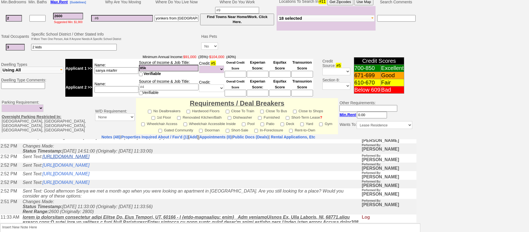
click at [89, 159] on link "[URL][DOMAIN_NAME]" at bounding box center [66, 156] width 47 height 5
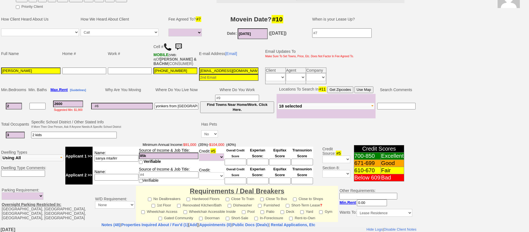
scroll to position [0, 0]
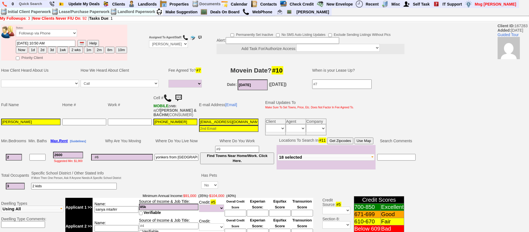
click at [178, 94] on img at bounding box center [178, 98] width 11 height 11
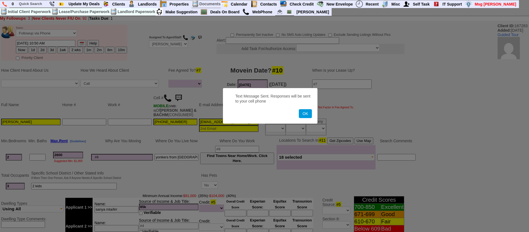
click at [299, 109] on button "OK" at bounding box center [305, 113] width 13 height 9
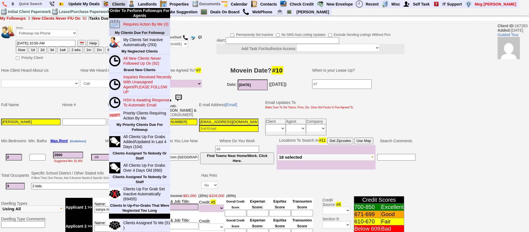
click at [128, 21] on link "Requires Action By Me (3)" at bounding box center [147, 24] width 53 height 7
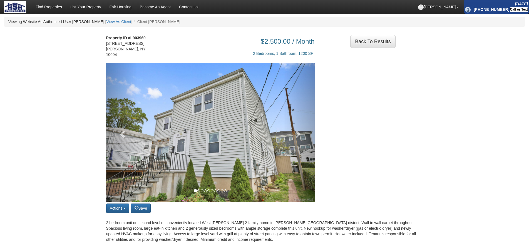
drag, startPoint x: 131, startPoint y: 39, endPoint x: 151, endPoint y: 42, distance: 19.7
click at [151, 42] on address "Property ID #L903960 [STREET_ADDRESS]" at bounding box center [129, 46] width 46 height 22
copy address "903960 [STREET_ADDRESS]"
drag, startPoint x: 159, startPoint y: 46, endPoint x: 137, endPoint y: 39, distance: 22.9
click at [156, 45] on div "$2,500.00 / Month 2 Bedrooms, 1 Bathroom, 1200 SF" at bounding box center [237, 44] width 163 height 24
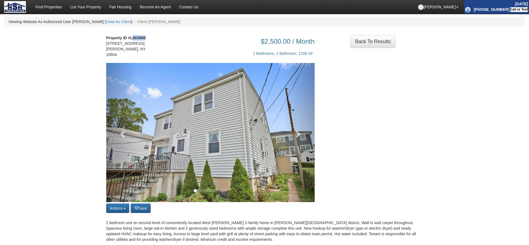
drag, startPoint x: 132, startPoint y: 37, endPoint x: 155, endPoint y: 40, distance: 23.3
click at [155, 40] on div "Property ID #L903960 [STREET_ADDRESS]" at bounding box center [129, 49] width 54 height 28
copy strong "903960"
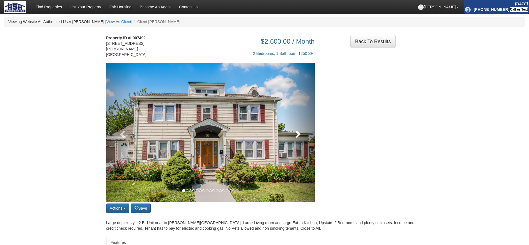
click at [304, 134] on link at bounding box center [298, 132] width 31 height 139
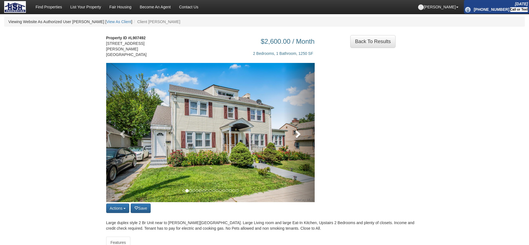
click at [304, 134] on link at bounding box center [298, 132] width 31 height 139
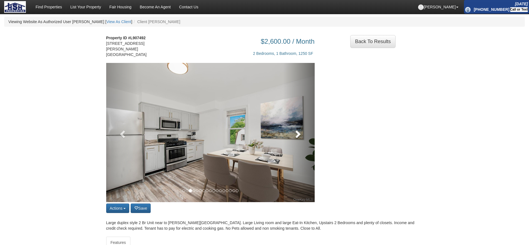
click at [304, 134] on link at bounding box center [298, 132] width 31 height 139
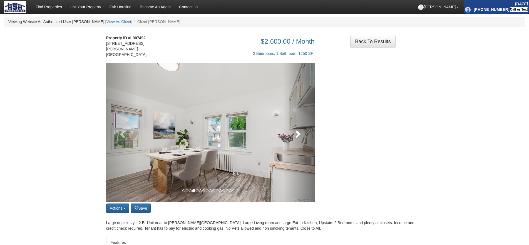
click at [304, 134] on link at bounding box center [298, 132] width 31 height 139
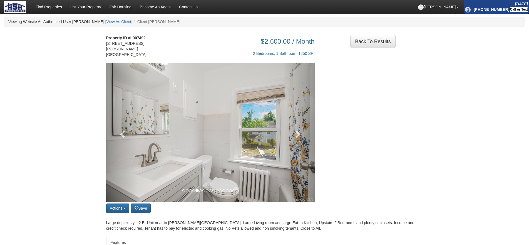
drag, startPoint x: 0, startPoint y: 244, endPoint x: 0, endPoint y: 271, distance: 27.2
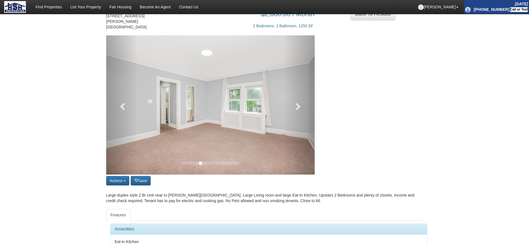
click at [318, 184] on div "Property ID #L907492 [STREET_ADDRESS][PERSON_NAME] $2,600.00 / Month 2 Bedrooms…" at bounding box center [264, 167] width 325 height 325
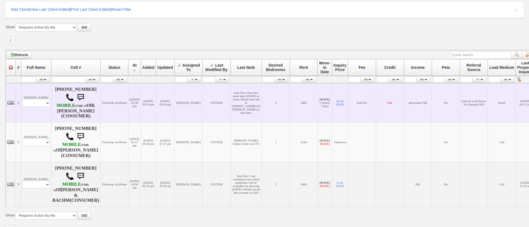
scroll to position [111, 0]
